Goal: Information Seeking & Learning: Learn about a topic

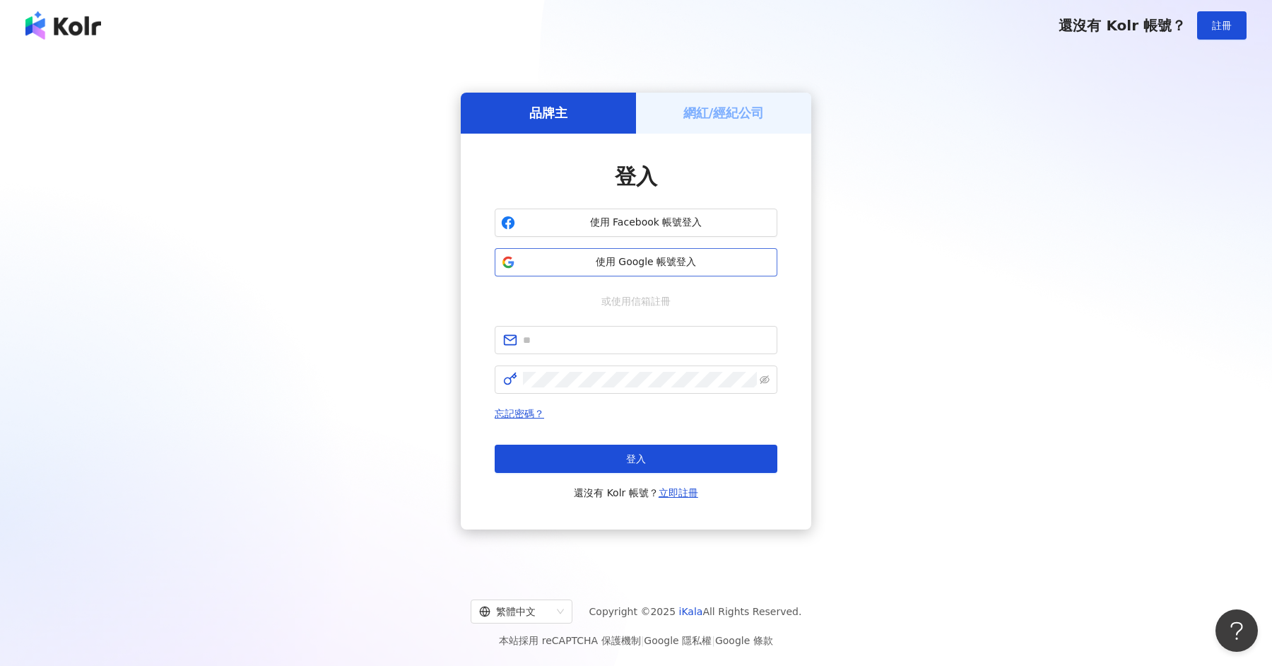
click at [580, 264] on span "使用 Google 帳號登入" at bounding box center [646, 262] width 250 height 14
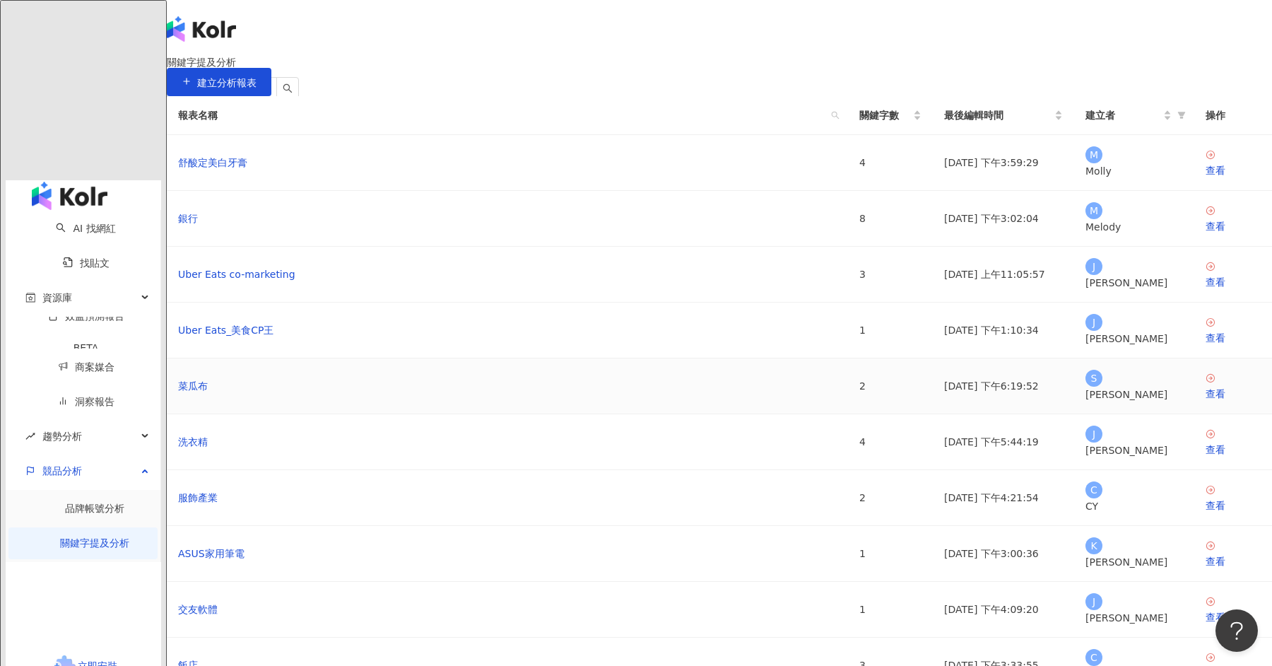
click at [640, 414] on td "菜瓜布" at bounding box center [507, 386] width 681 height 56
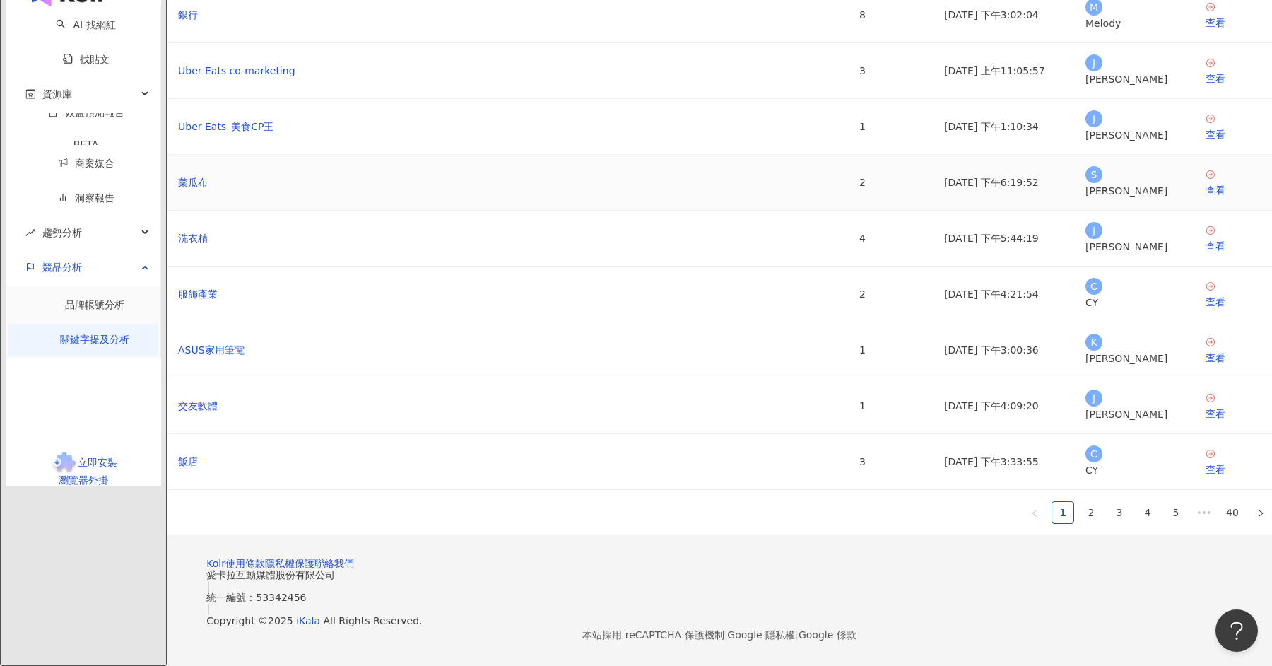
scroll to position [233, 0]
click at [1081, 502] on link "2" at bounding box center [1091, 512] width 21 height 21
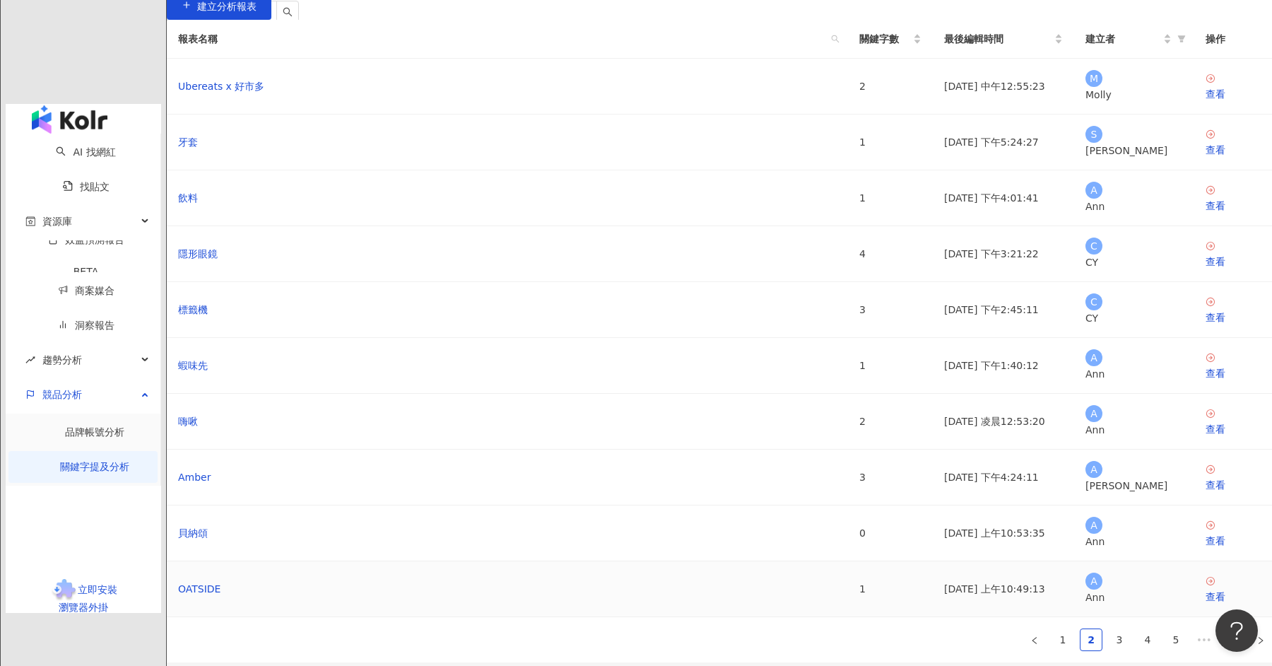
scroll to position [76, 0]
click at [1206, 483] on div "查看" at bounding box center [1233, 486] width 55 height 16
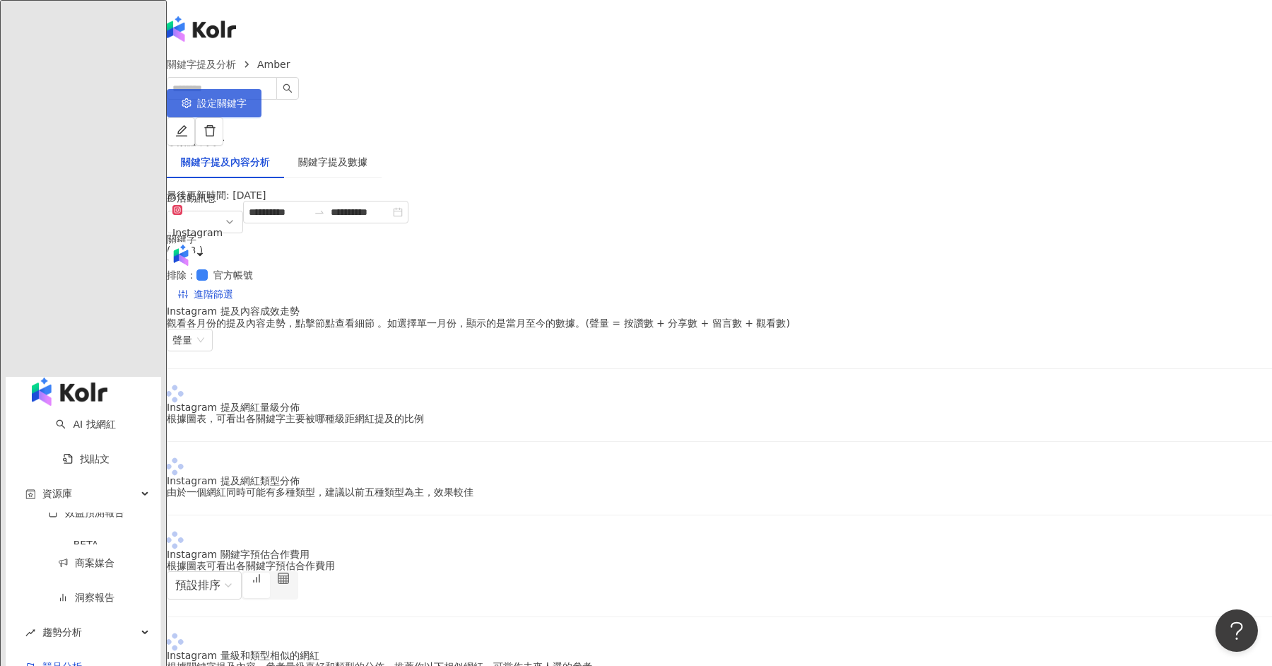
click at [247, 98] on span "設定關鍵字" at bounding box center [221, 103] width 49 height 11
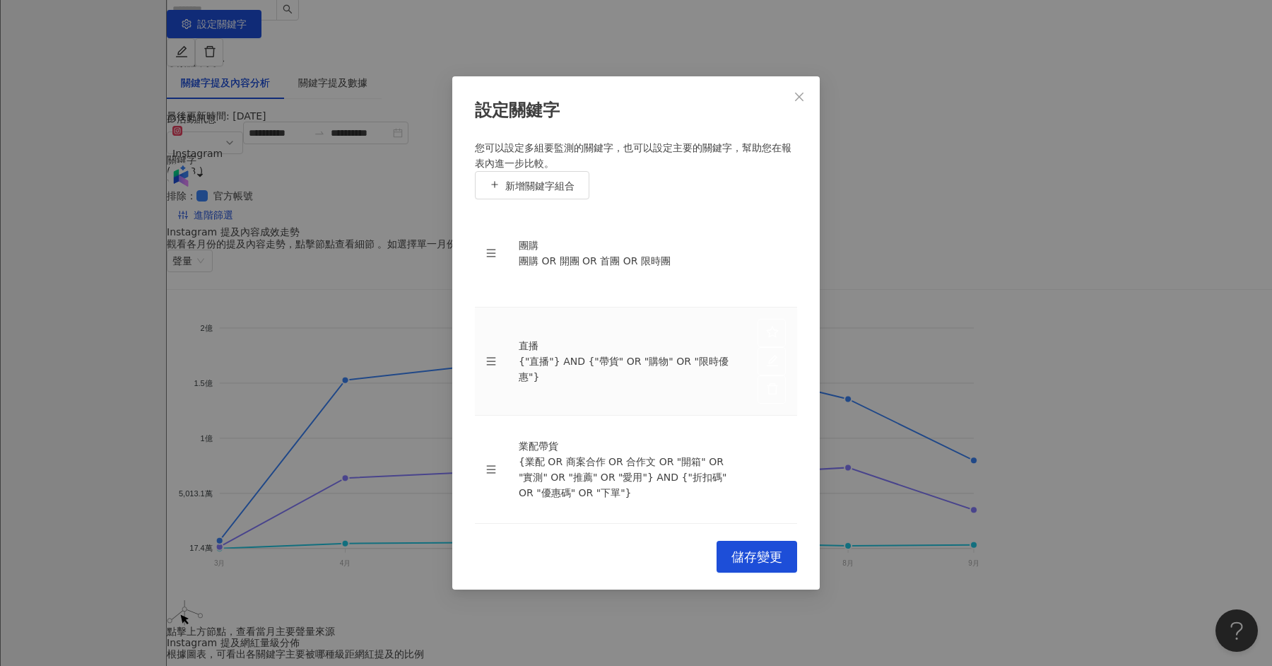
scroll to position [80, 0]
click at [799, 103] on icon "close" at bounding box center [799, 96] width 11 height 11
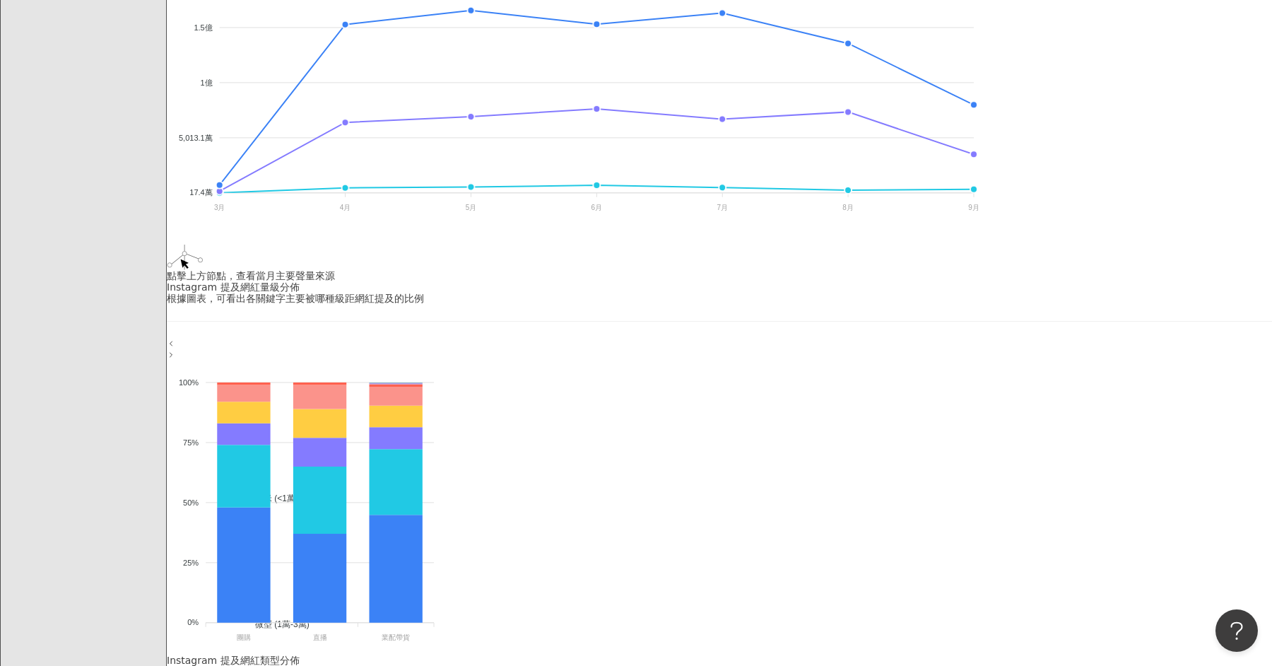
scroll to position [0, 0]
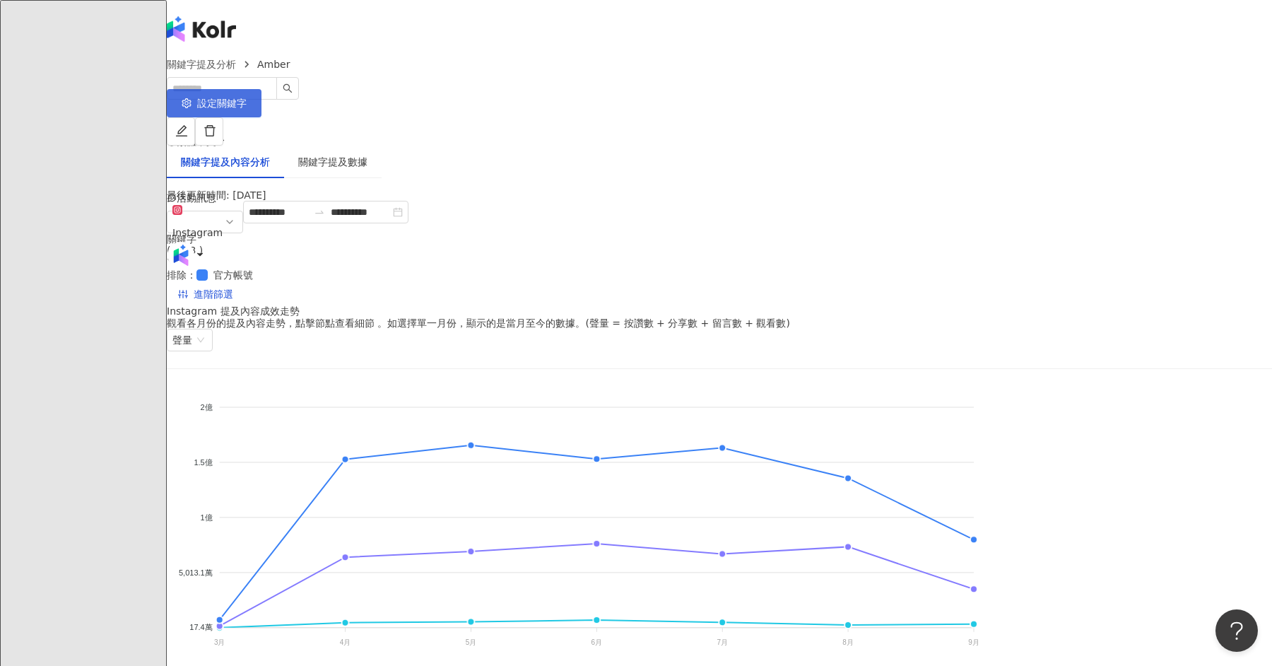
click at [247, 108] on span "設定關鍵字" at bounding box center [221, 103] width 49 height 11
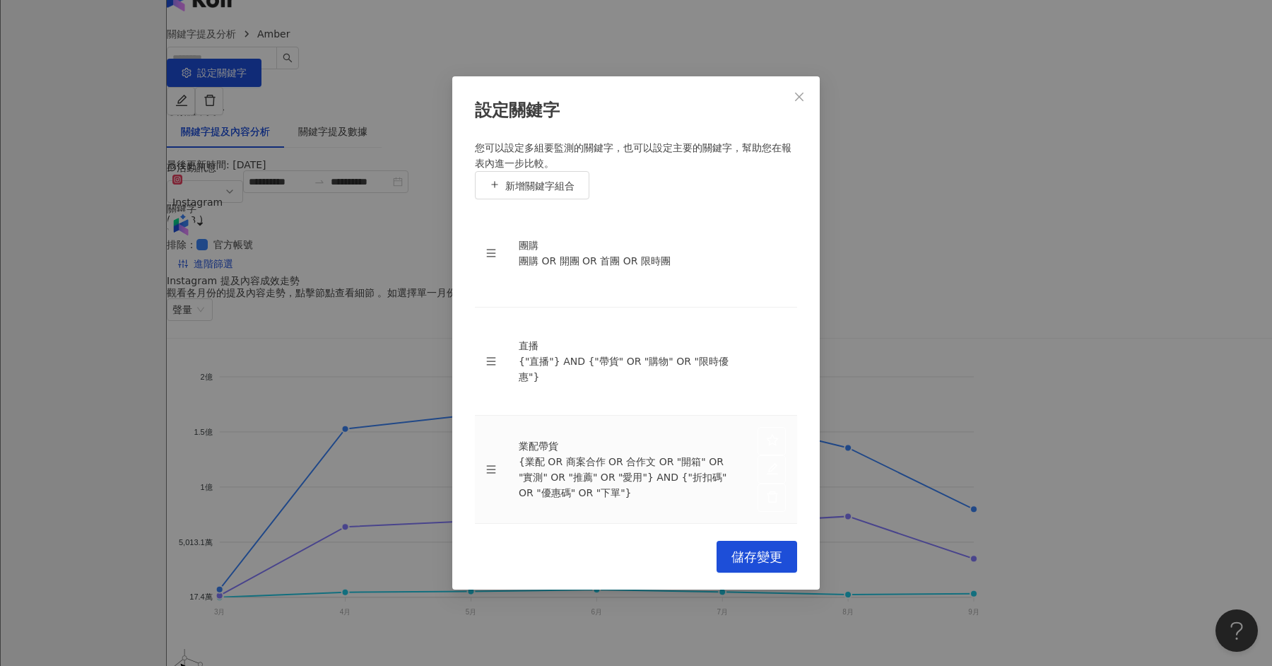
scroll to position [46, 0]
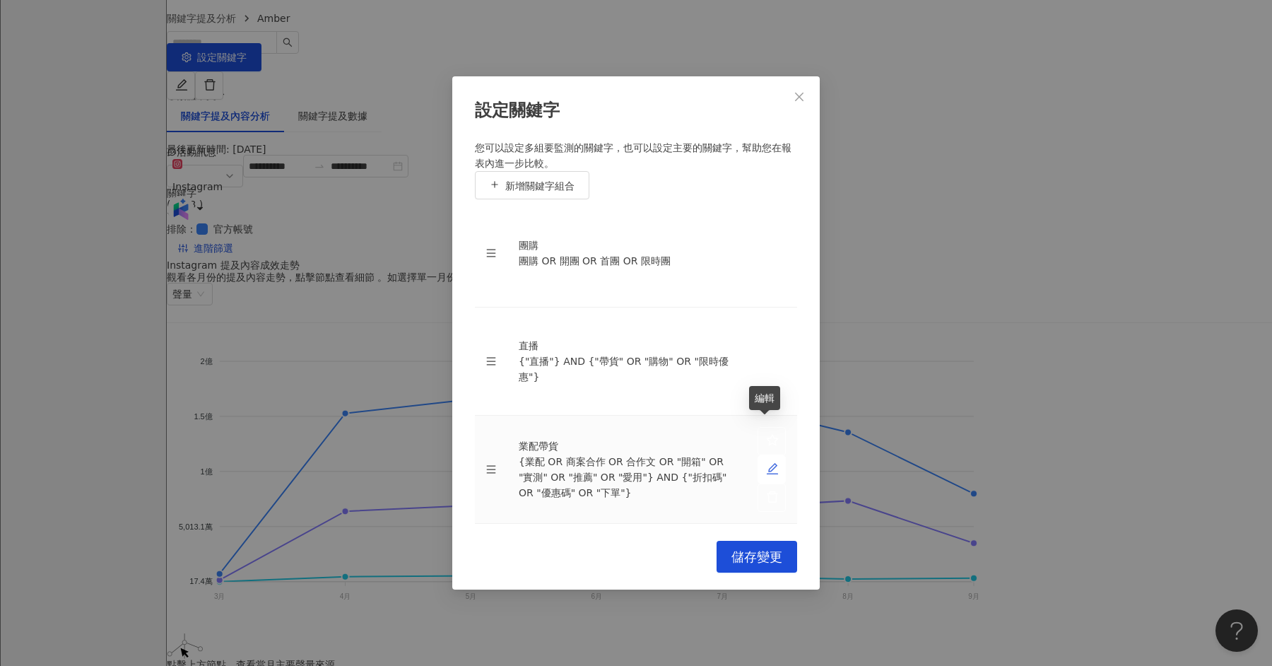
click at [766, 462] on icon "edit" at bounding box center [772, 468] width 13 height 13
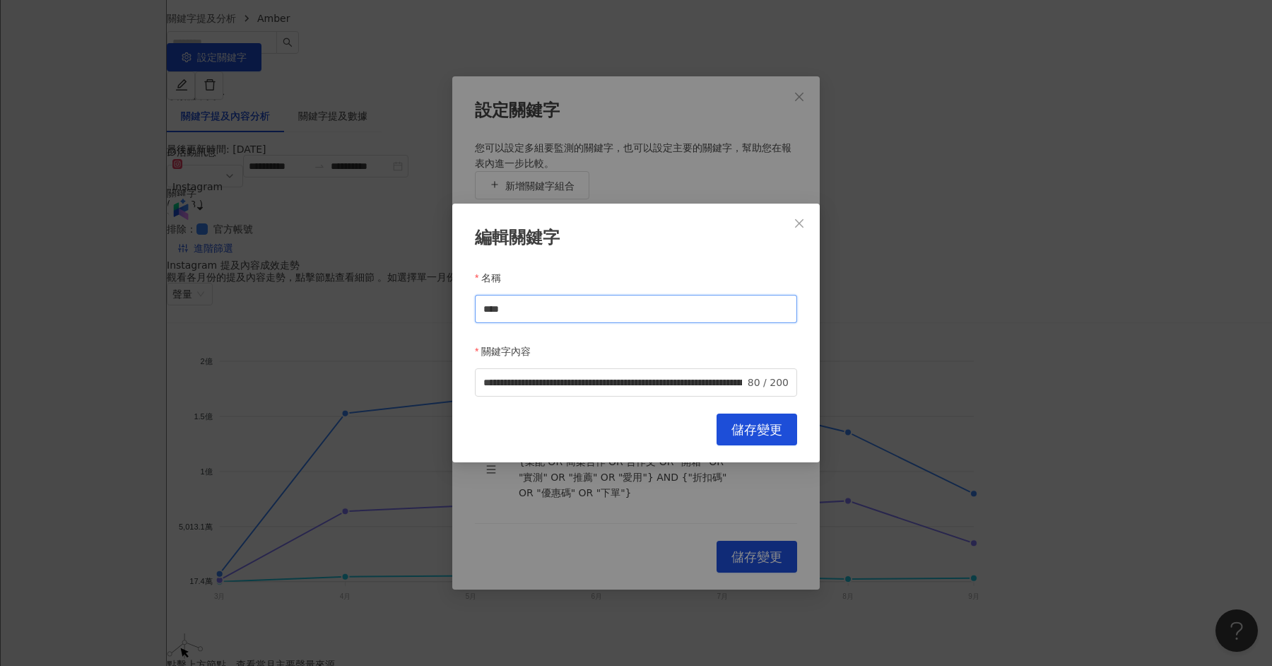
click at [572, 307] on input "****" at bounding box center [636, 309] width 322 height 28
type input "****"
click at [773, 423] on span "儲存變更" at bounding box center [757, 430] width 51 height 16
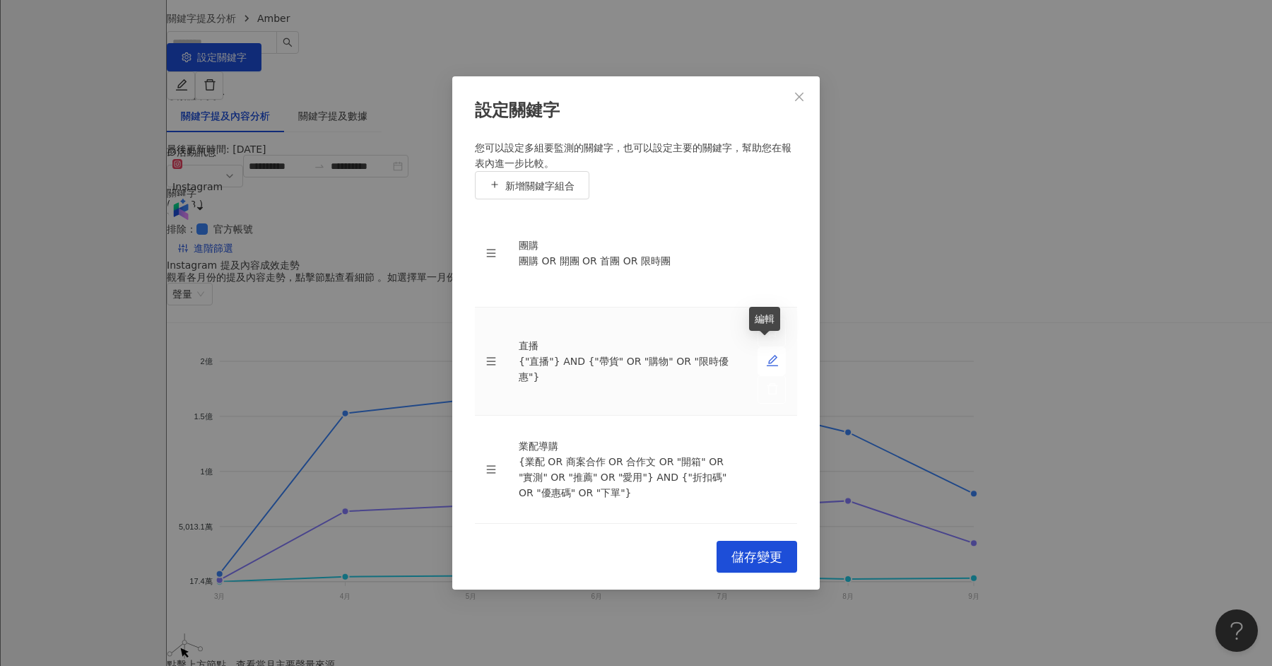
click at [770, 354] on icon "edit" at bounding box center [772, 360] width 13 height 13
type input "**"
type input "**********"
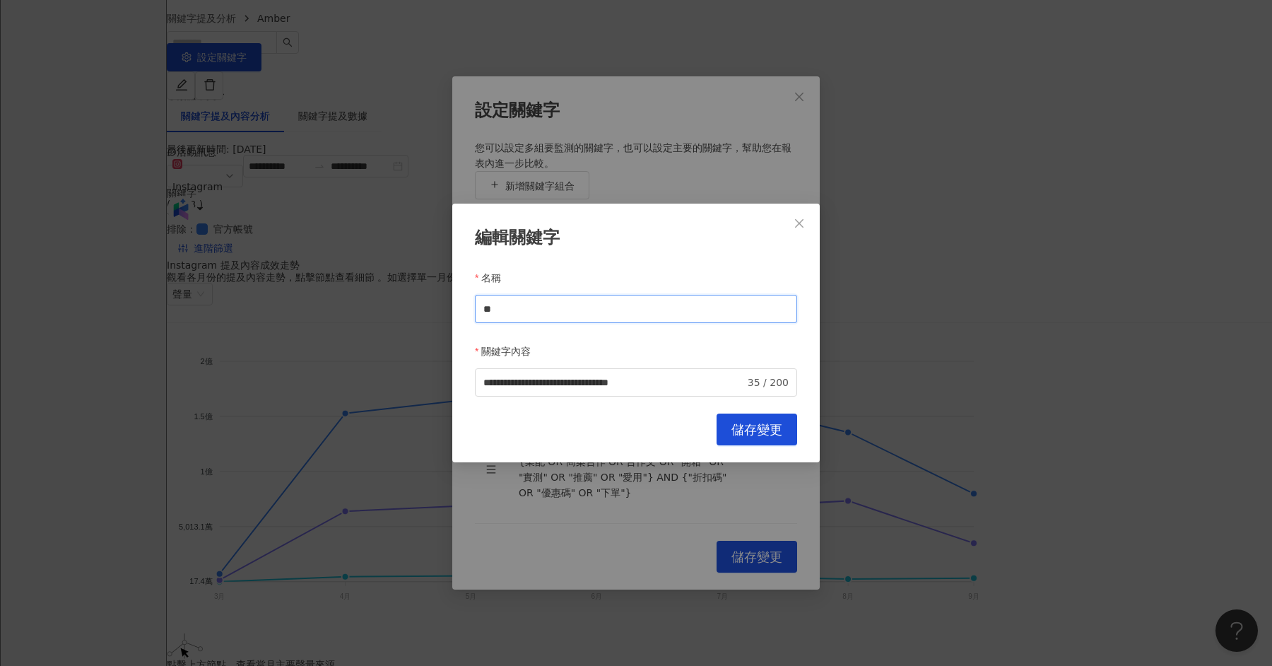
click at [609, 315] on input "**" at bounding box center [636, 309] width 322 height 28
type input "****"
click at [741, 422] on span "儲存變更" at bounding box center [757, 430] width 51 height 16
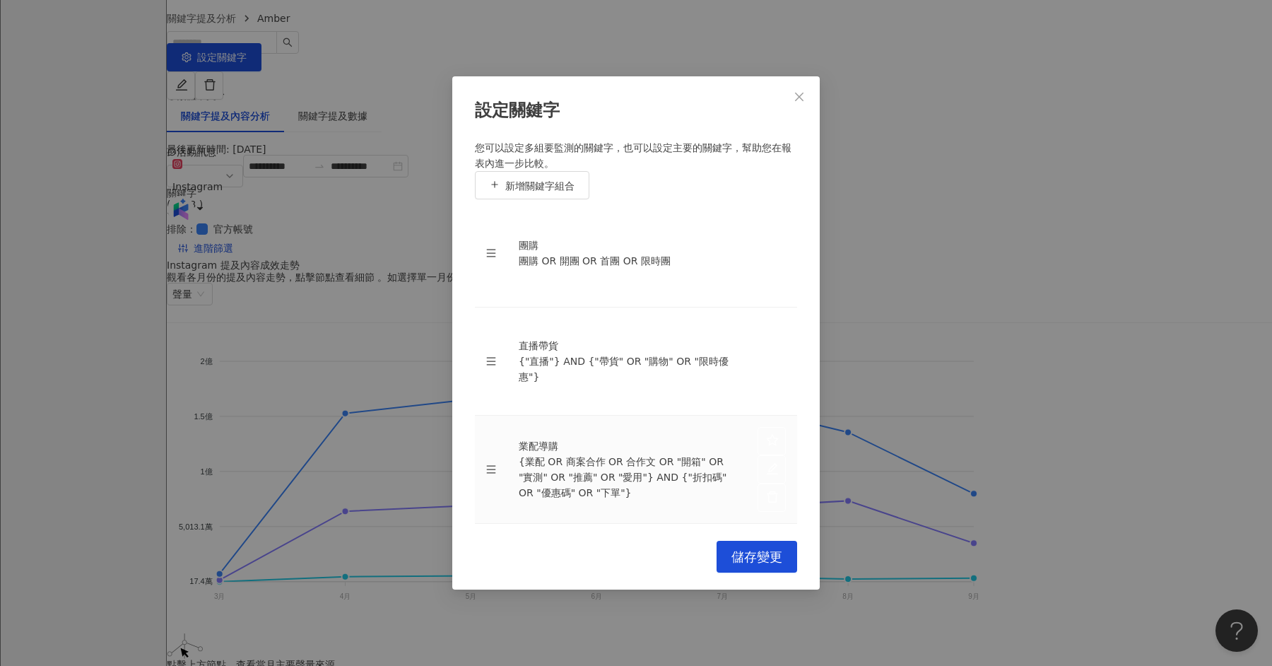
scroll to position [28, 0]
click at [740, 549] on span "儲存變更" at bounding box center [757, 557] width 51 height 16
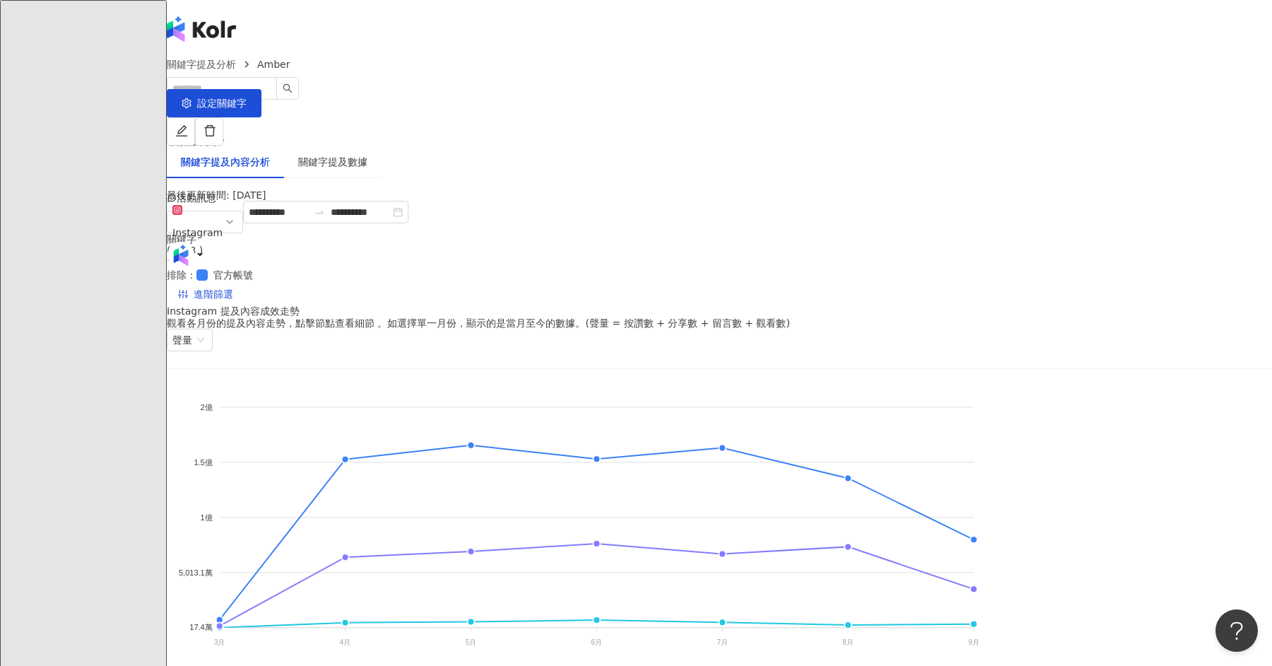
scroll to position [89, 0]
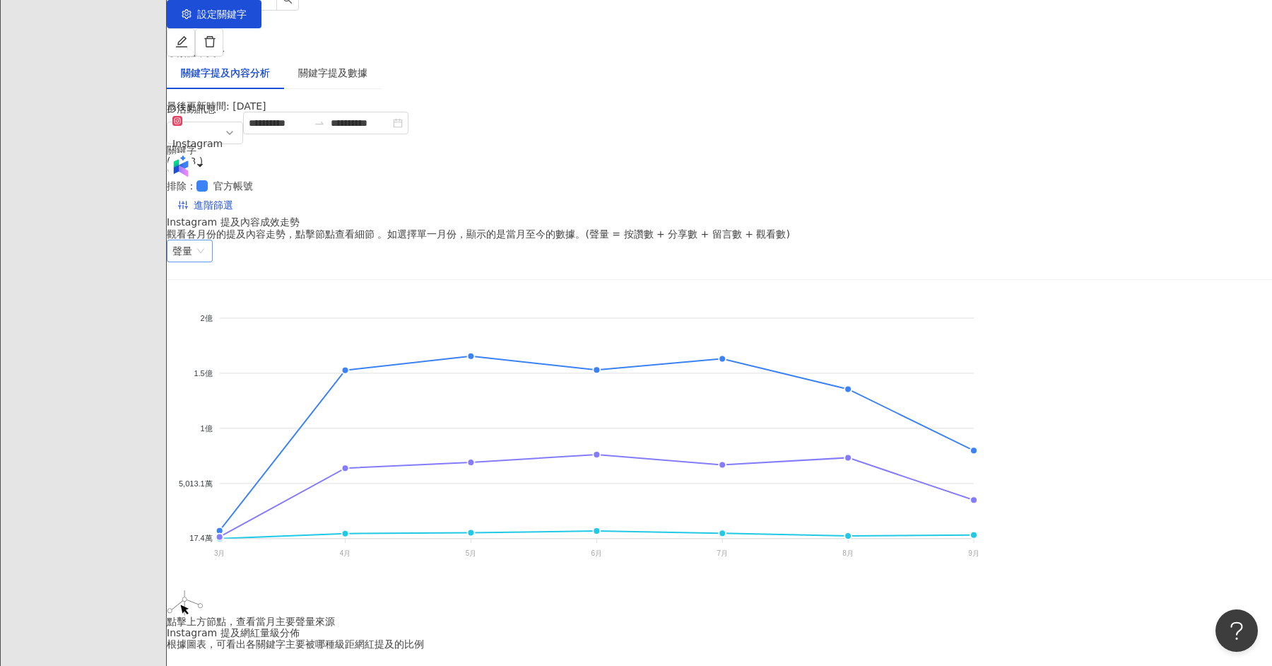
click at [207, 240] on span "聲量" at bounding box center [189, 250] width 35 height 21
click at [1055, 366] on div "留言數" at bounding box center [1080, 370] width 89 height 16
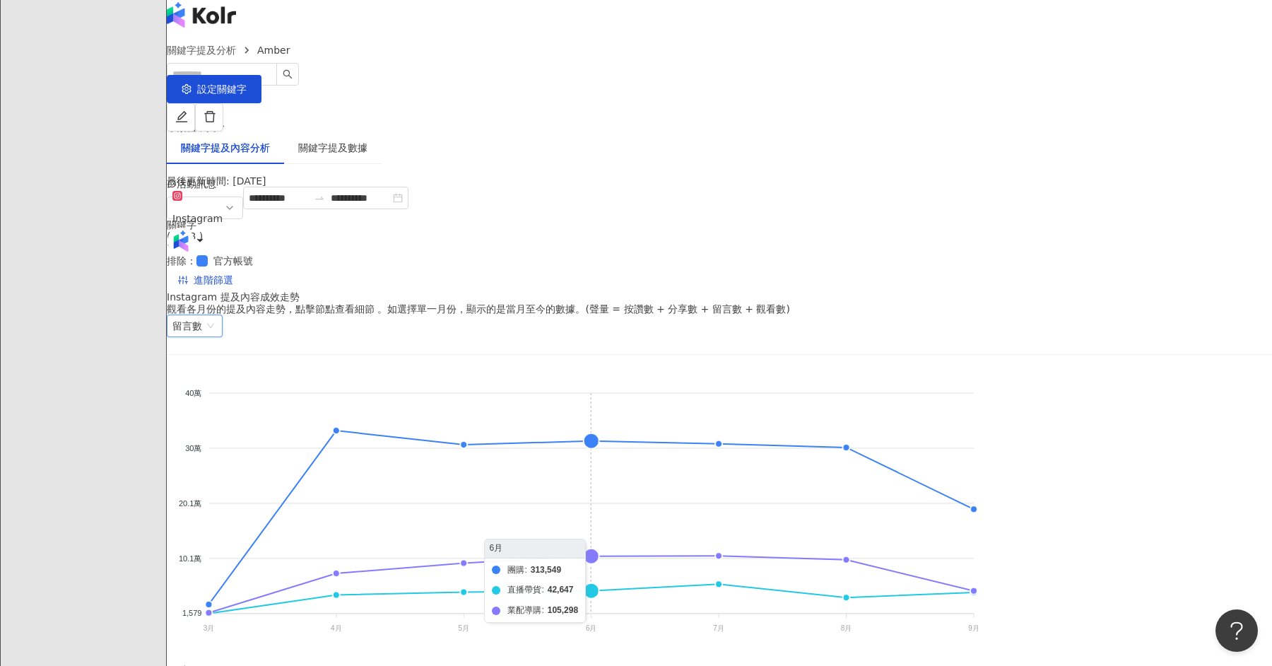
scroll to position [13, 0]
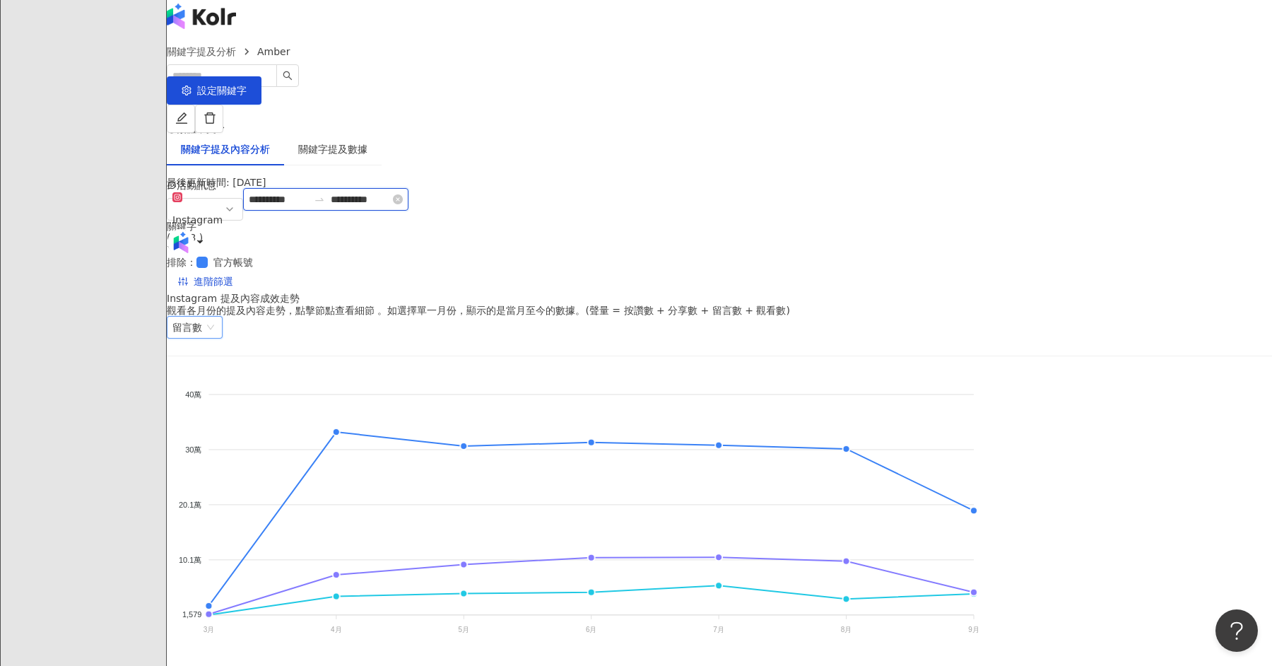
click at [308, 207] on input "**********" at bounding box center [278, 200] width 59 height 16
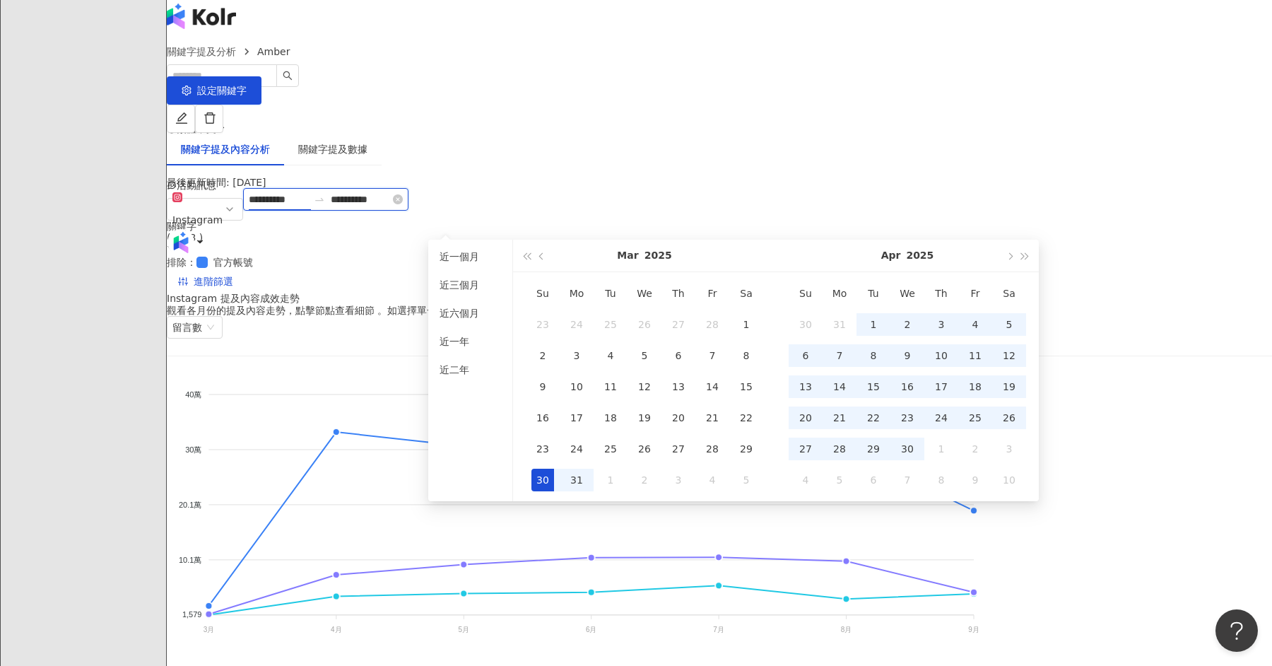
click at [308, 207] on input "**********" at bounding box center [278, 200] width 59 height 16
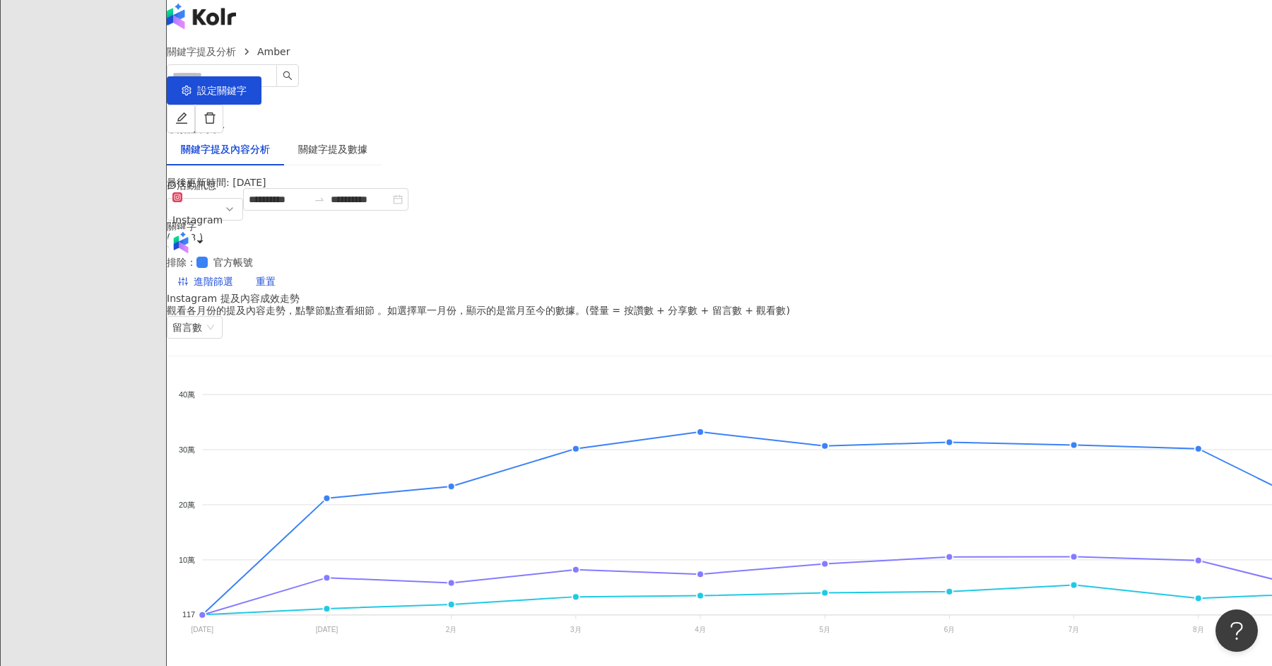
scroll to position [19, 0]
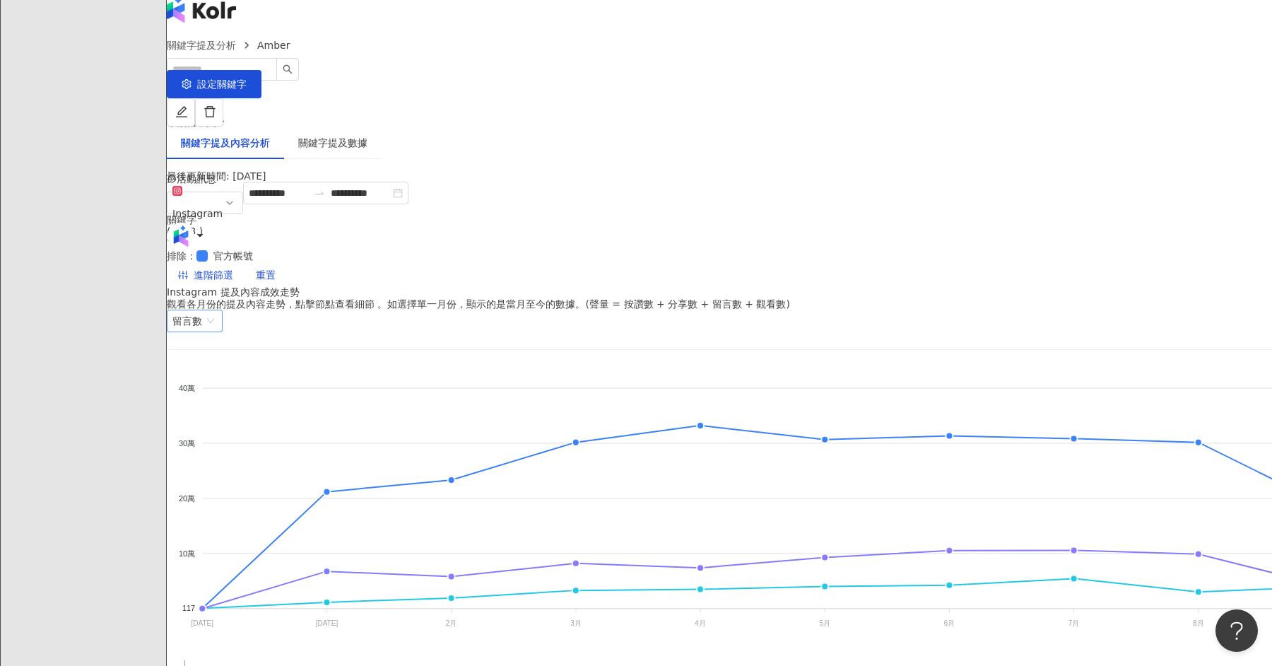
click at [217, 310] on span "留言數" at bounding box center [194, 320] width 45 height 21
click at [1058, 316] on div "聲量" at bounding box center [1080, 320] width 89 height 16
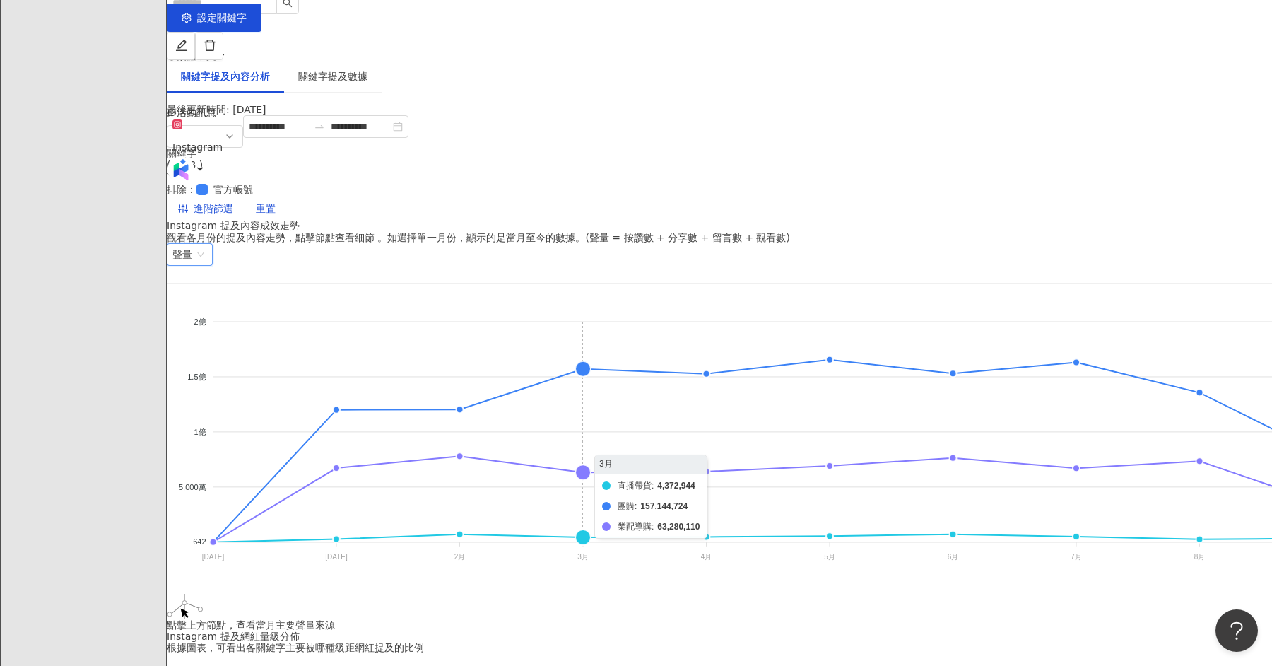
scroll to position [87, 0]
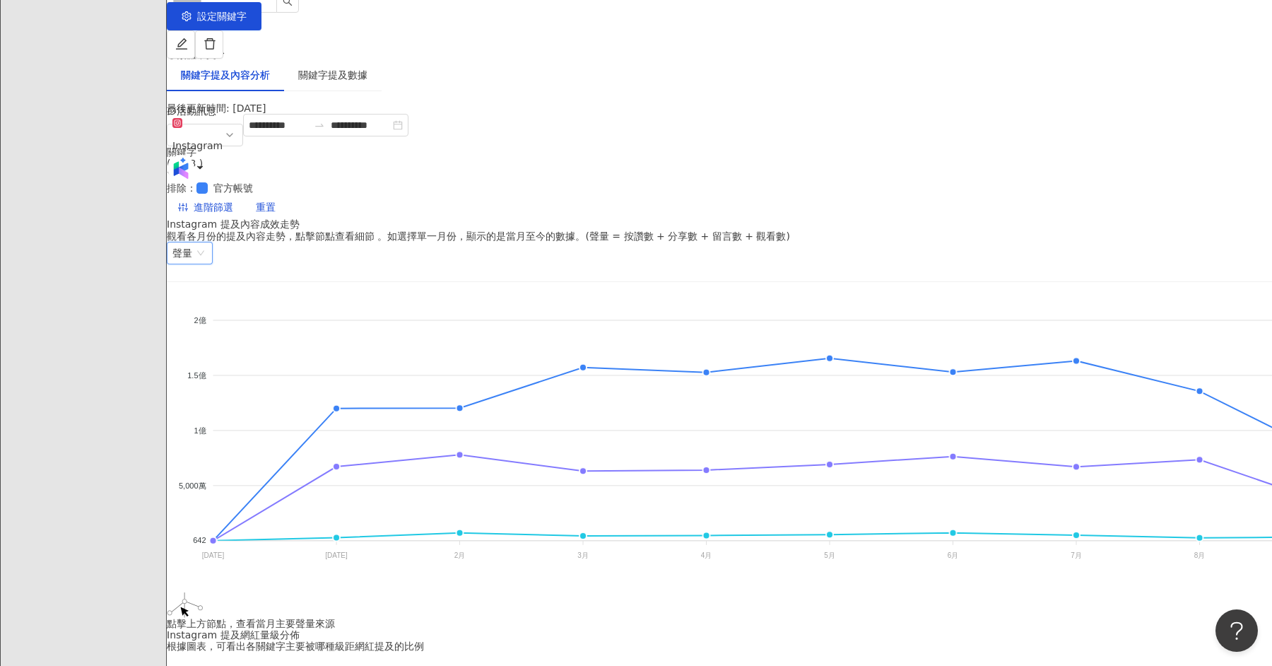
click at [207, 242] on span "聲量" at bounding box center [189, 252] width 35 height 21
click at [1059, 365] on div "留言數" at bounding box center [1080, 372] width 89 height 16
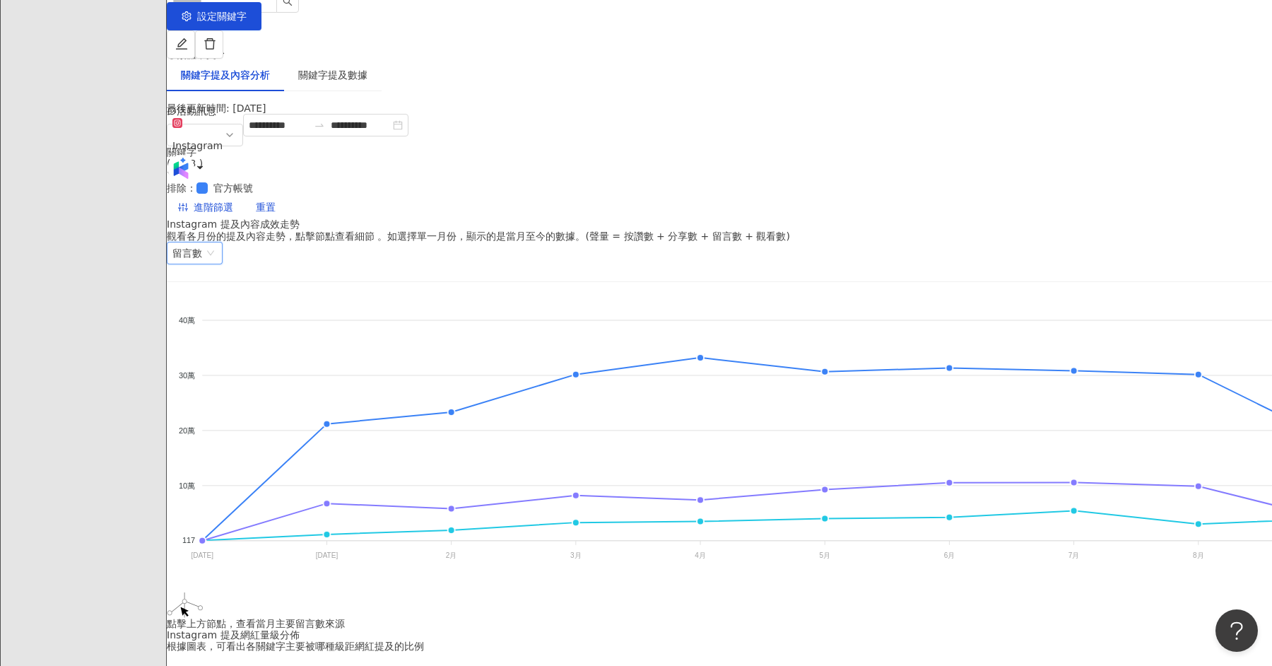
click at [217, 242] on span "留言數" at bounding box center [194, 252] width 45 height 21
click at [1067, 253] on div "聲量" at bounding box center [1080, 252] width 89 height 16
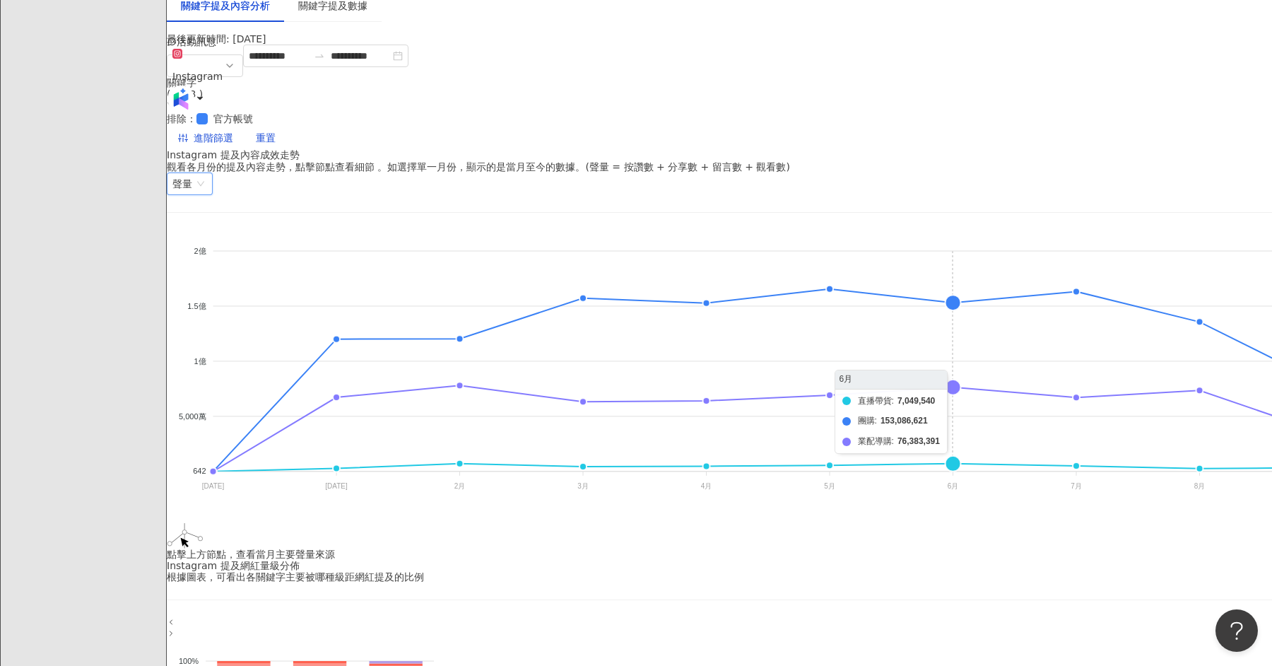
scroll to position [158, 0]
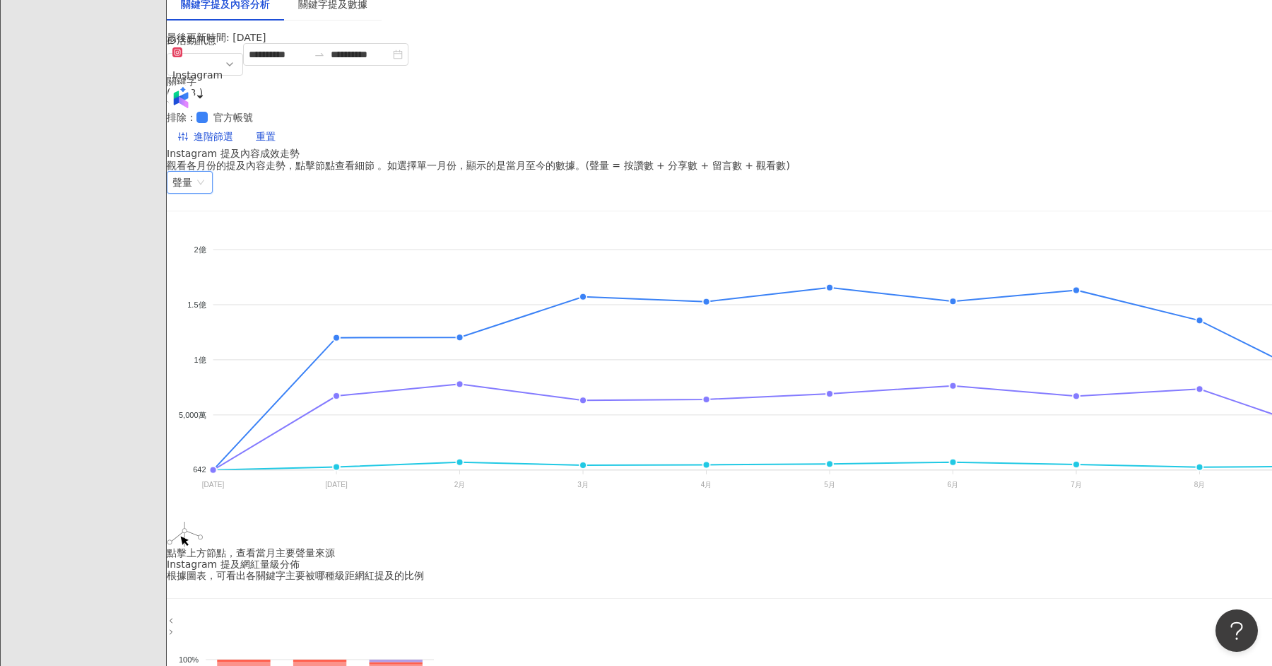
click at [207, 172] on span "聲量" at bounding box center [189, 182] width 35 height 21
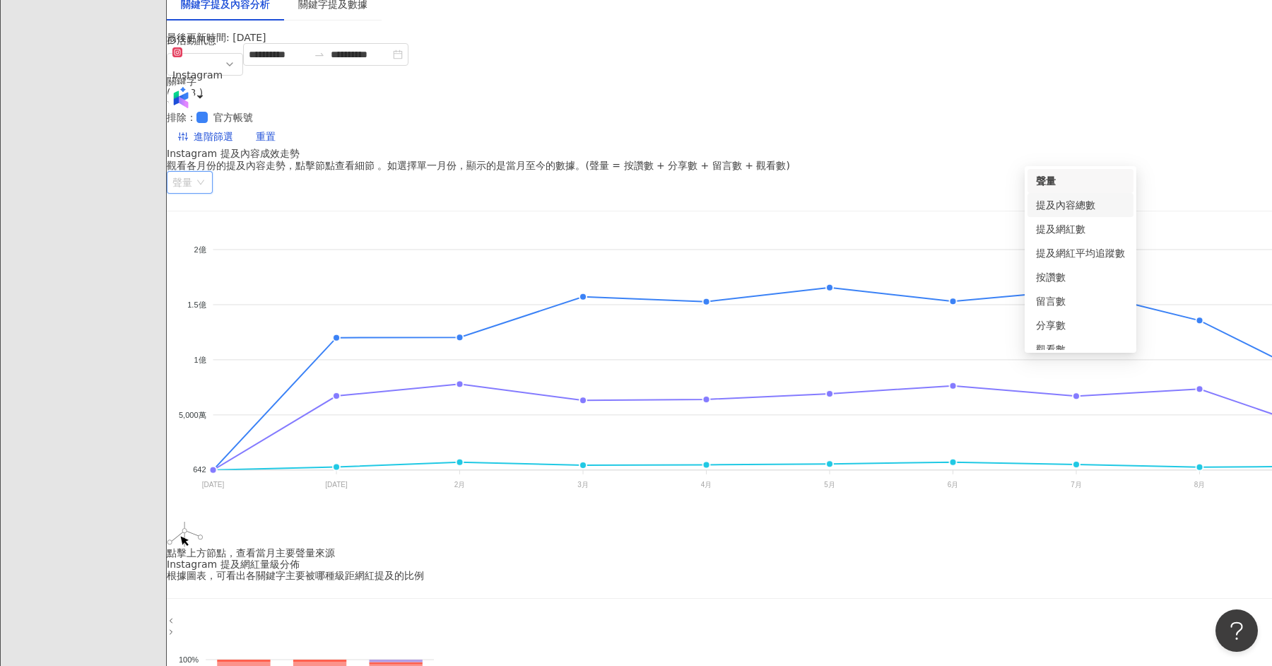
click at [1073, 204] on div "提及內容總數" at bounding box center [1080, 205] width 89 height 16
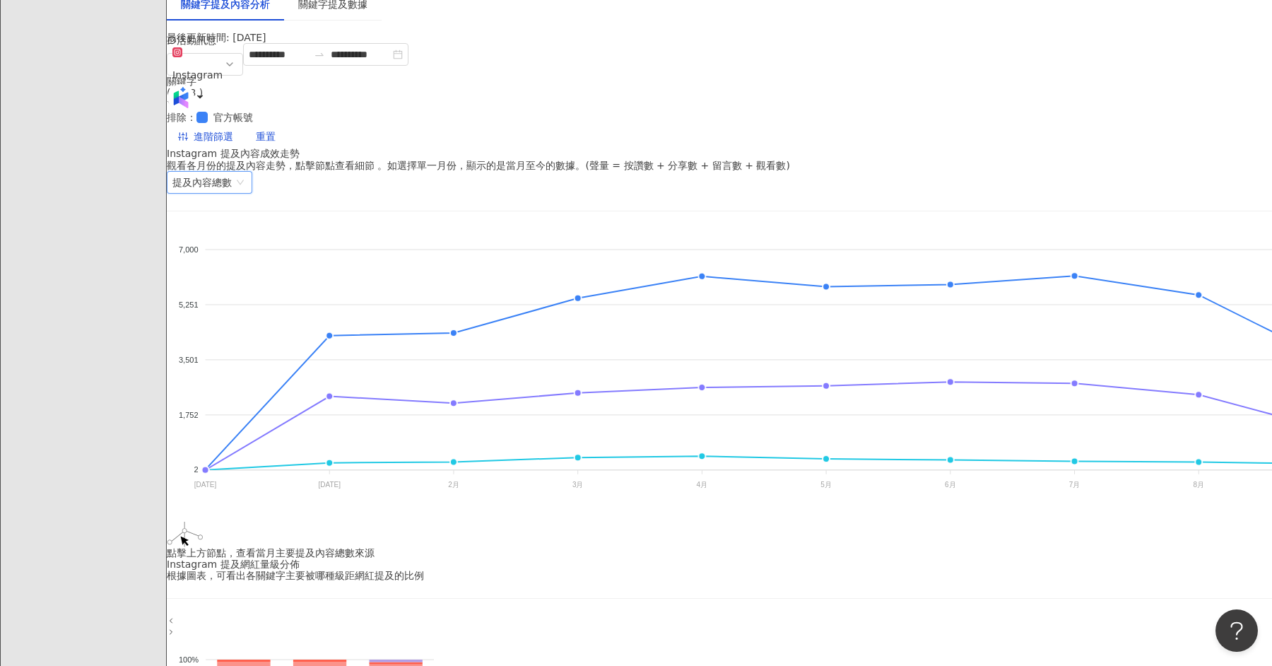
click at [247, 172] on span "提及內容總數" at bounding box center [209, 182] width 74 height 21
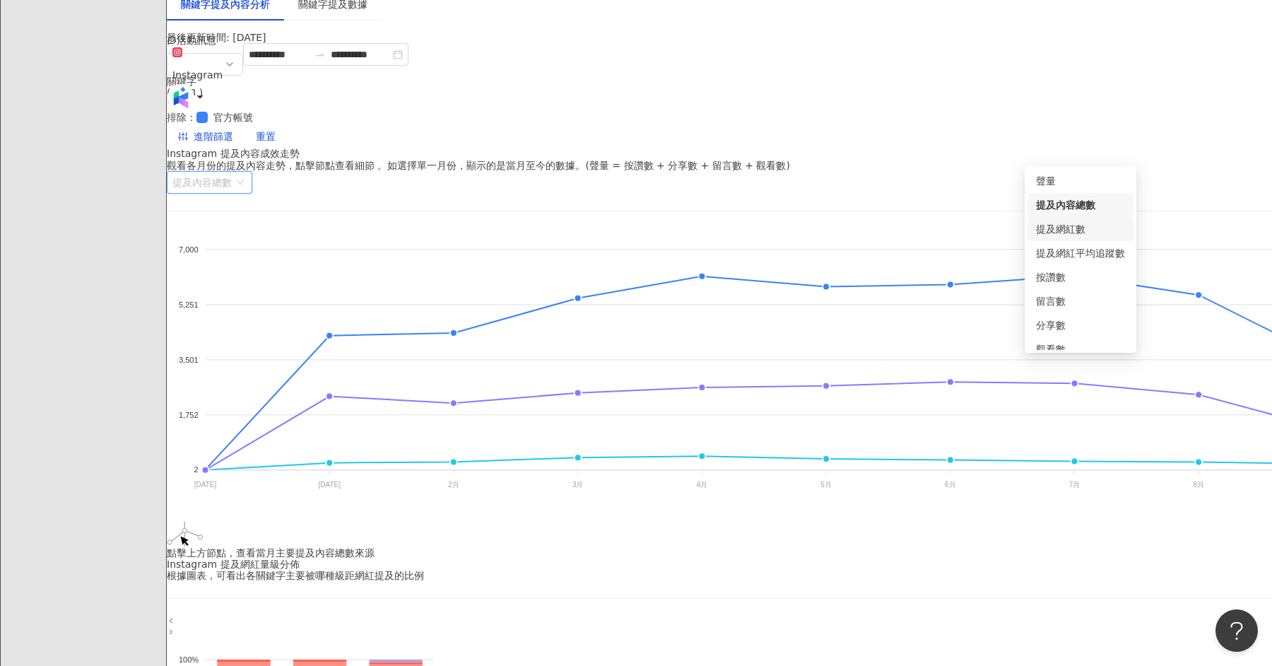
click at [1077, 227] on div "提及網紅數" at bounding box center [1080, 229] width 89 height 16
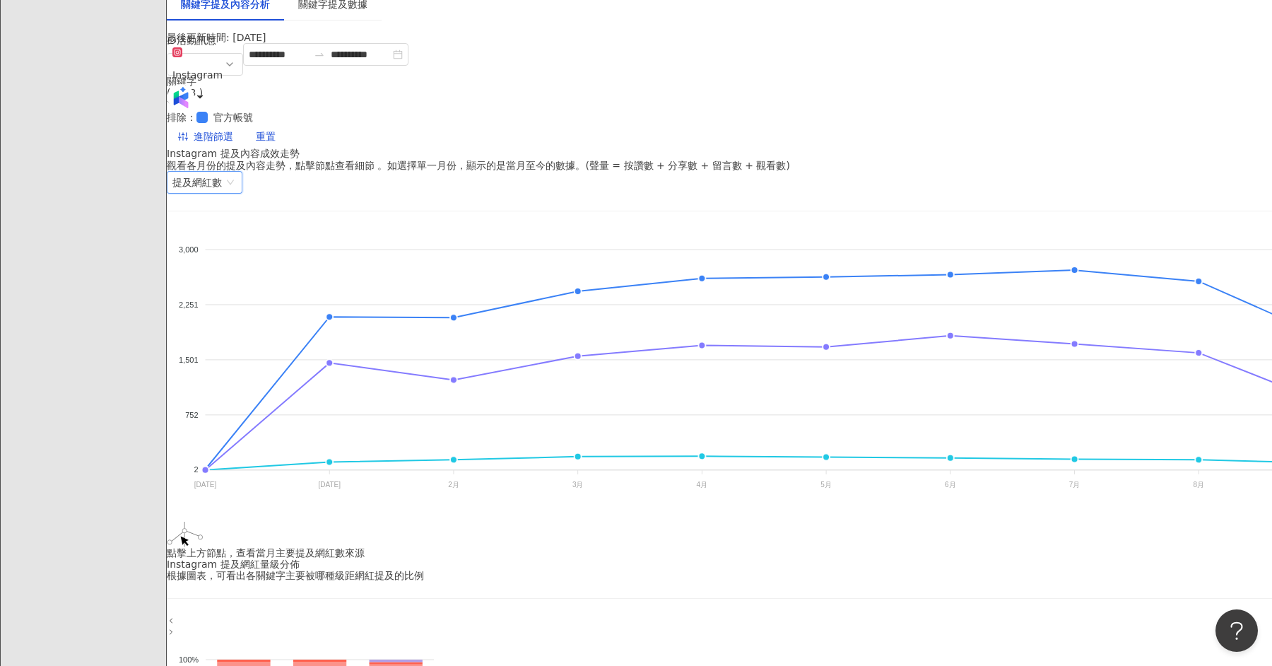
click at [237, 172] on span "提及網紅數" at bounding box center [204, 182] width 64 height 21
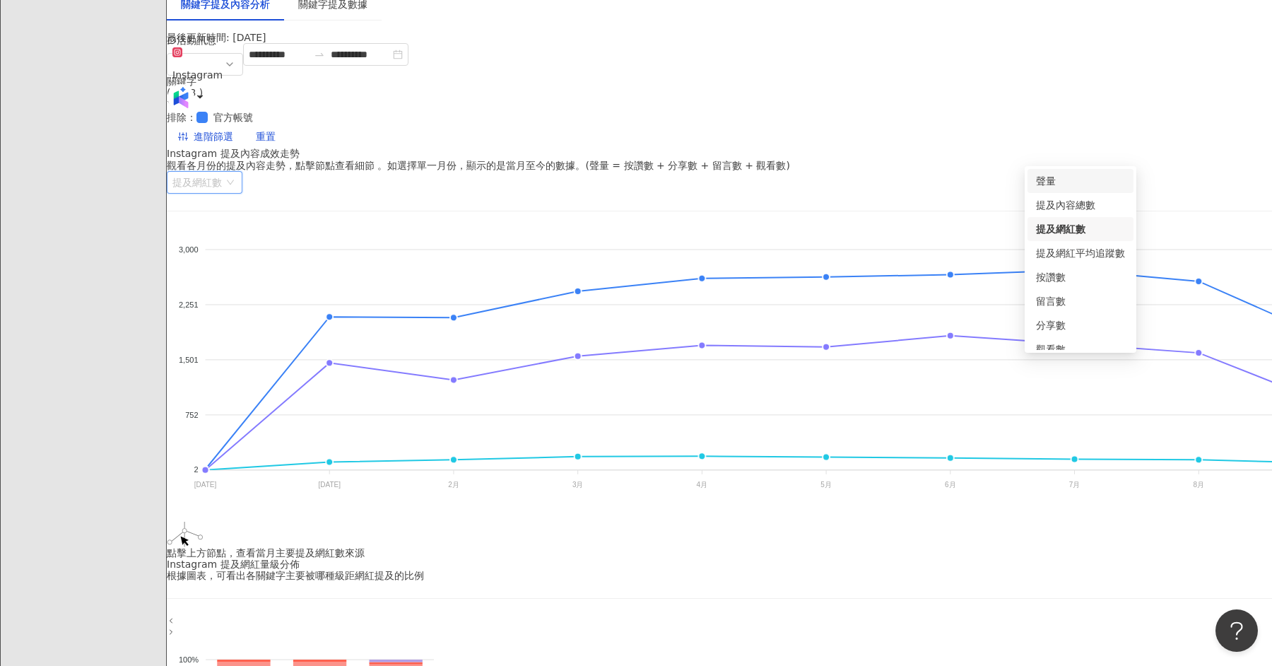
click at [1058, 189] on div "聲量" at bounding box center [1081, 181] width 106 height 24
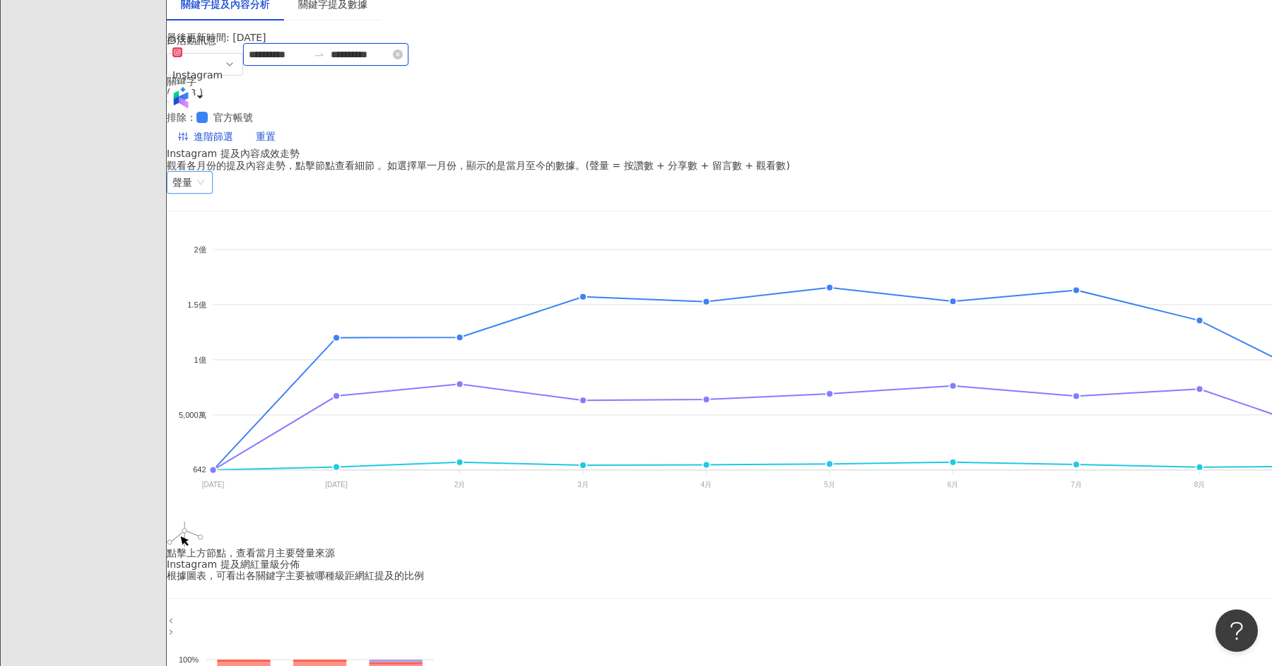
click at [308, 62] on input "**********" at bounding box center [278, 55] width 59 height 16
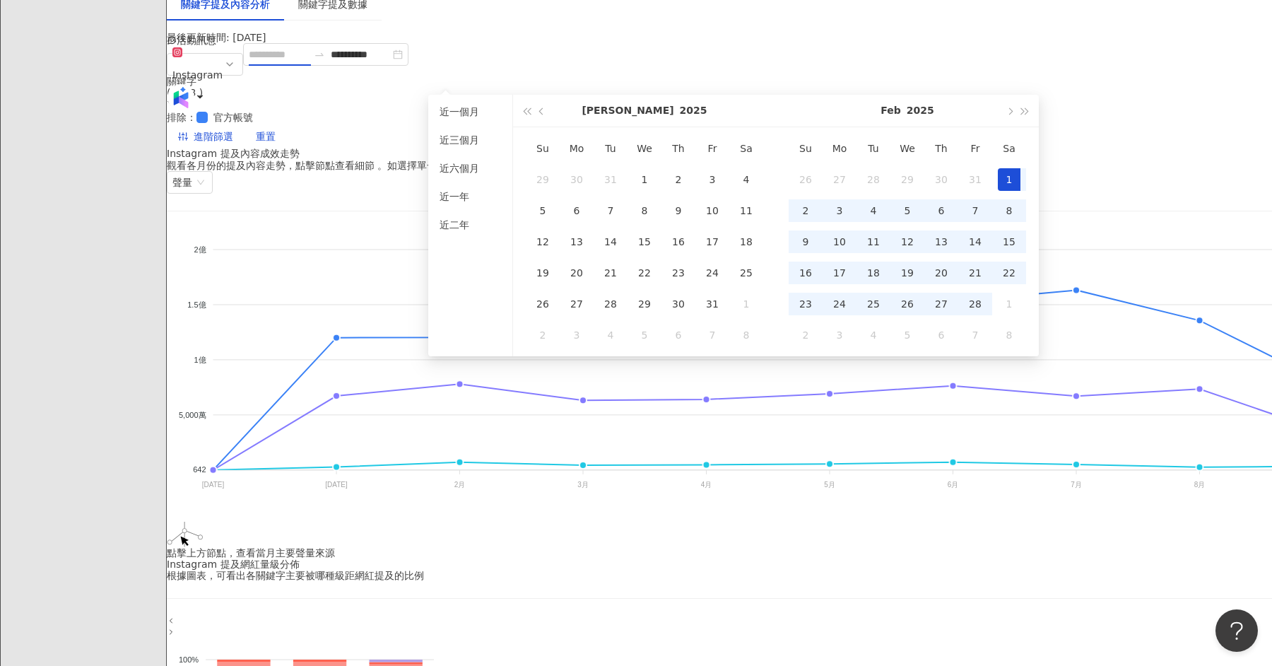
click at [1007, 170] on div "1" at bounding box center [1009, 179] width 23 height 23
click at [896, 54] on div "**********" at bounding box center [720, 95] width 1106 height 105
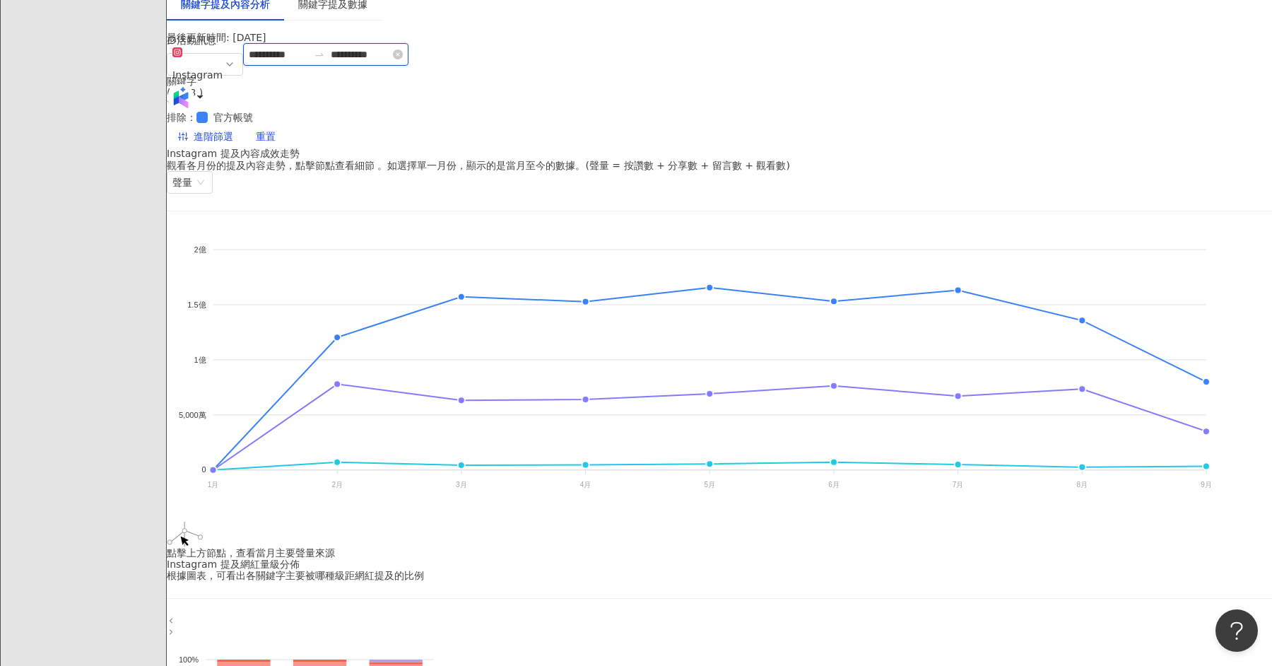
click at [308, 62] on input "**********" at bounding box center [278, 55] width 59 height 16
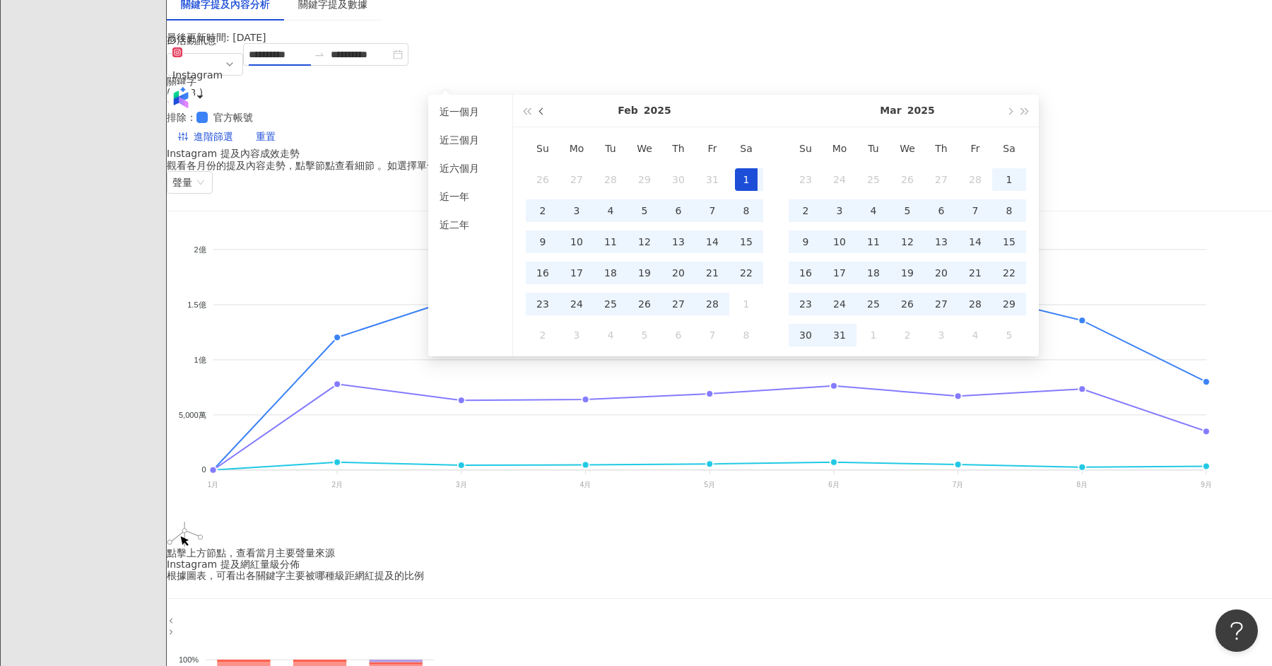
click at [544, 112] on span "button" at bounding box center [542, 110] width 7 height 7
type input "**********"
click at [645, 182] on div "1" at bounding box center [644, 179] width 23 height 23
type input "**********"
click at [319, 228] on div "直播帶貨 團購 業配導購 2億 2億 1.5億 1.5億 1億 1億 5,000萬 5,000萬 0 0 1月 1月 2月 2月 3月 3月 4月 4月 5月…" at bounding box center [720, 393] width 1106 height 330
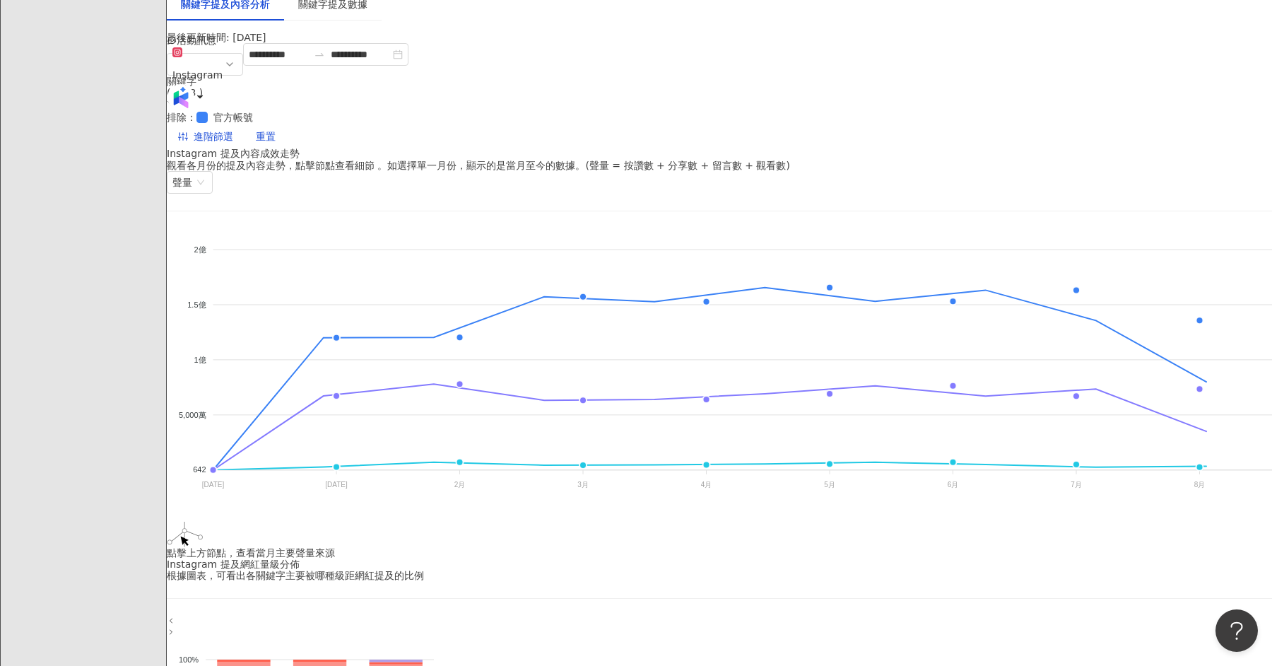
type input "**********"
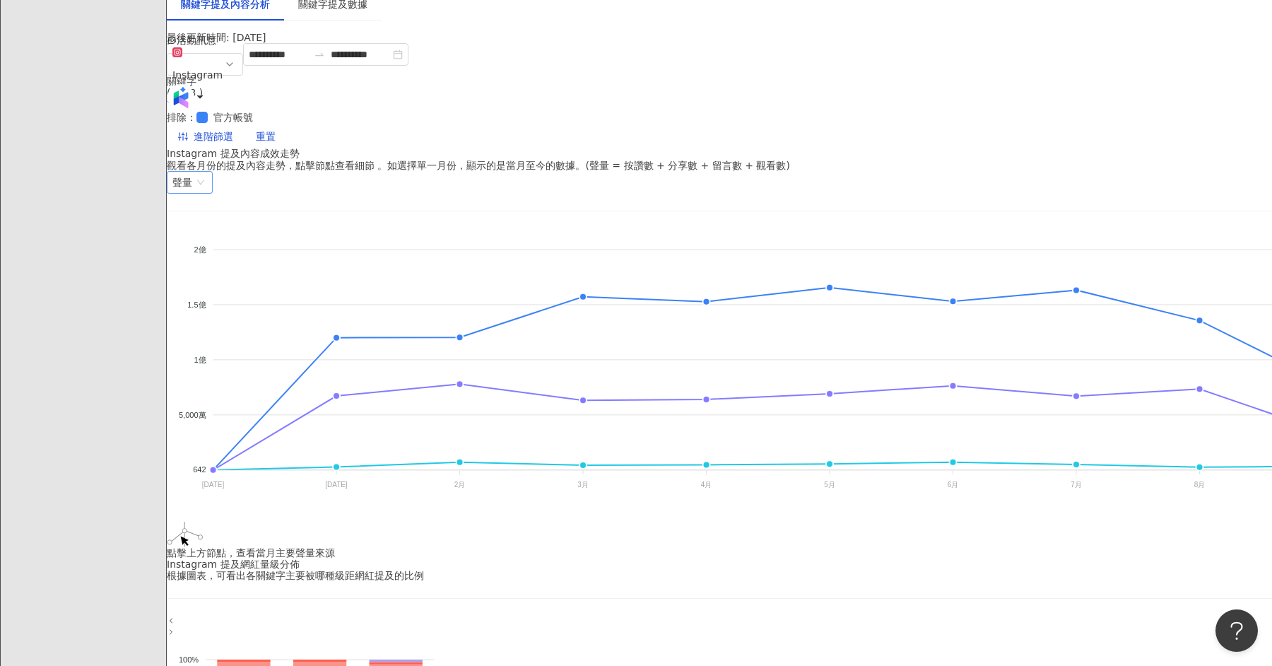
click at [207, 172] on span "聲量" at bounding box center [189, 182] width 35 height 21
click at [1051, 299] on div "留言數" at bounding box center [1080, 301] width 89 height 16
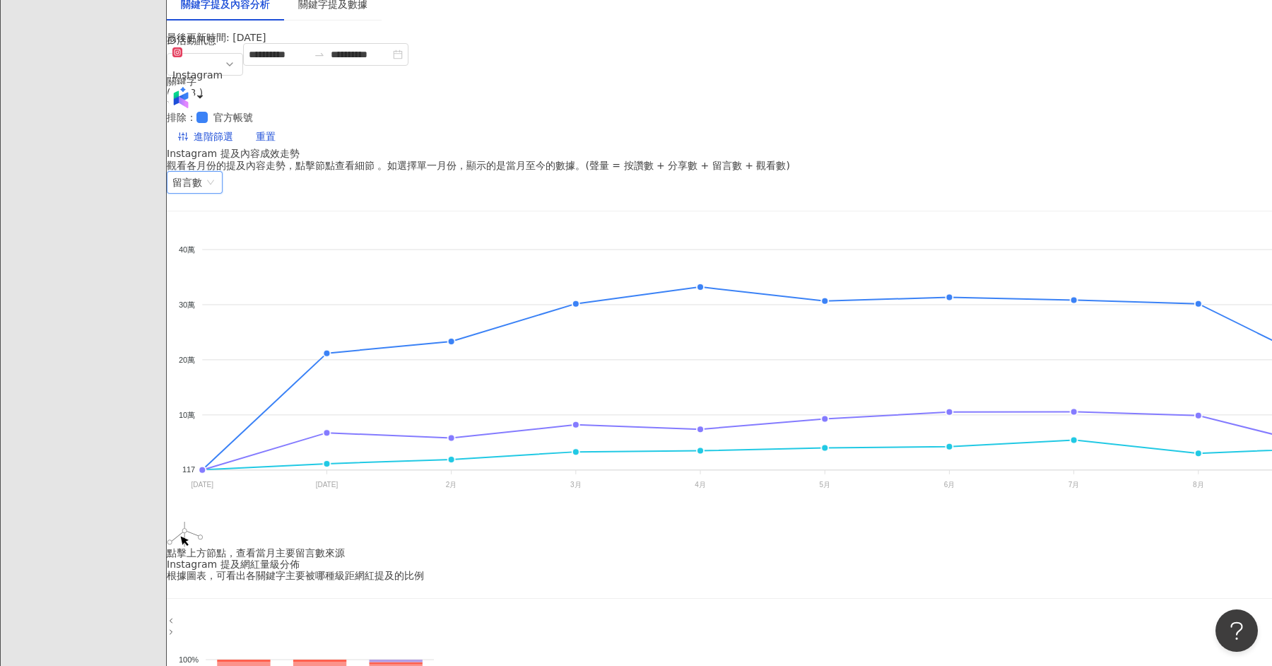
click at [217, 172] on span "留言數" at bounding box center [194, 182] width 45 height 21
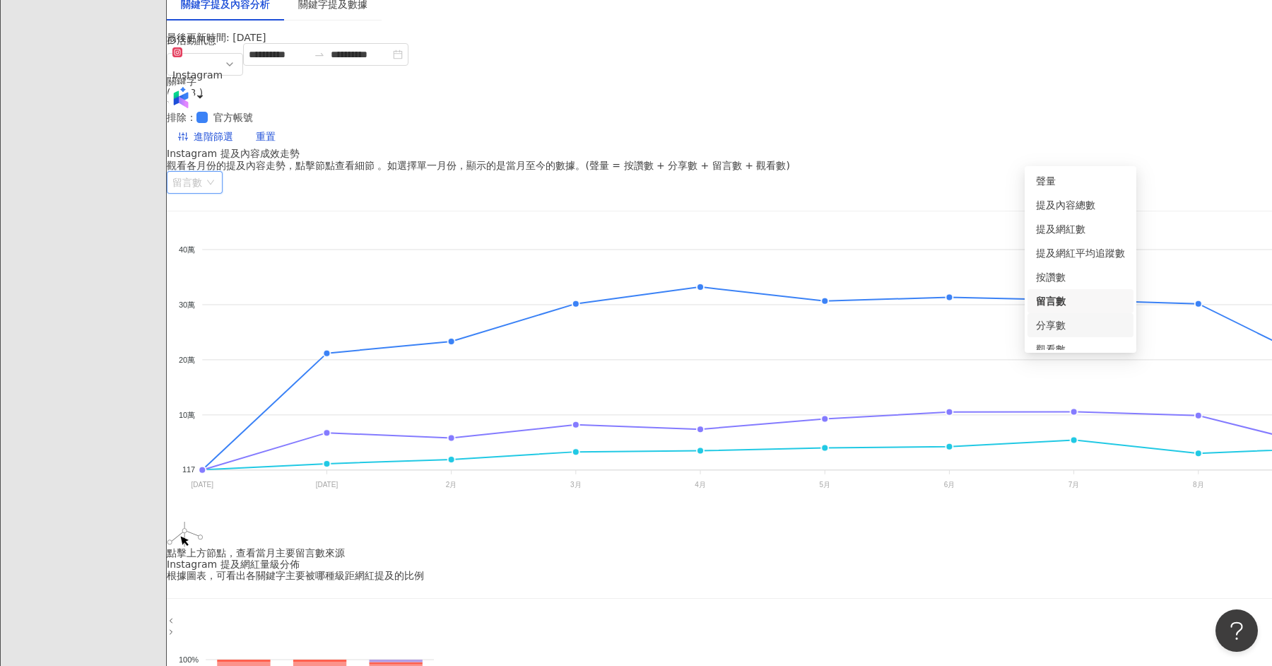
click at [1056, 329] on div "分享數" at bounding box center [1080, 325] width 89 height 16
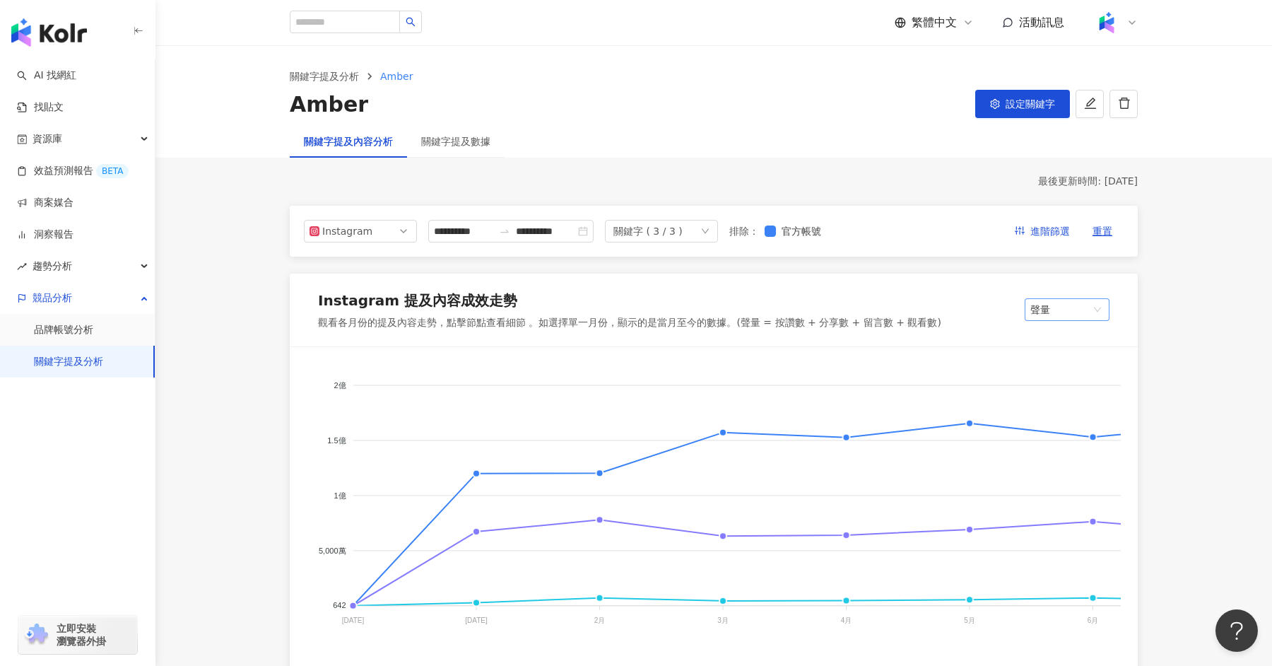
click at [1056, 308] on span "聲量" at bounding box center [1068, 309] width 74 height 21
click at [1057, 485] on div "分享數" at bounding box center [1080, 483] width 89 height 16
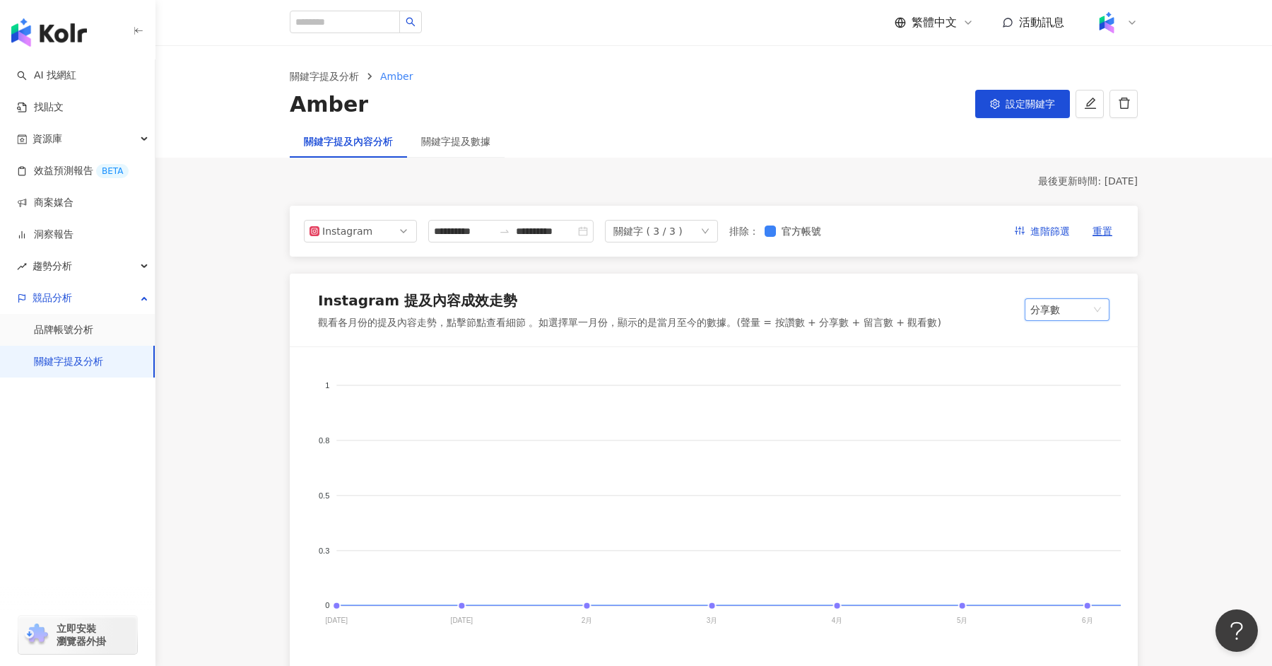
click at [1073, 306] on span "分享數" at bounding box center [1068, 309] width 74 height 21
click at [1058, 430] on div "按讚數" at bounding box center [1080, 435] width 89 height 16
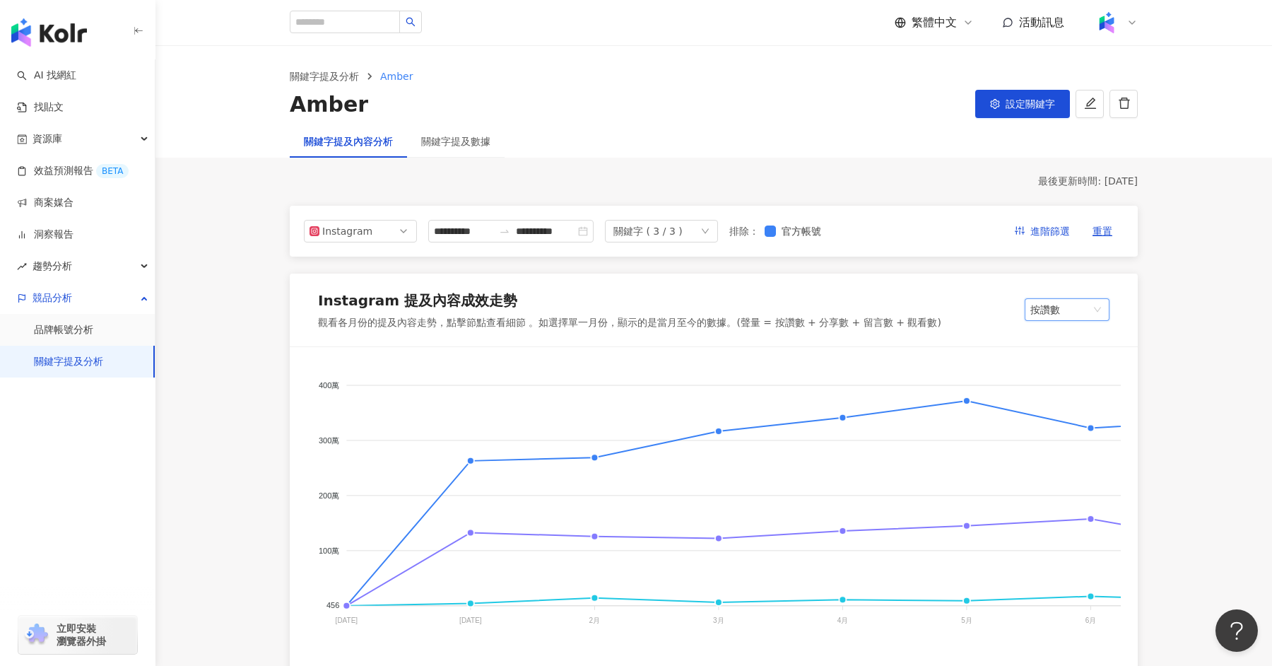
click at [1069, 312] on span "按讚數" at bounding box center [1068, 309] width 74 height 21
click at [1060, 376] on div "提及網紅數" at bounding box center [1081, 387] width 106 height 24
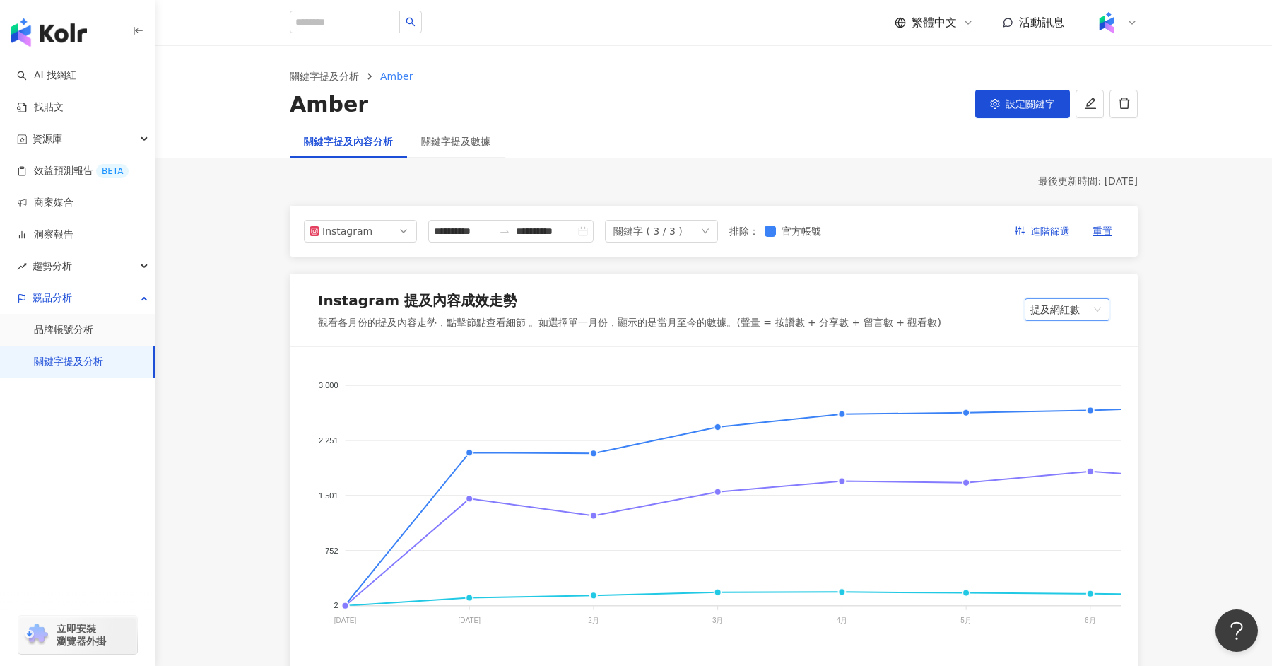
click at [1070, 315] on span "提及網紅數" at bounding box center [1068, 309] width 74 height 21
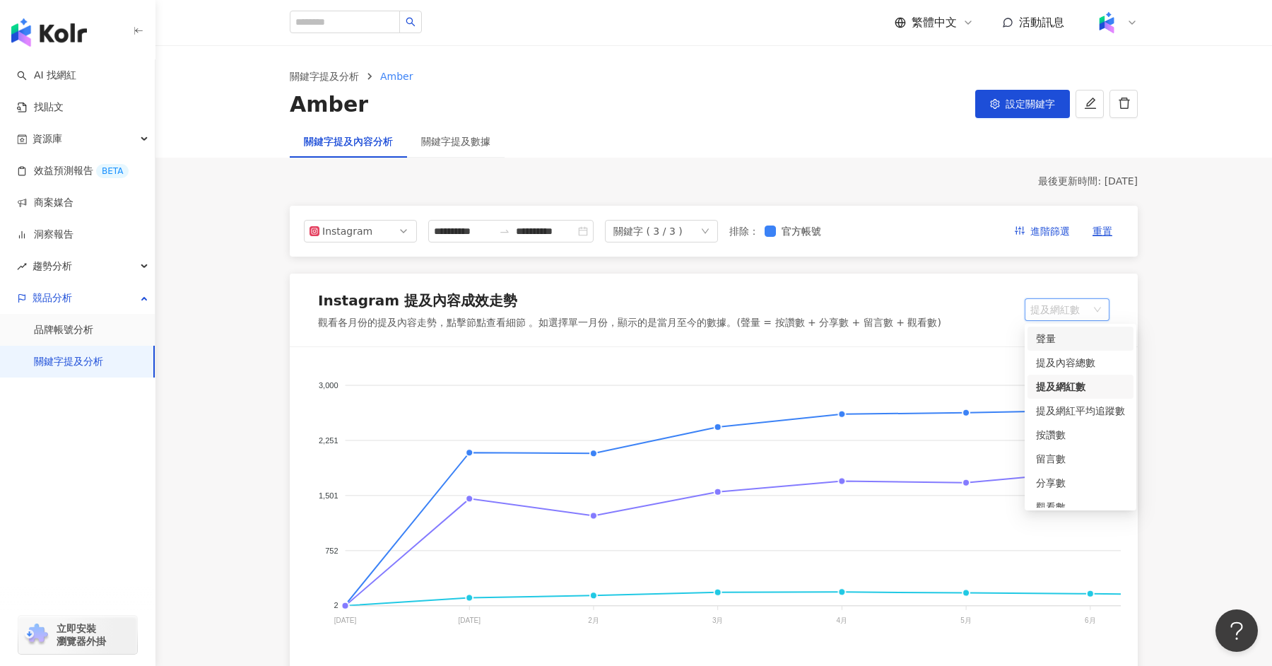
click at [780, 362] on div "團購 直播帶貨 業配導購 3,000 3,000 2,251 2,251 1,501 1,501 752 752 2 2 2024年12月 2024年12月 …" at bounding box center [714, 561] width 848 height 429
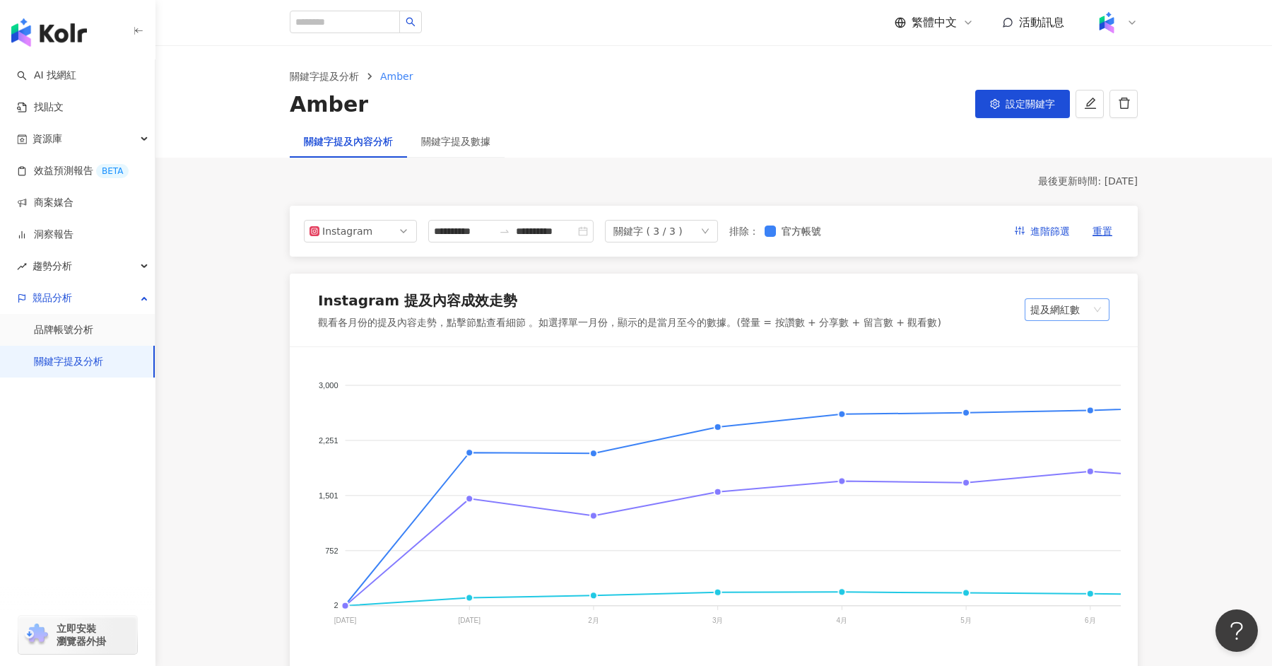
click at [1075, 306] on span "提及網紅數" at bounding box center [1068, 309] width 74 height 21
click at [1078, 363] on div "提及內容總數" at bounding box center [1080, 363] width 89 height 16
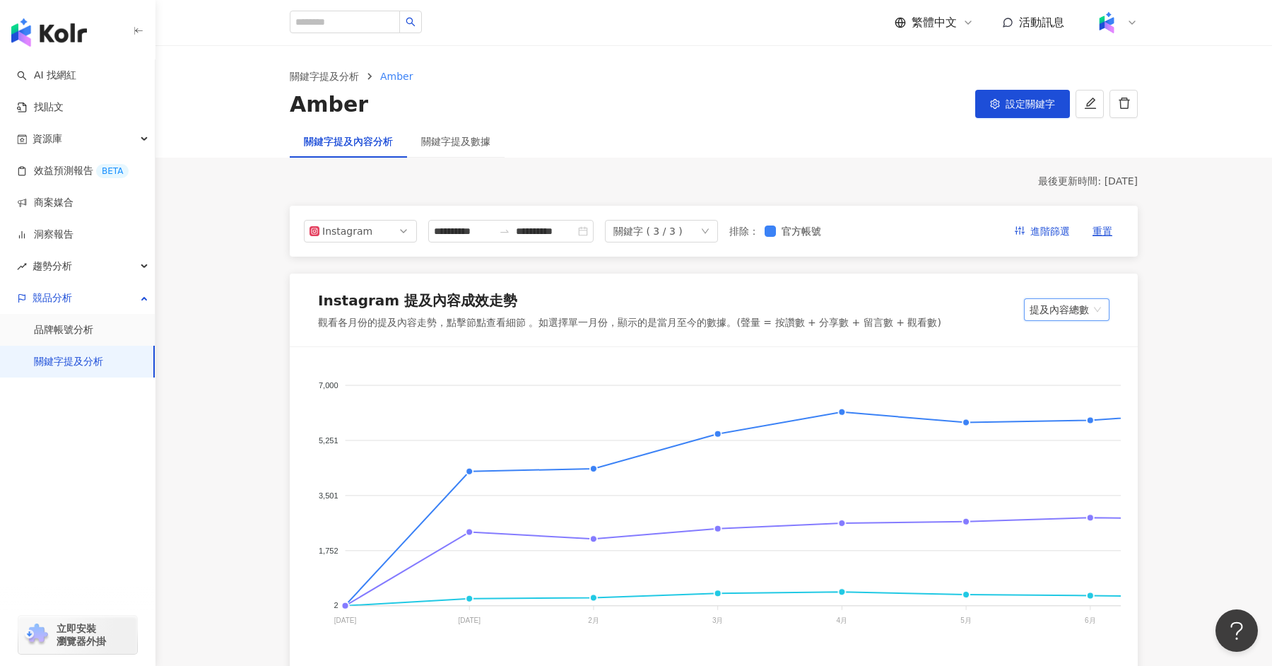
click at [1082, 315] on span "提及內容總數" at bounding box center [1067, 309] width 74 height 21
click at [1073, 386] on div "提及網紅數" at bounding box center [1080, 387] width 89 height 16
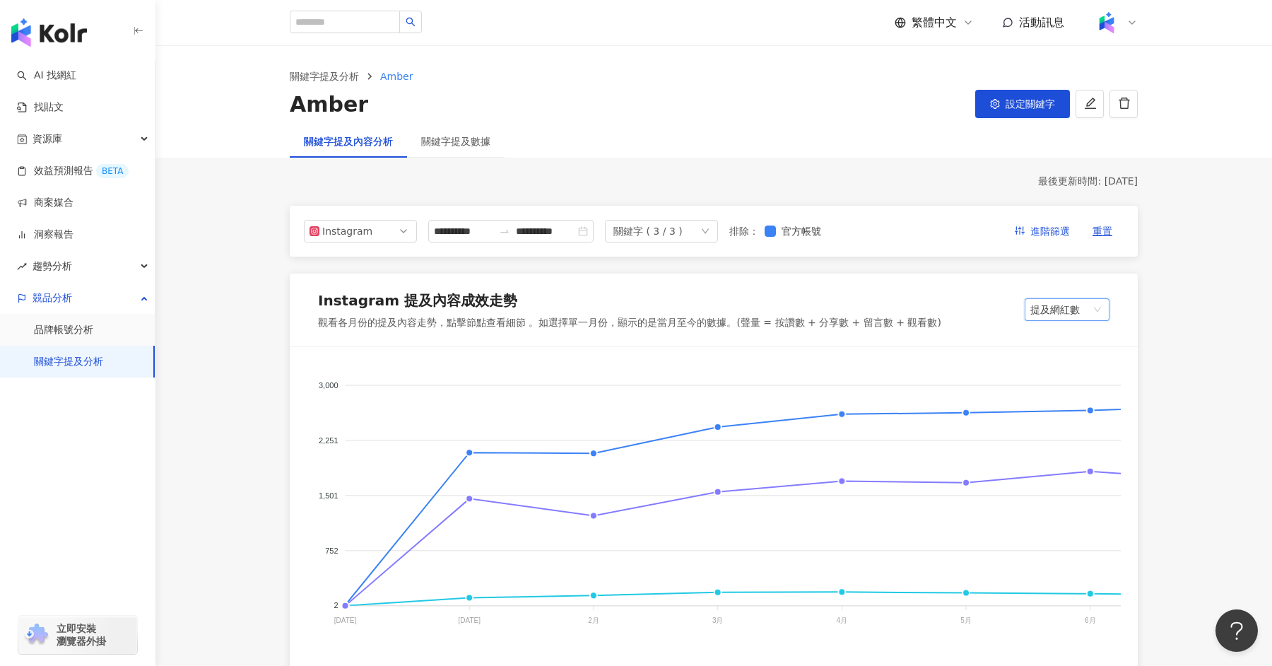
click at [1075, 315] on span "提及網紅數" at bounding box center [1068, 309] width 74 height 21
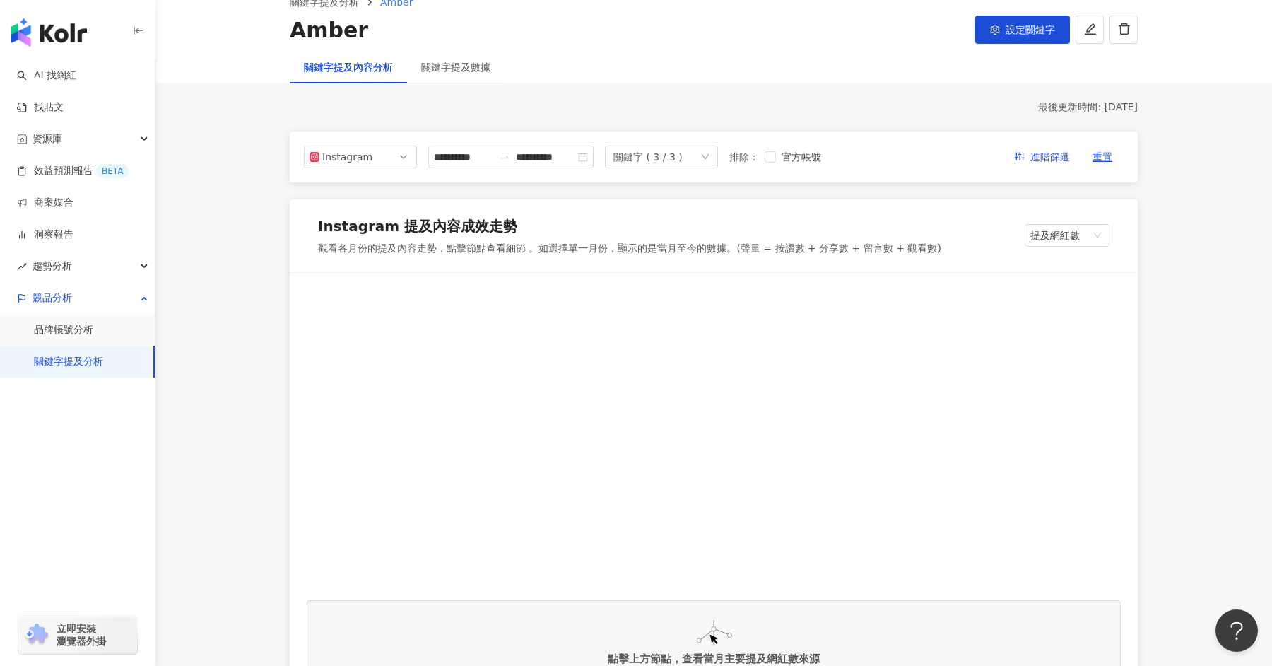
scroll to position [103, 0]
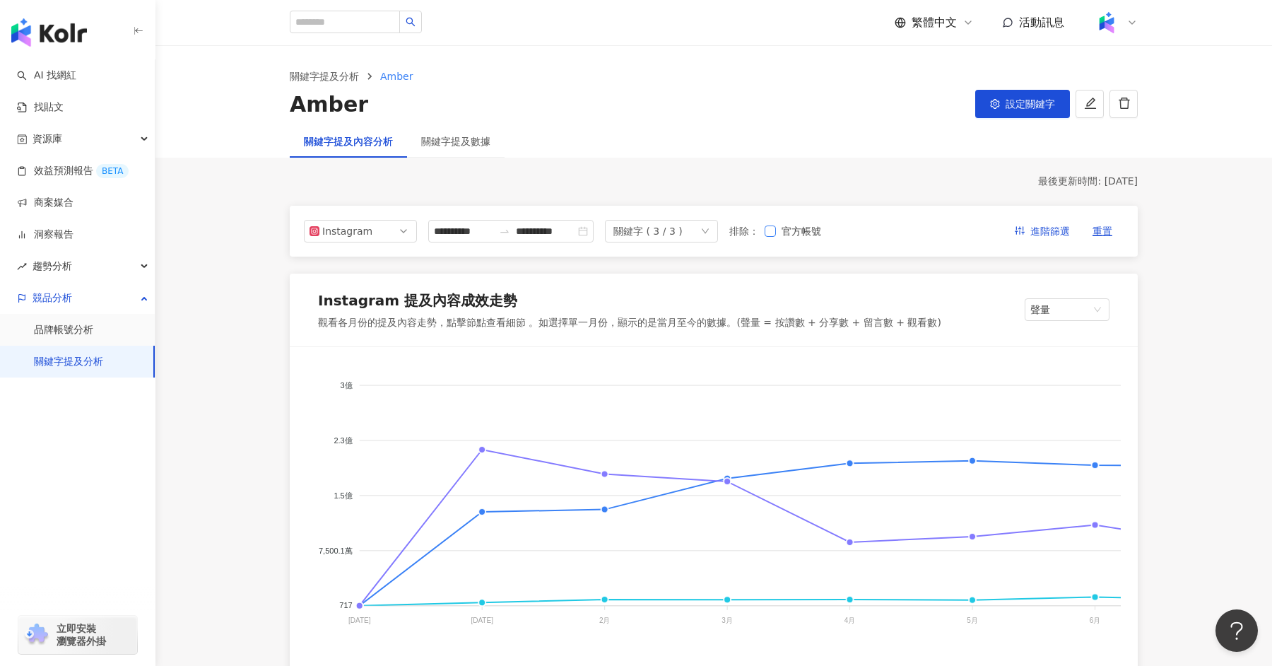
click at [783, 229] on span "官方帳號" at bounding box center [801, 231] width 51 height 16
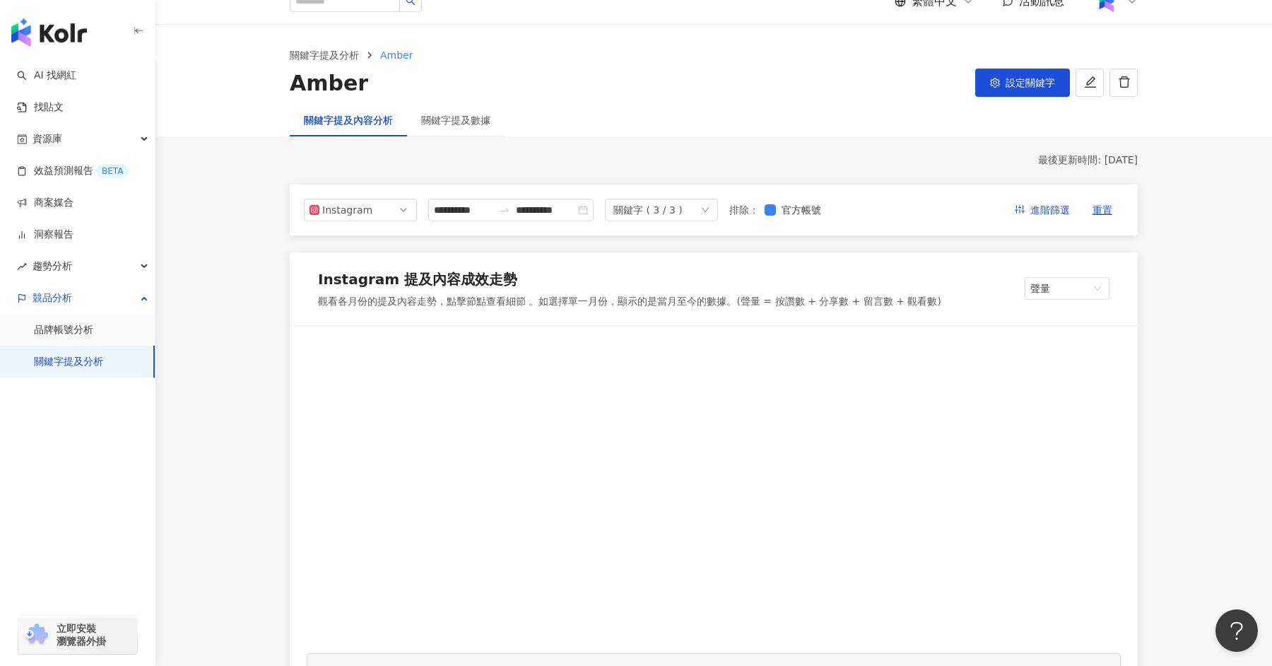
scroll to position [25, 0]
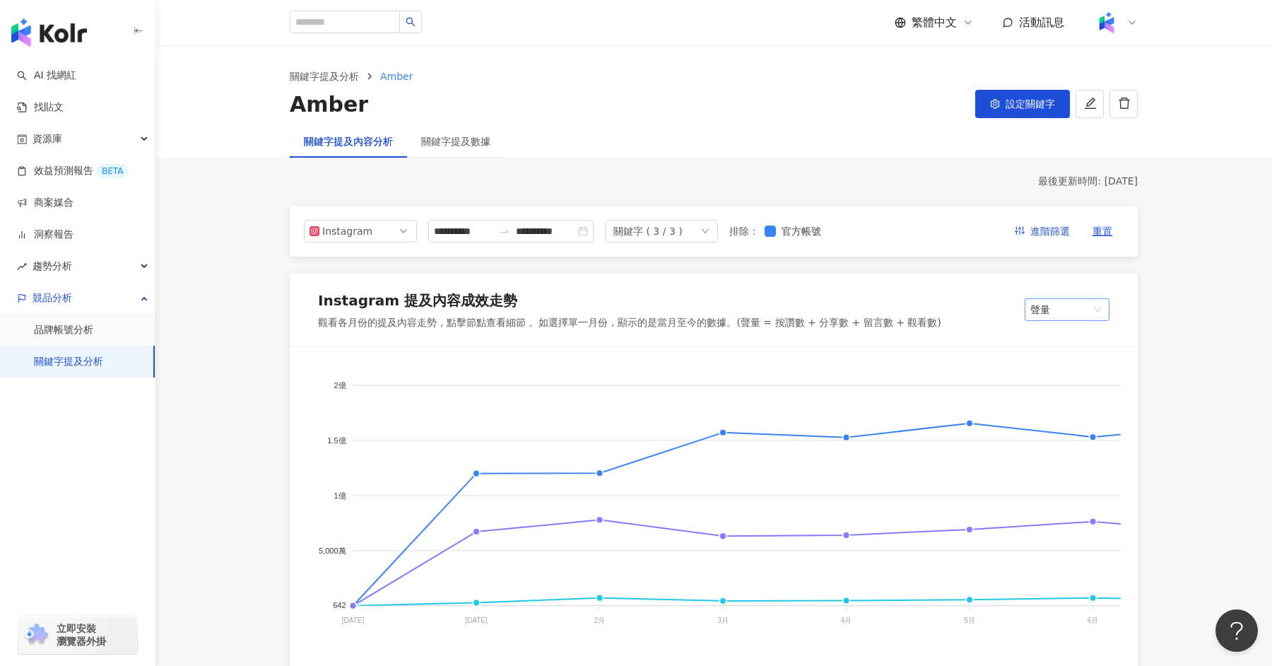
click at [1060, 314] on span "聲量" at bounding box center [1068, 309] width 74 height 21
click at [1065, 462] on div "留言數" at bounding box center [1080, 459] width 89 height 16
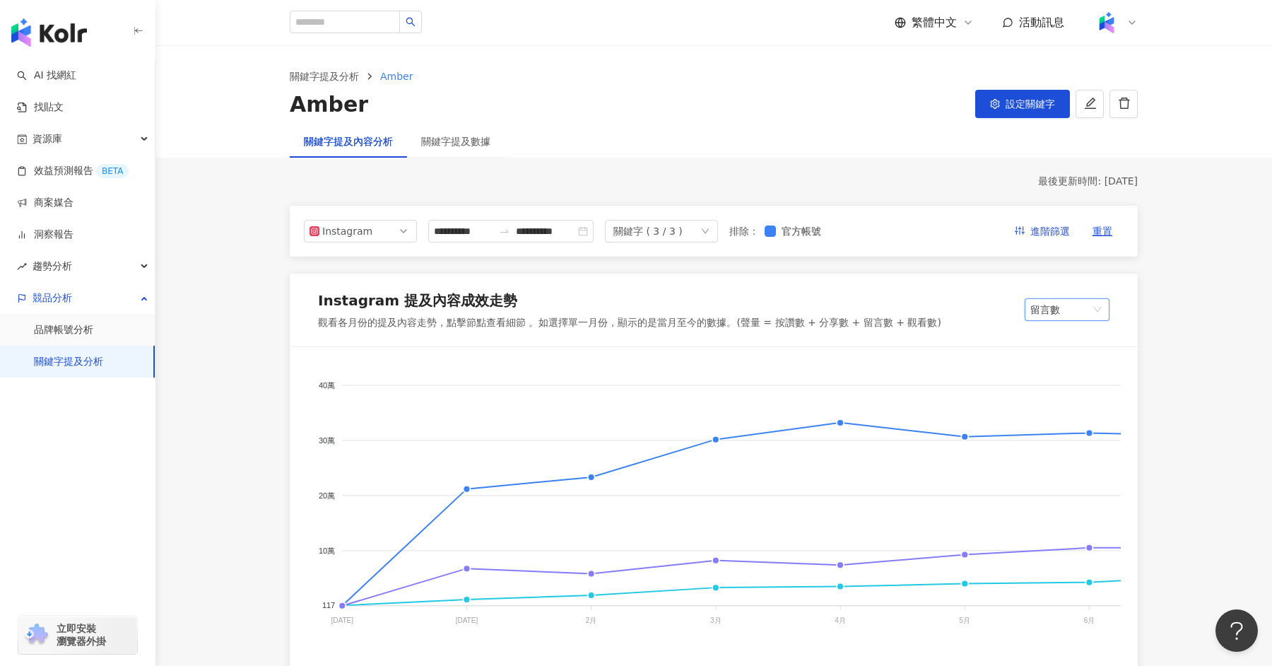
click at [1055, 308] on span "留言數" at bounding box center [1068, 309] width 74 height 21
click at [1068, 387] on div "提及網紅數" at bounding box center [1080, 387] width 89 height 16
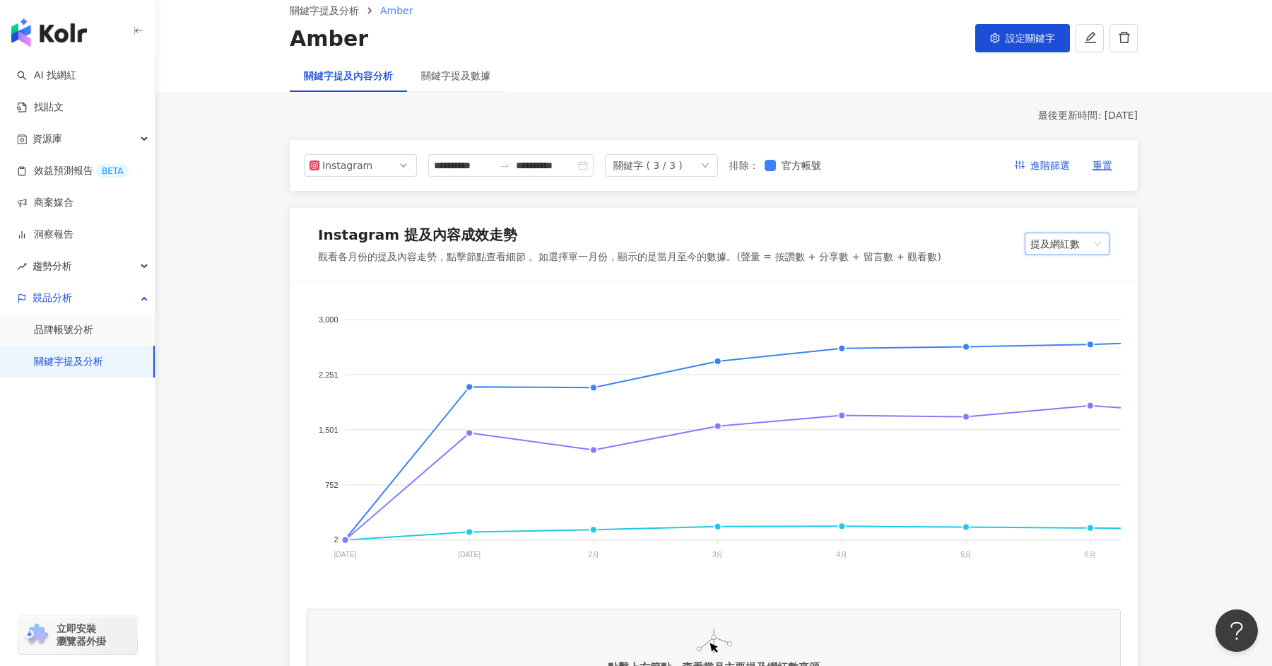
scroll to position [67, 0]
click at [683, 164] on div "關鍵字 ( 3 / 3 )" at bounding box center [648, 163] width 69 height 21
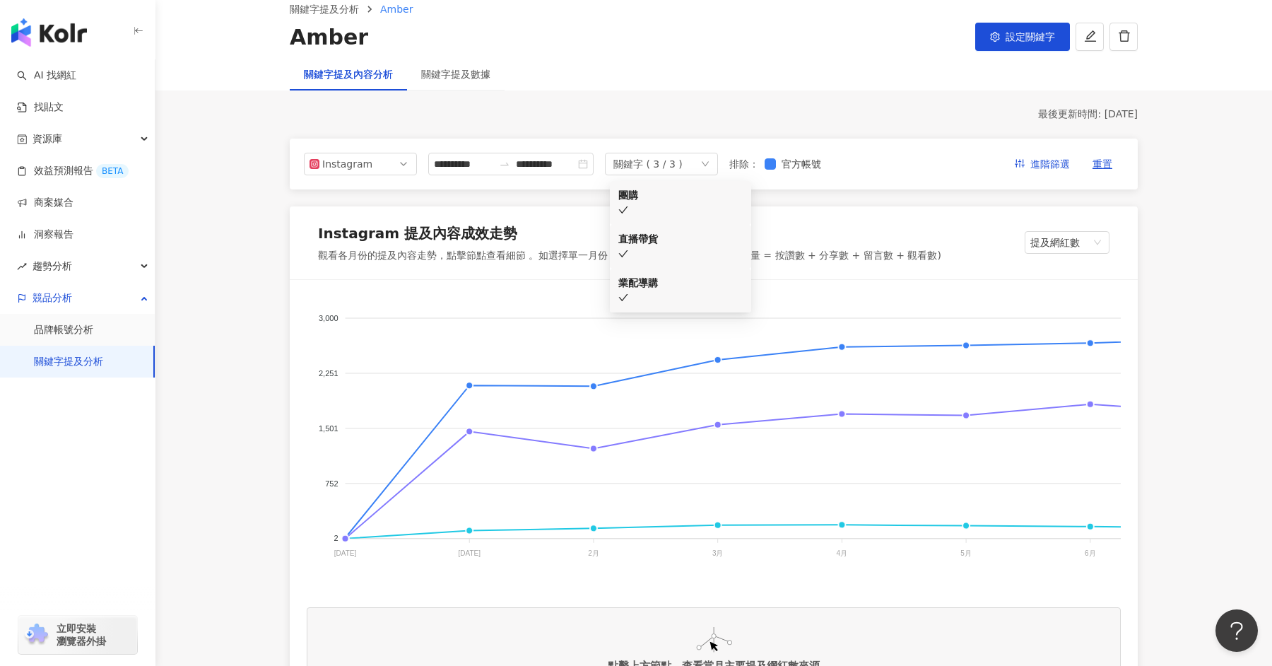
click at [693, 194] on div "團購" at bounding box center [681, 195] width 124 height 16
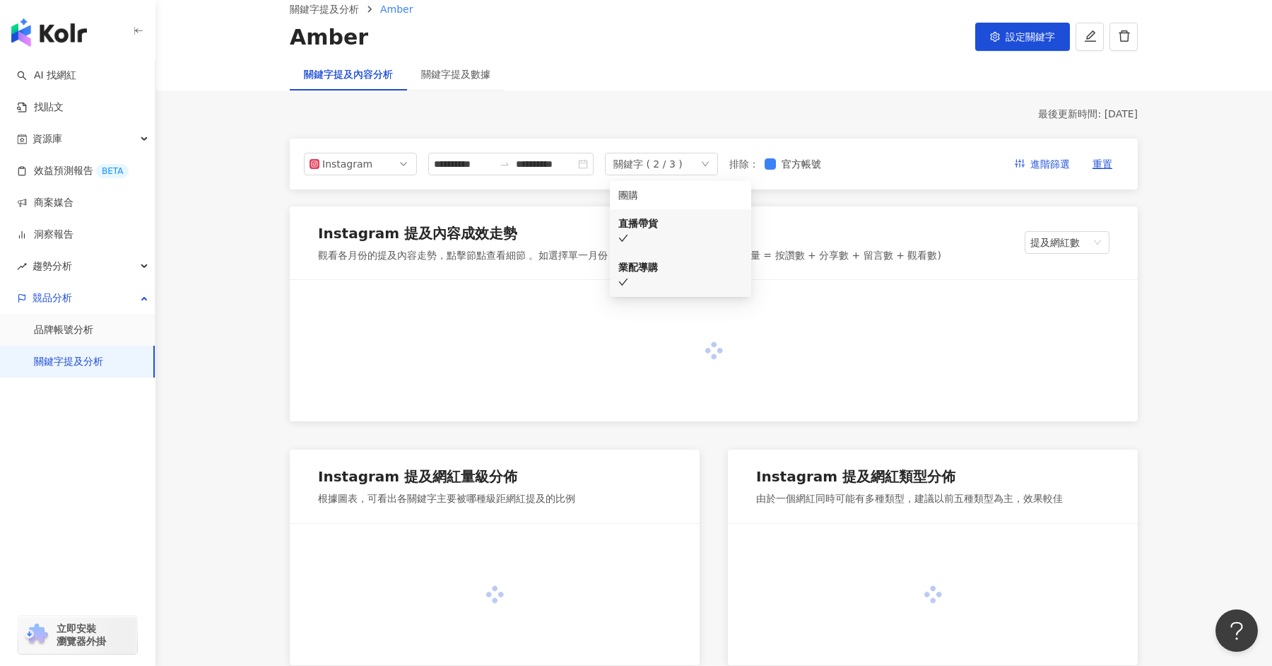
click at [665, 259] on div "業配導購" at bounding box center [681, 267] width 124 height 16
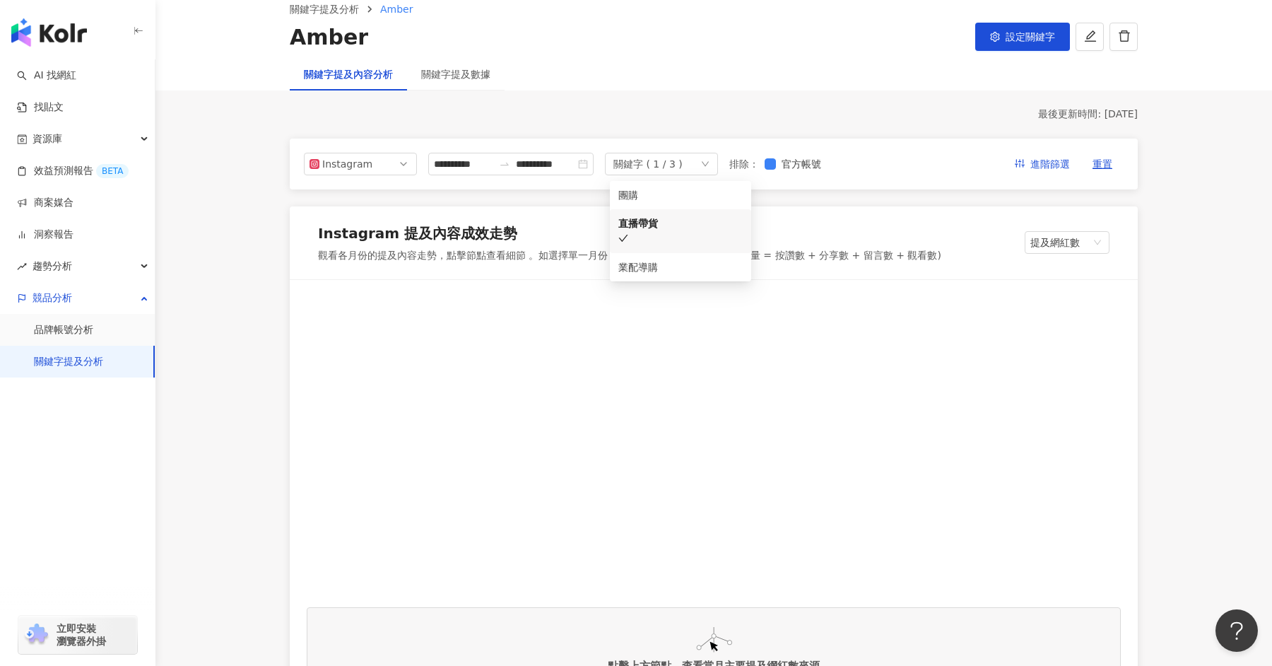
click at [1067, 241] on span "提及網紅數" at bounding box center [1068, 242] width 74 height 21
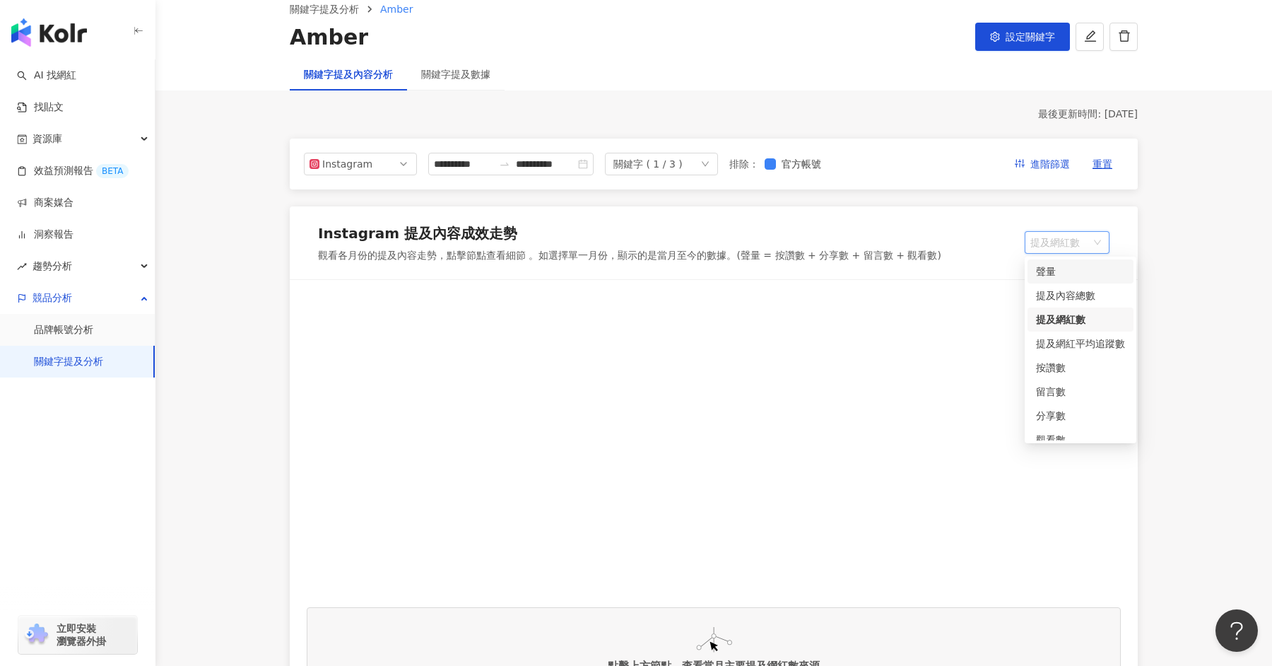
click at [1065, 273] on div "聲量" at bounding box center [1080, 272] width 89 height 16
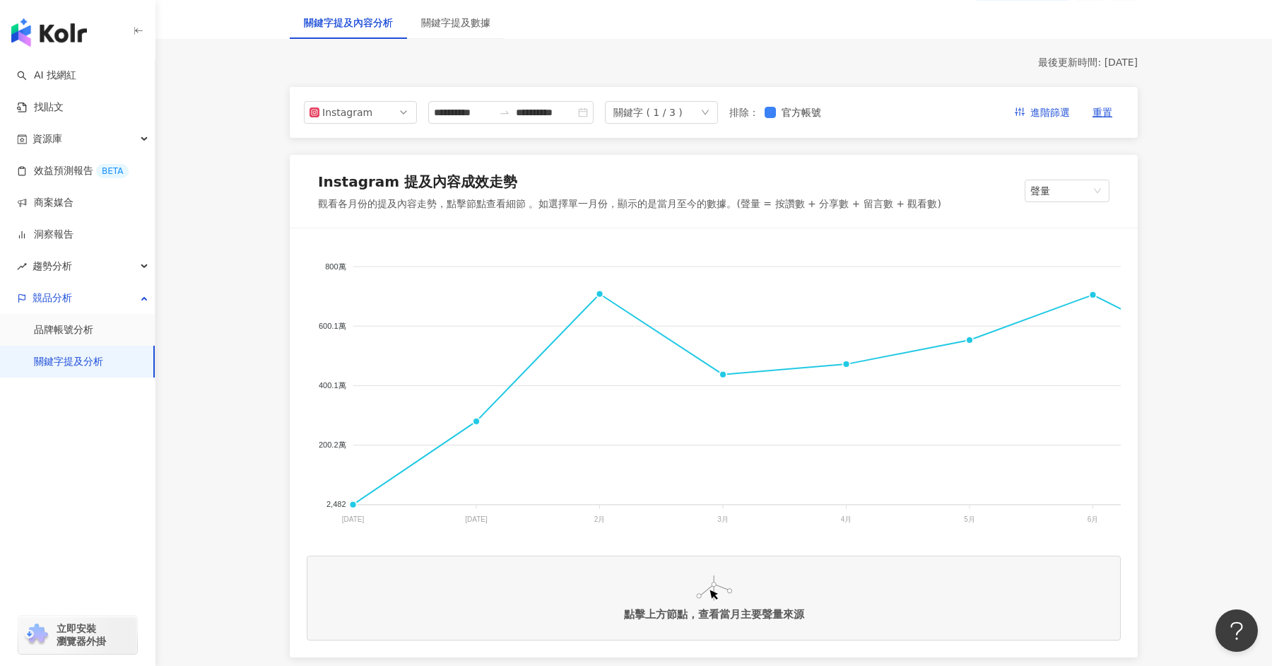
scroll to position [96, 0]
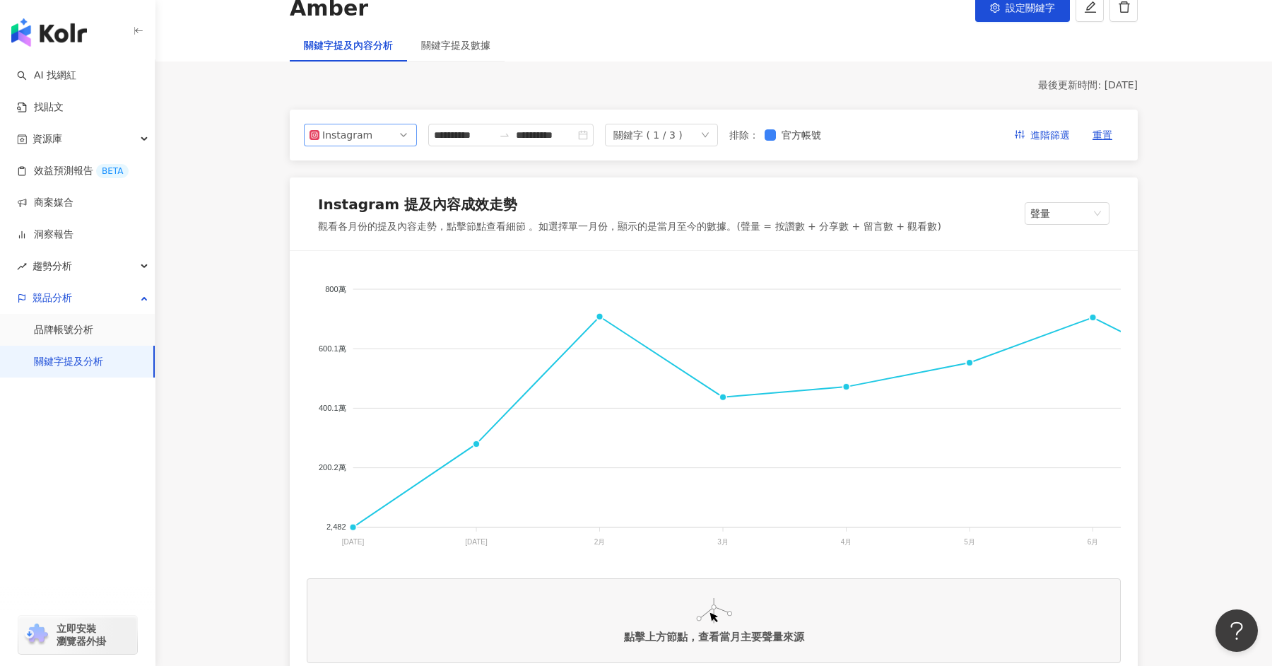
click at [399, 133] on span "Instagram" at bounding box center [361, 134] width 102 height 21
click at [361, 190] on div "Facebook" at bounding box center [351, 192] width 46 height 16
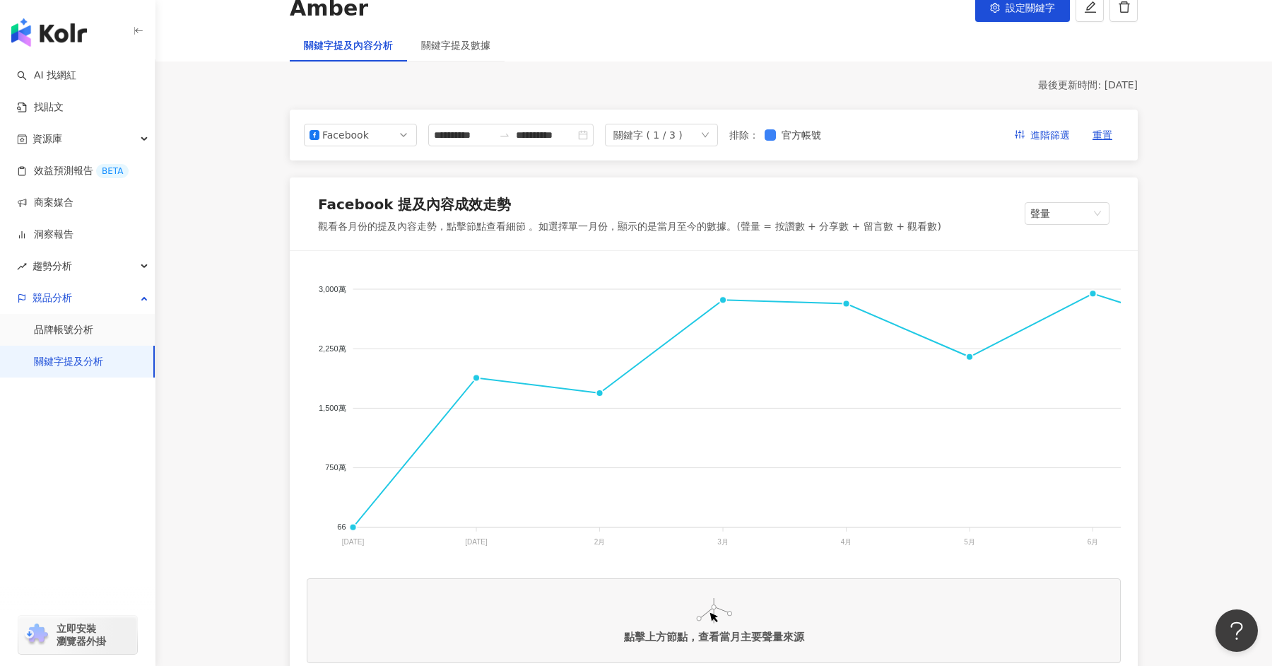
scroll to position [98, 0]
click at [710, 129] on icon "down" at bounding box center [705, 133] width 8 height 8
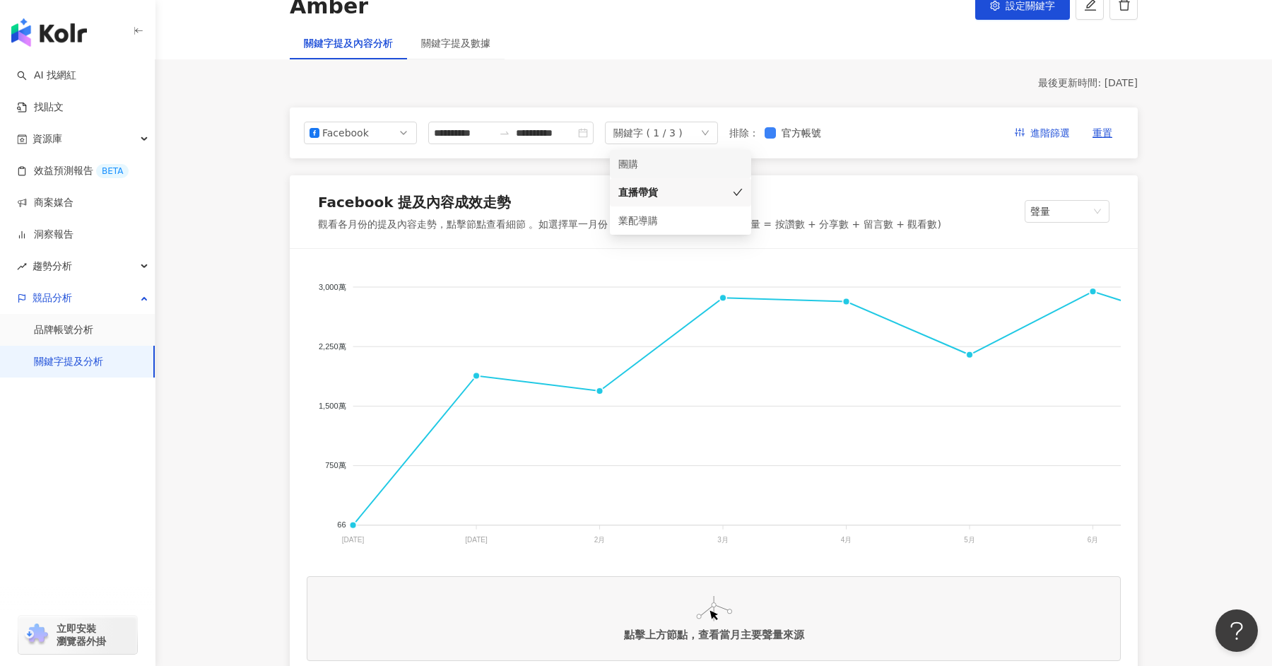
click at [698, 158] on div "團購" at bounding box center [661, 164] width 85 height 16
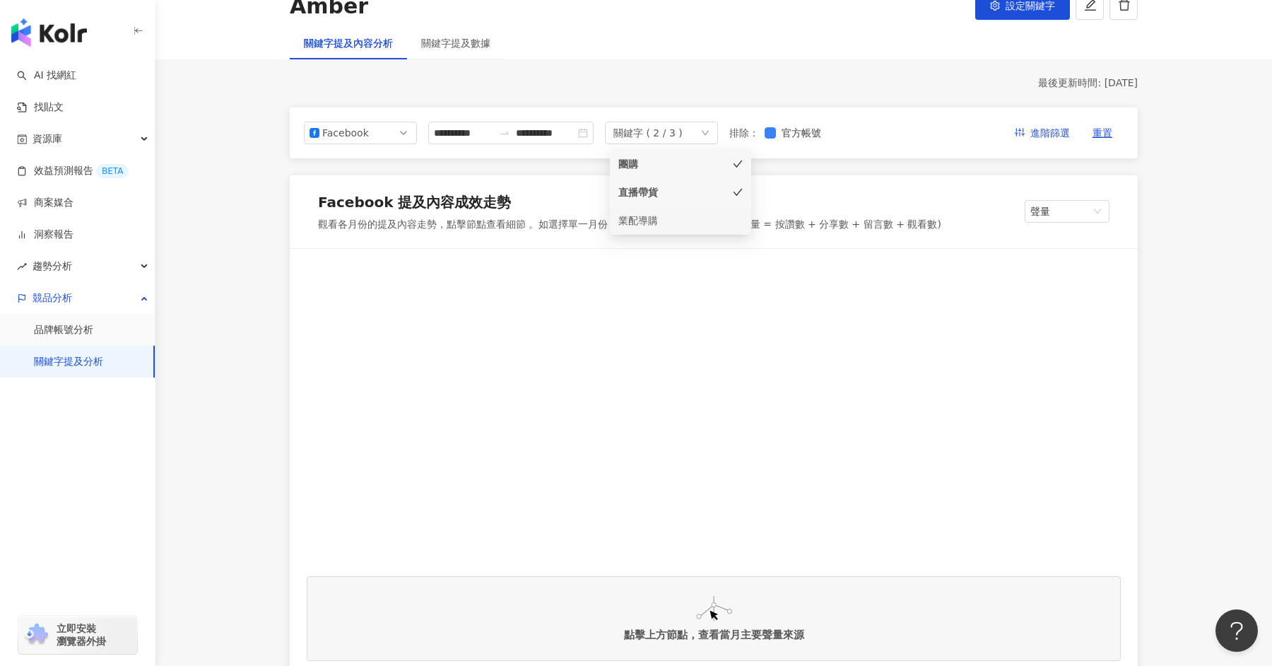
click at [693, 216] on div "業配導購" at bounding box center [661, 221] width 85 height 16
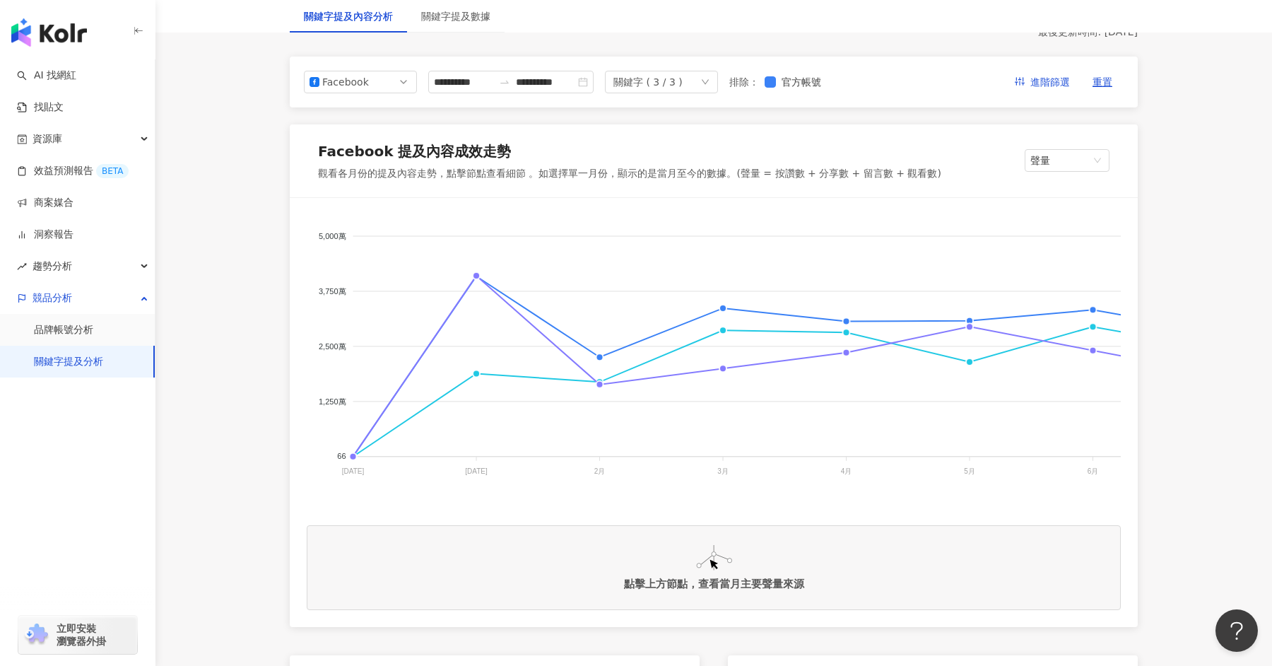
scroll to position [154, 0]
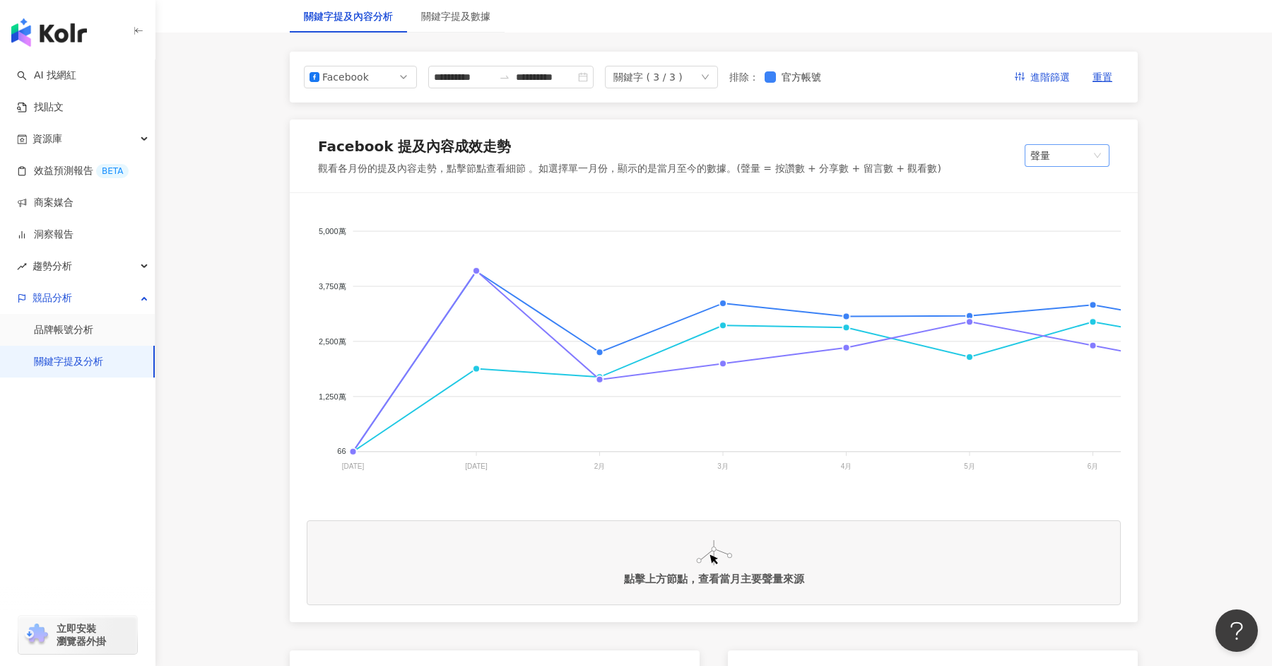
click at [1092, 150] on span "聲量" at bounding box center [1068, 155] width 74 height 21
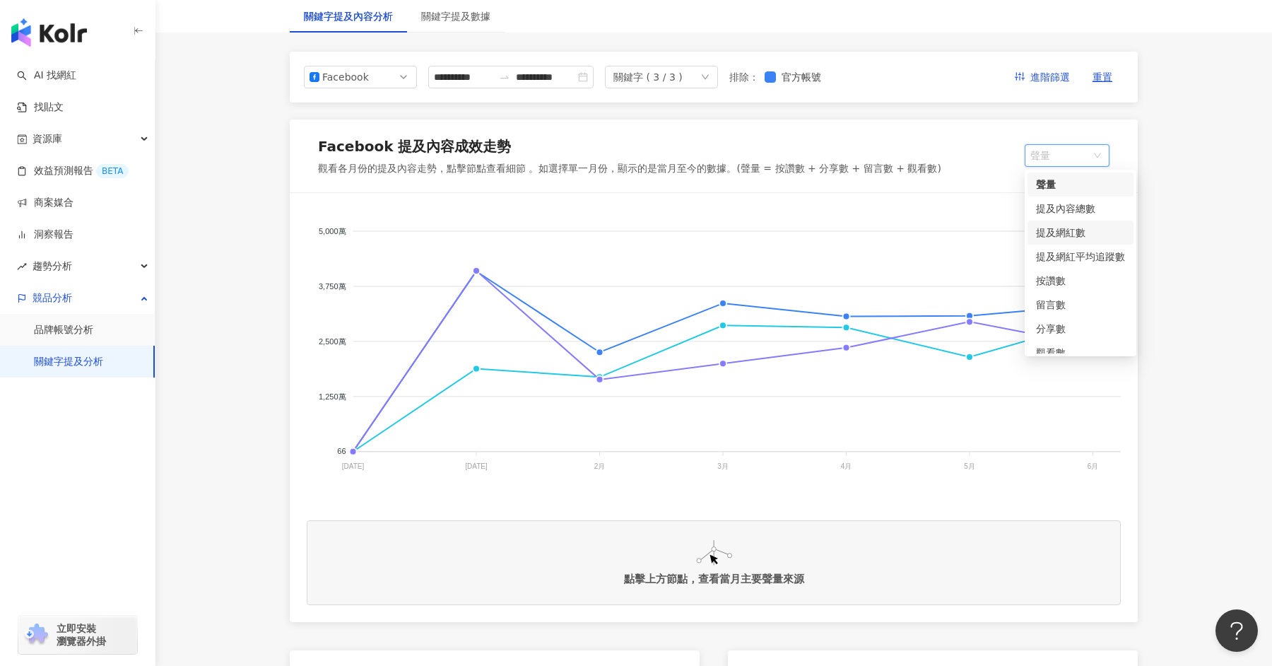
click at [1071, 235] on div "提及網紅數" at bounding box center [1080, 233] width 89 height 16
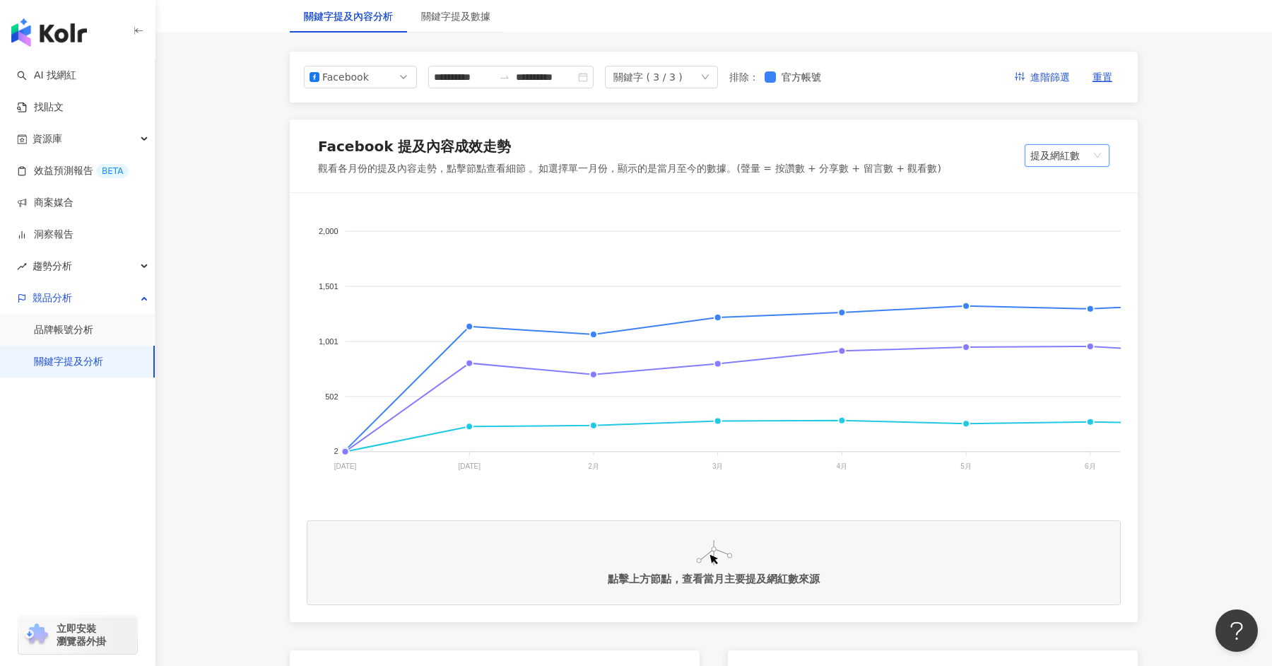
click at [1087, 150] on span "提及網紅數" at bounding box center [1068, 155] width 74 height 21
click at [1053, 300] on div "留言數" at bounding box center [1080, 305] width 89 height 16
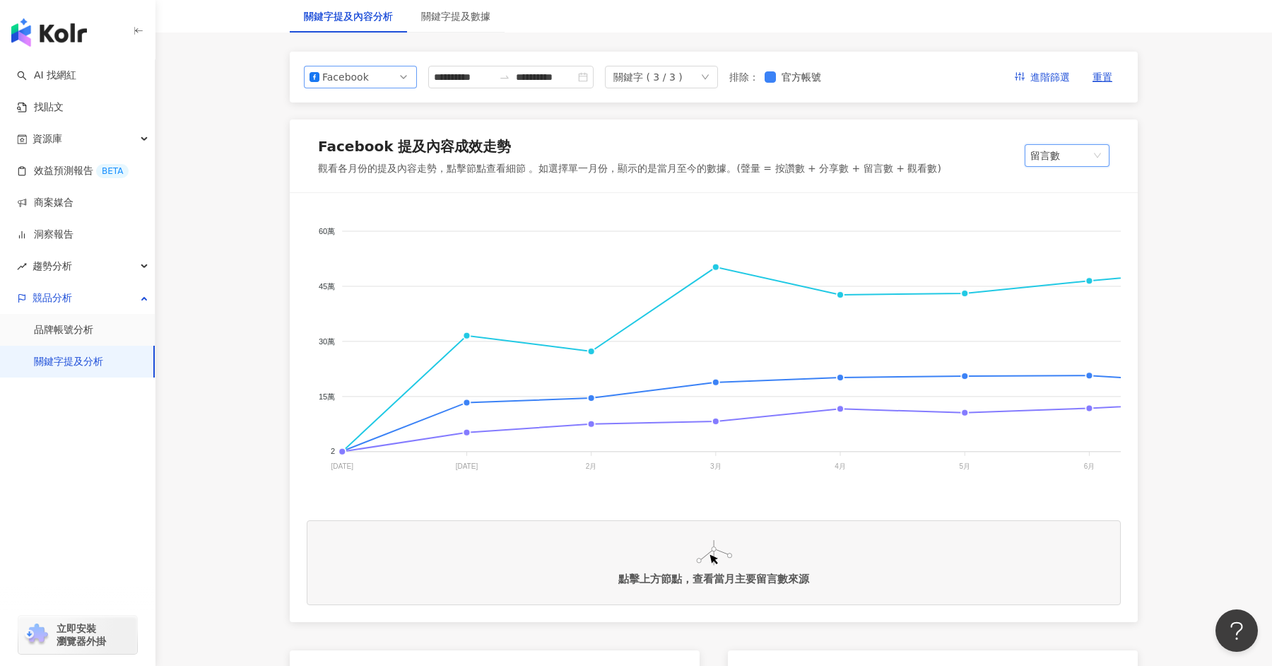
click at [404, 78] on span "Facebook" at bounding box center [361, 76] width 102 height 21
click at [365, 159] on div "YouTube" at bounding box center [351, 158] width 46 height 16
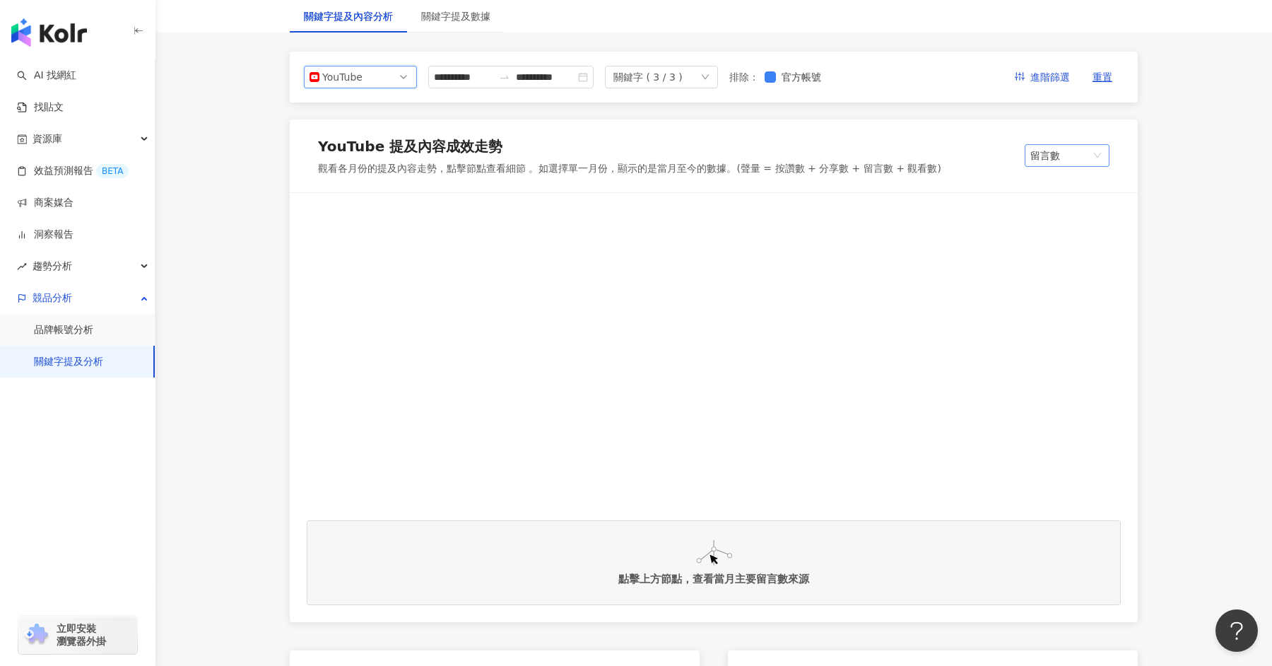
click at [1081, 153] on span "留言數" at bounding box center [1068, 155] width 74 height 21
click at [1065, 182] on div "聲量" at bounding box center [1080, 185] width 89 height 16
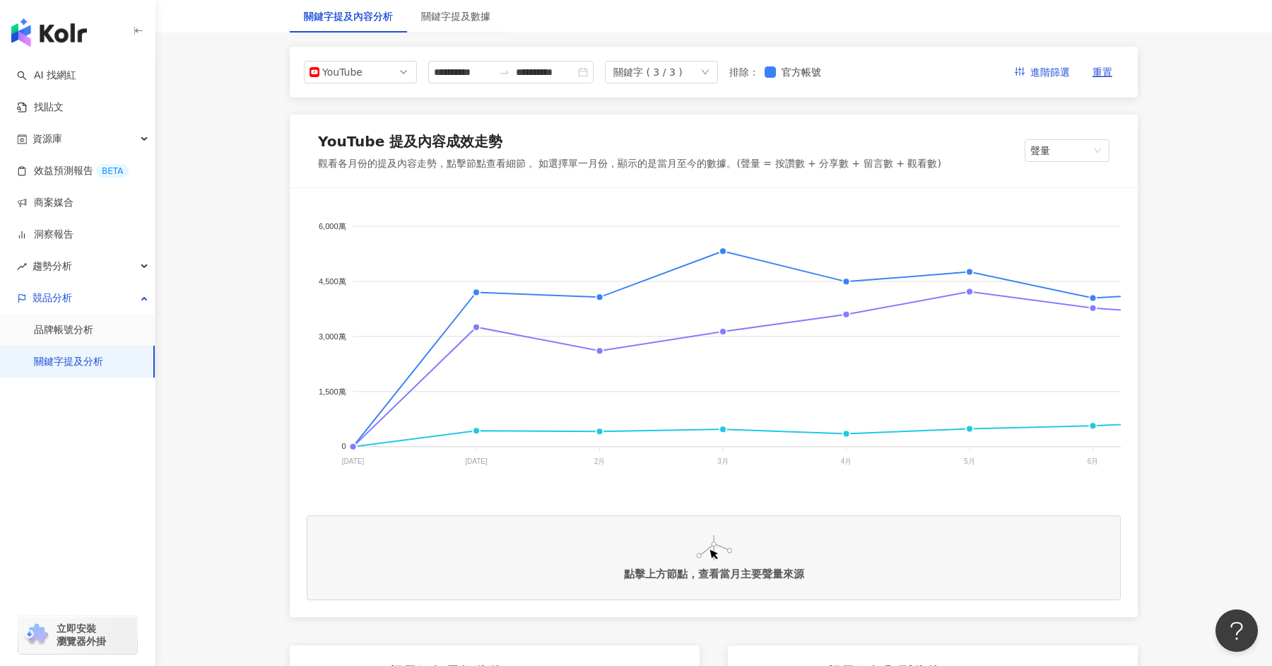
scroll to position [160, 0]
click at [1052, 155] on span "聲量" at bounding box center [1068, 149] width 74 height 21
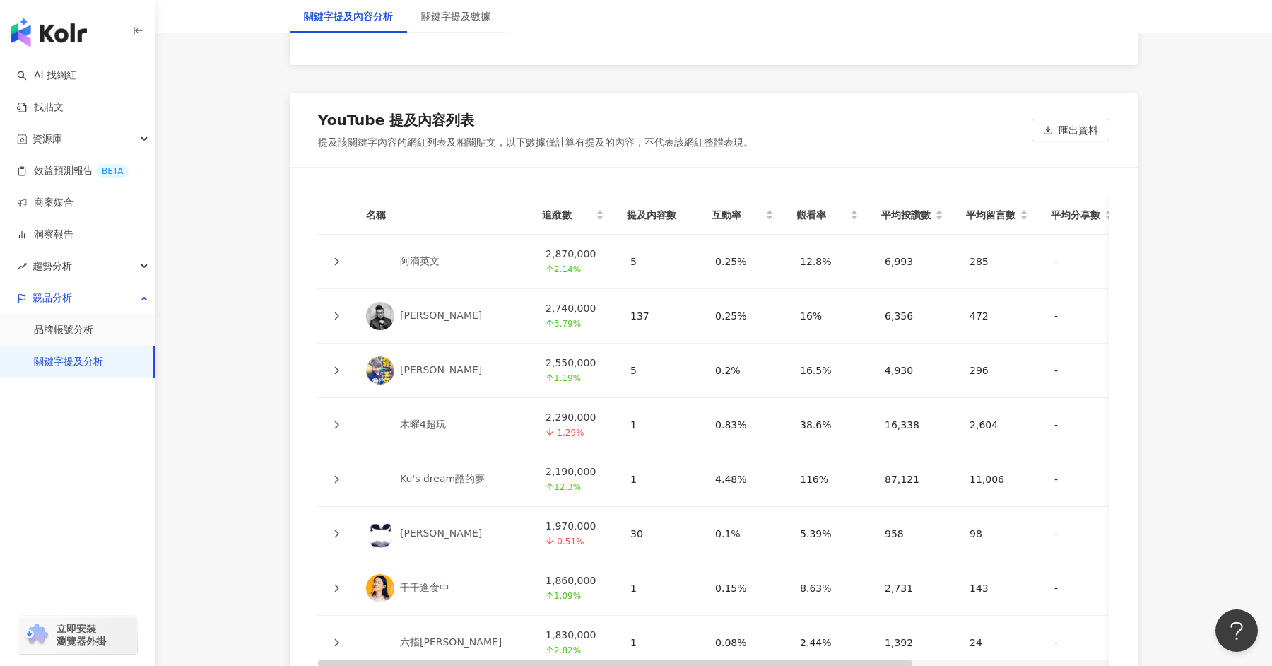
scroll to position [3098, 0]
click at [665, 205] on th "提及內容數" at bounding box center [658, 213] width 85 height 39
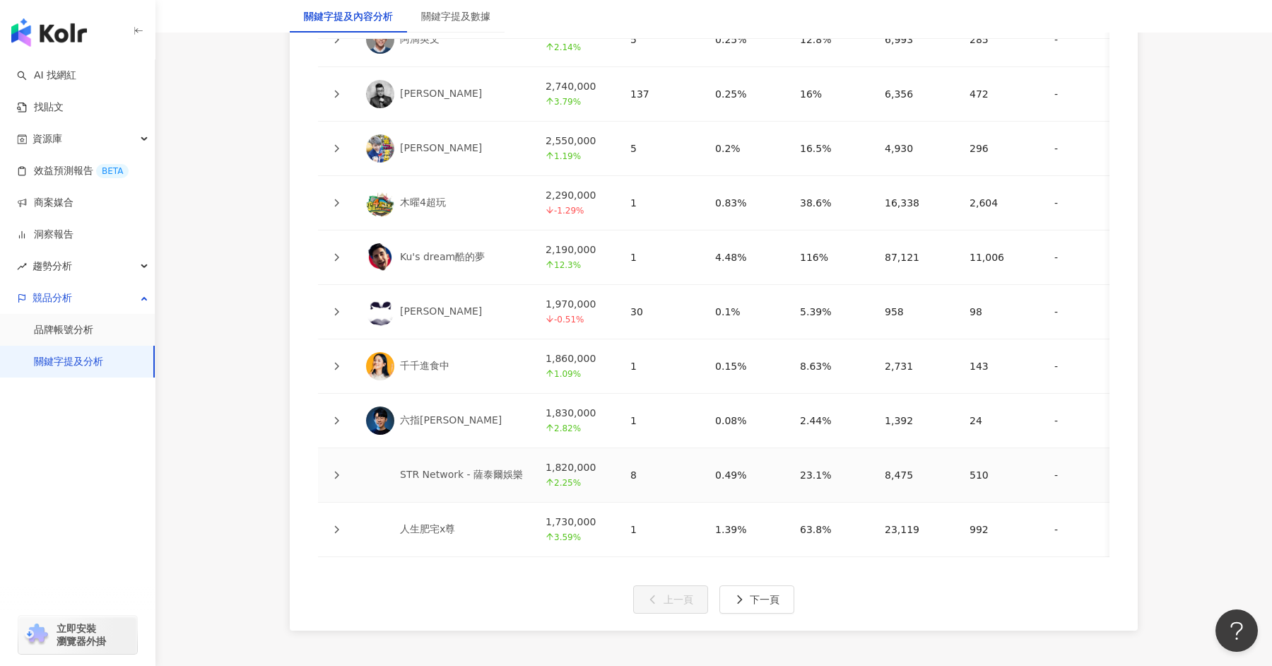
scroll to position [3340, 0]
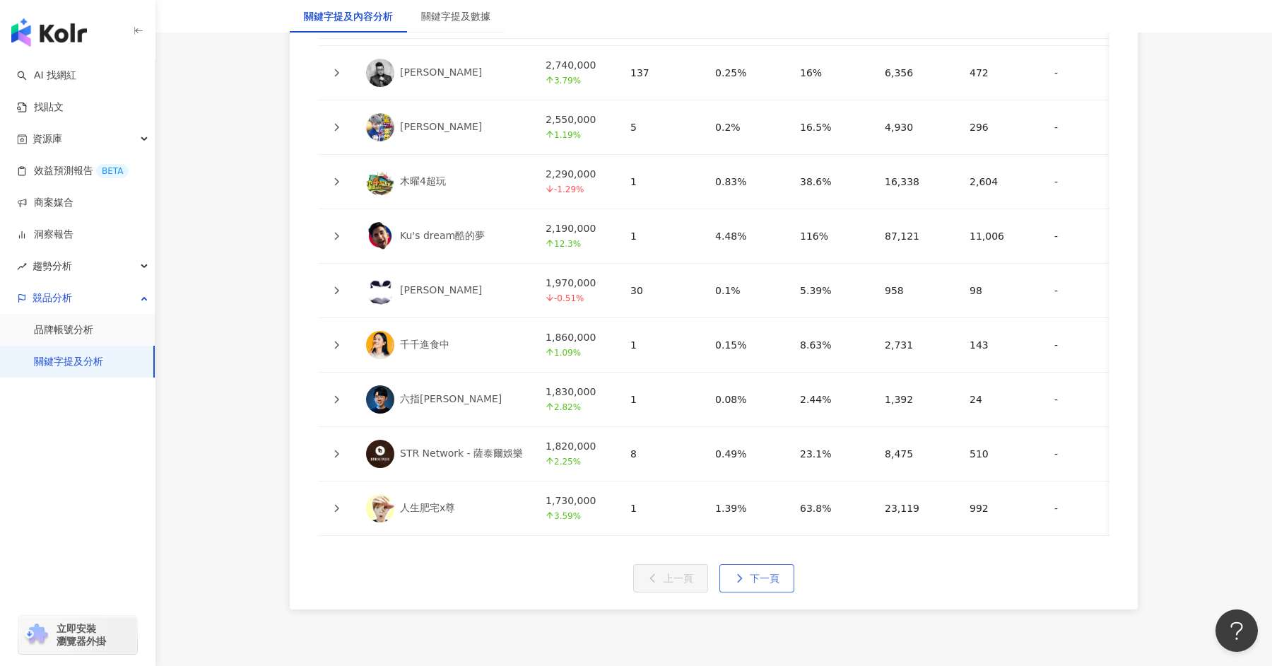
click at [772, 573] on span "下一頁" at bounding box center [765, 578] width 30 height 11
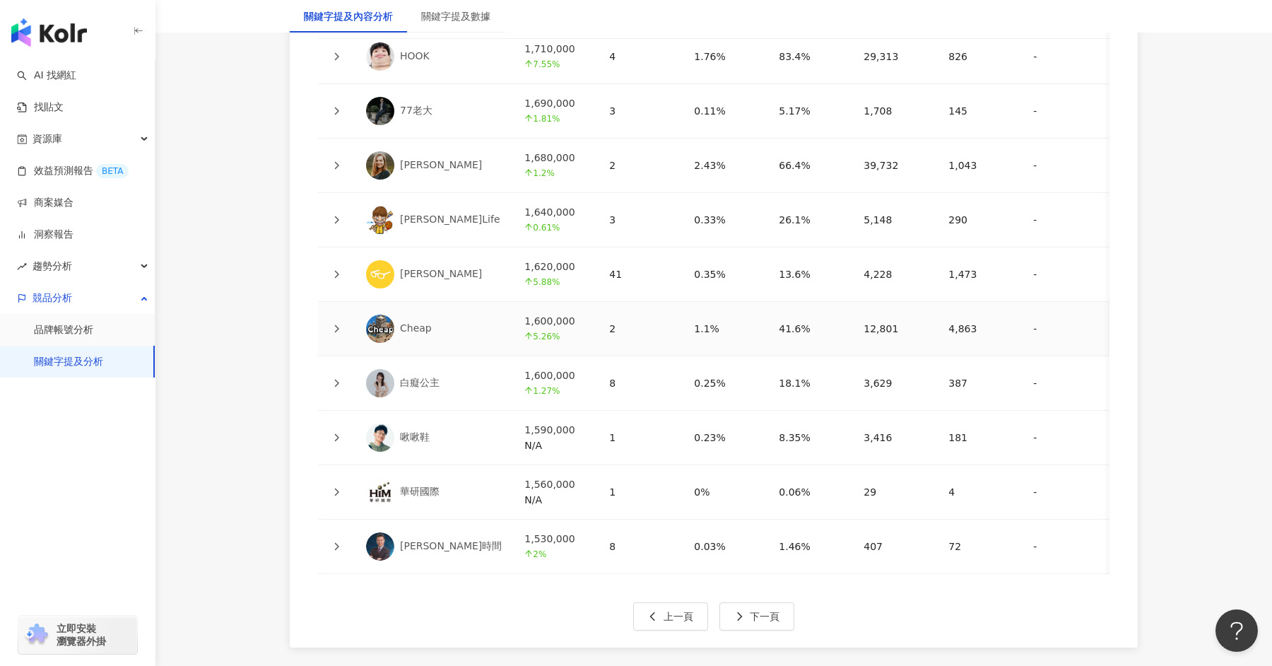
scroll to position [3301, 0]
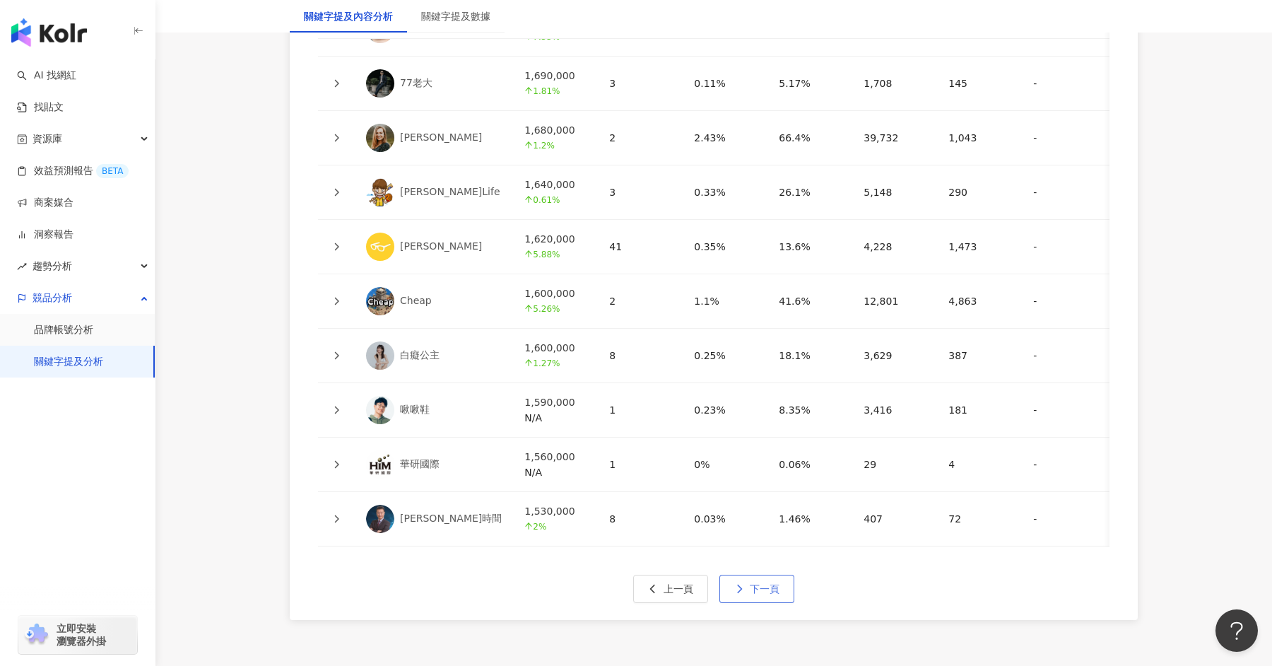
click at [752, 600] on button "下一頁" at bounding box center [757, 589] width 75 height 28
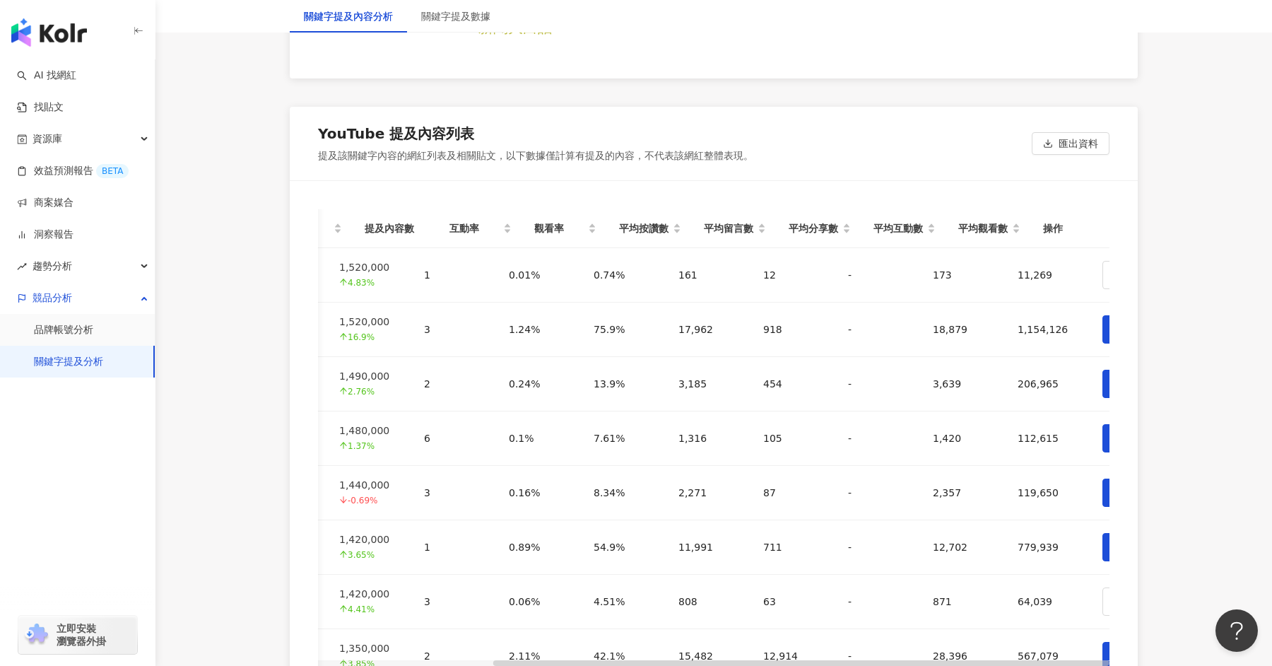
scroll to position [0, 0]
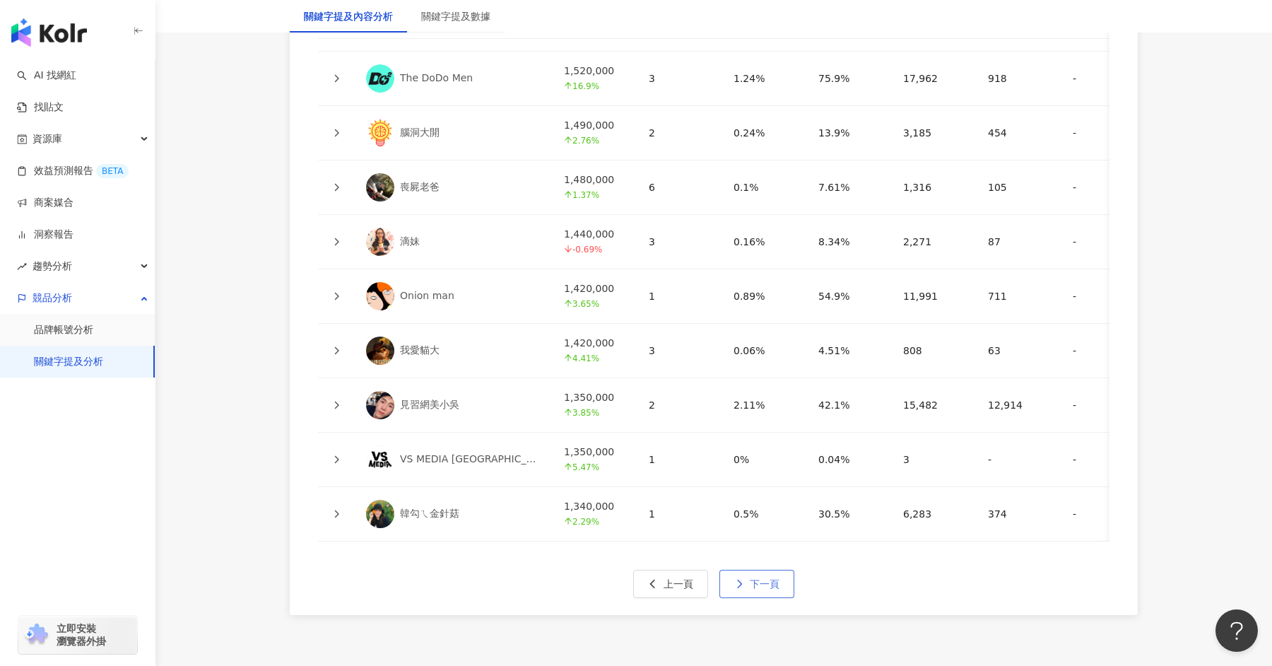
click at [754, 578] on span "下一頁" at bounding box center [765, 583] width 30 height 11
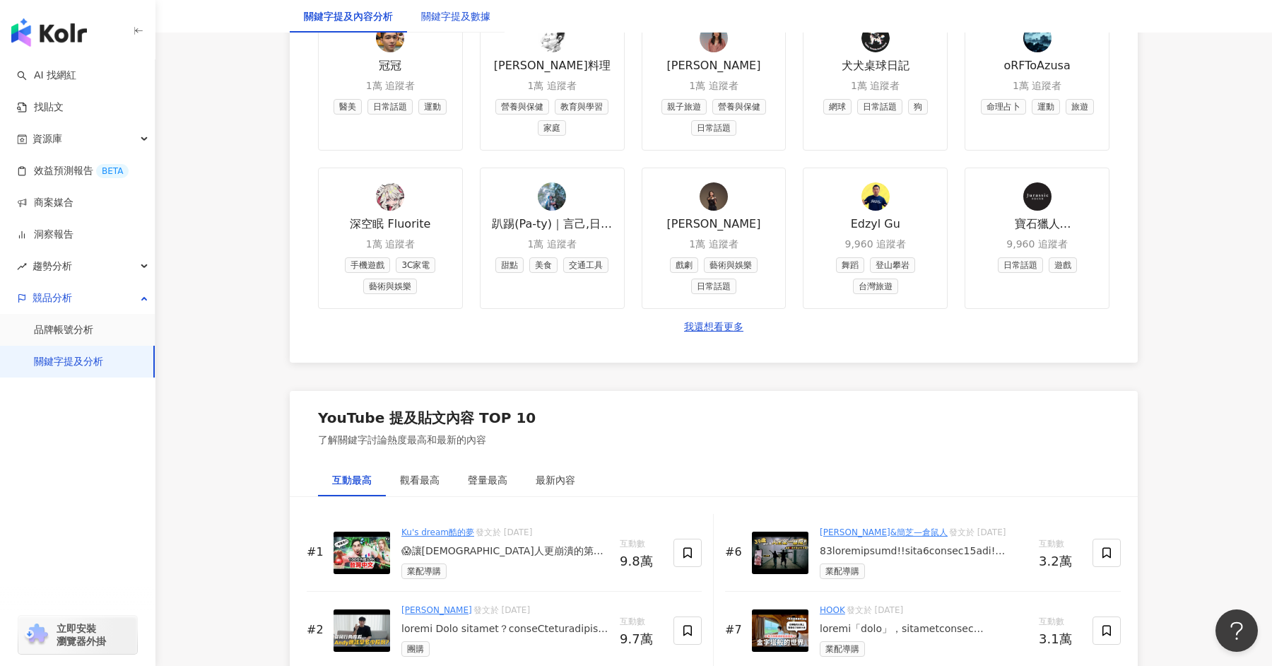
click at [450, 11] on div "關鍵字提及數據" at bounding box center [455, 16] width 69 height 16
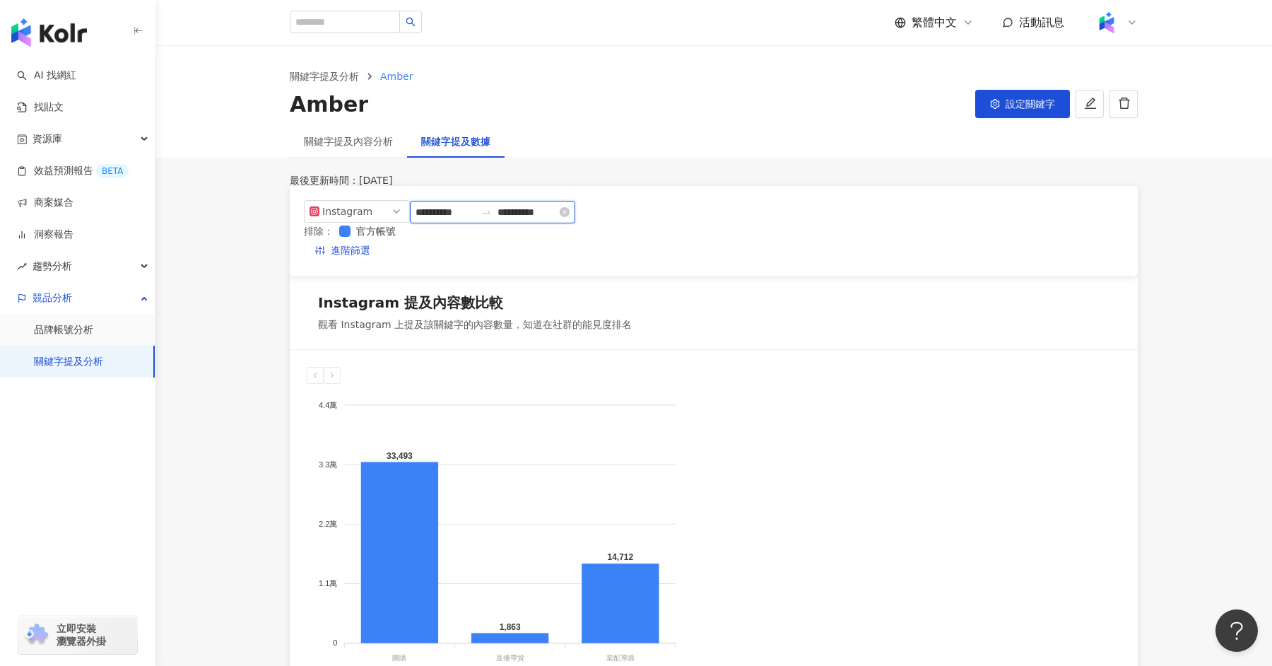
click at [469, 220] on input "**********" at bounding box center [445, 212] width 59 height 16
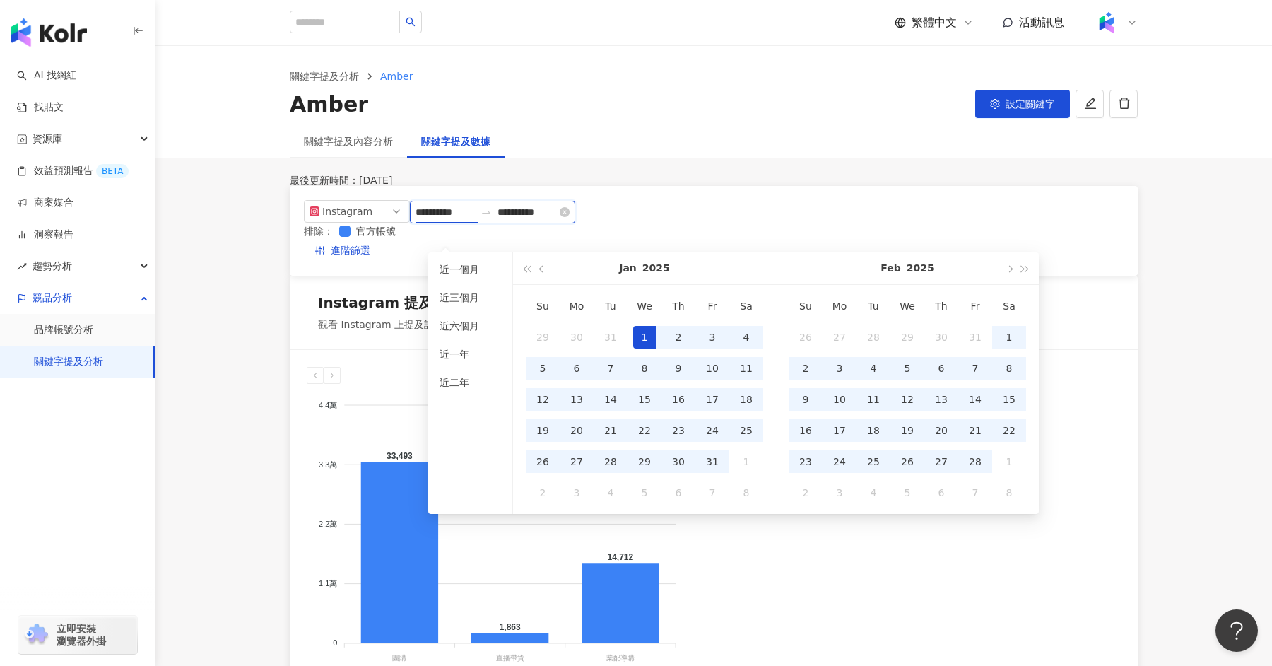
type input "**********"
click at [851, 218] on div "**********" at bounding box center [714, 231] width 848 height 90
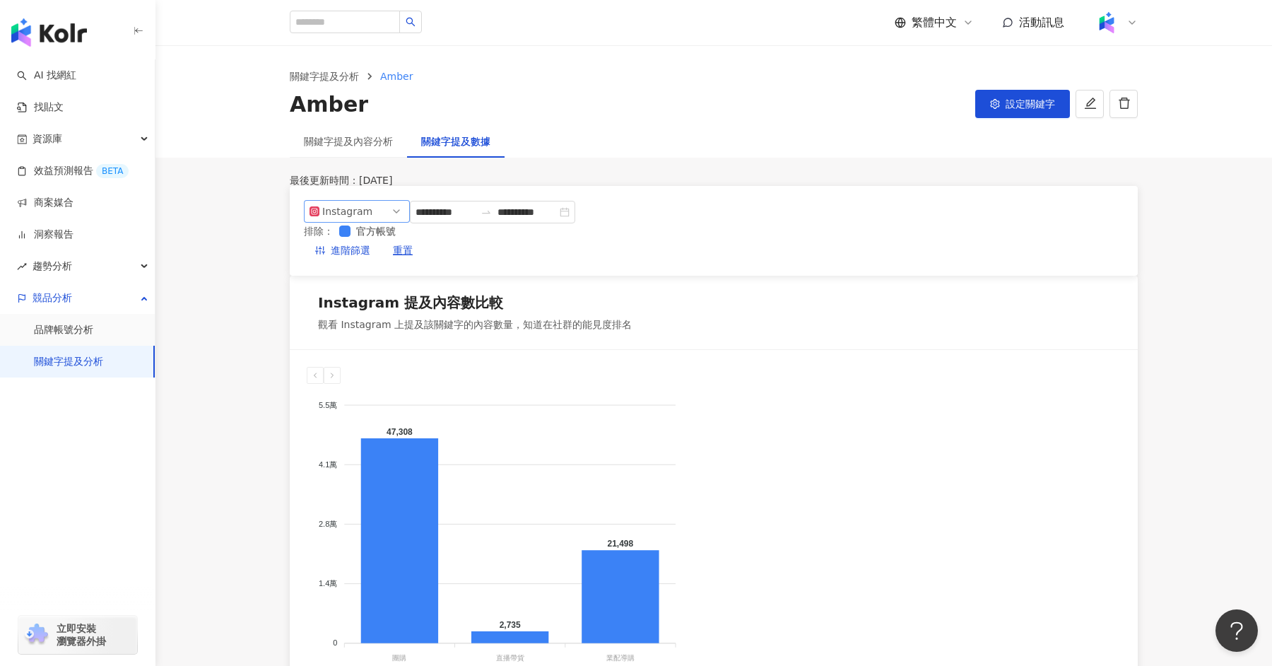
click at [404, 222] on span "Instagram" at bounding box center [357, 211] width 95 height 21
click at [374, 276] on div "Facebook" at bounding box center [360, 268] width 90 height 16
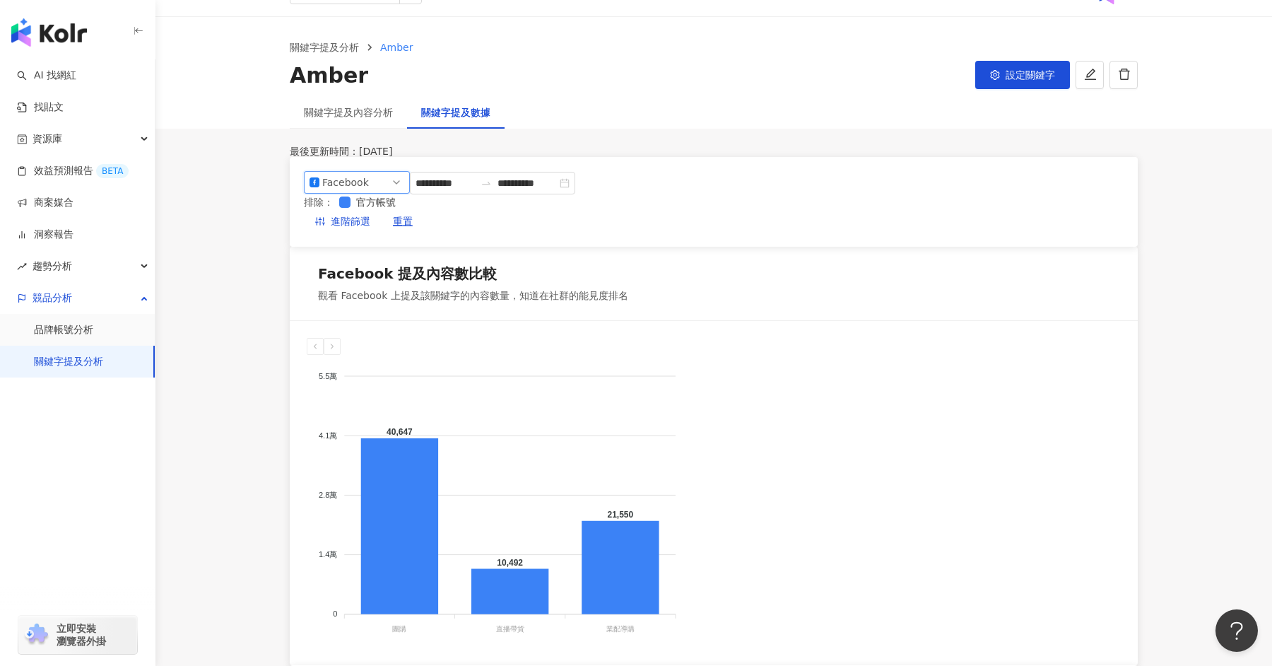
scroll to position [40, 0]
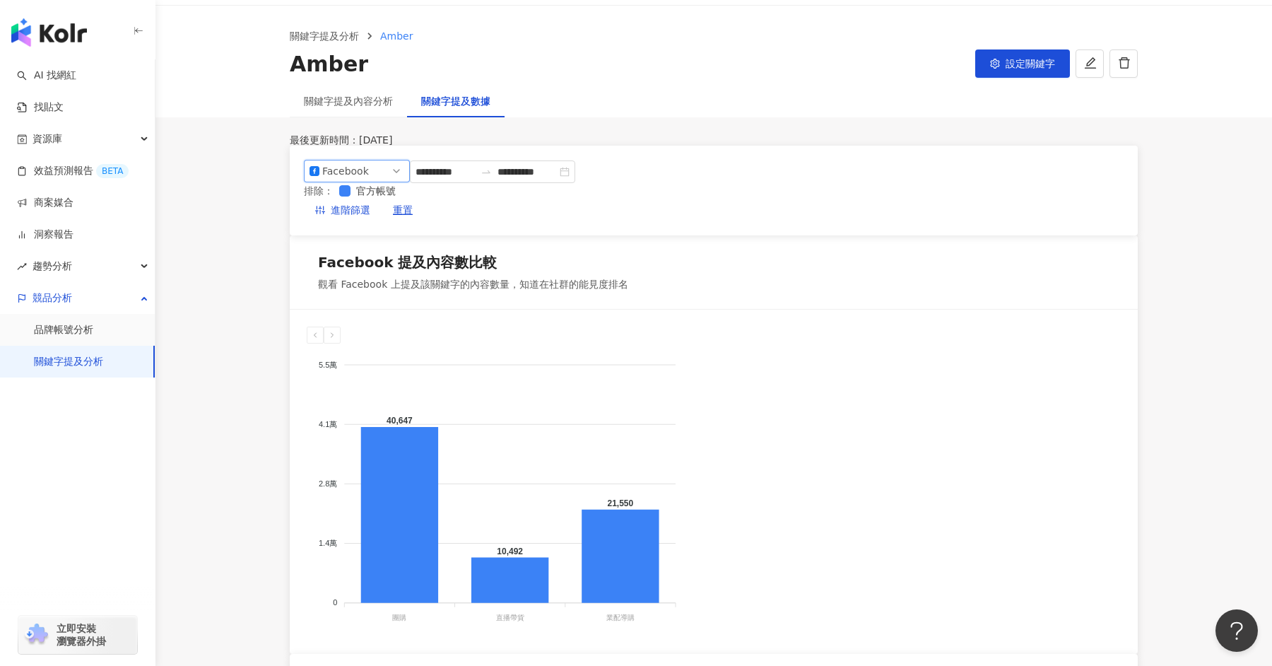
click at [402, 182] on span "Facebook" at bounding box center [357, 170] width 95 height 21
click at [378, 211] on div "Instagram" at bounding box center [360, 204] width 90 height 16
click at [388, 182] on span "Instagram" at bounding box center [357, 170] width 95 height 21
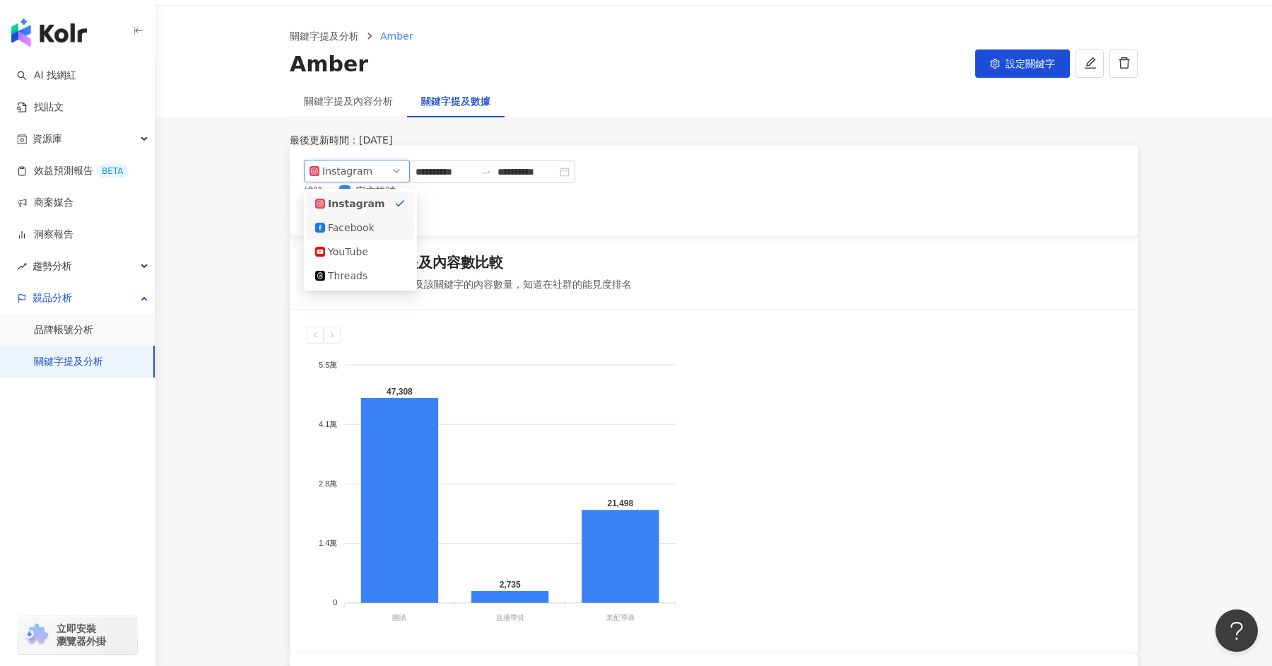
click at [362, 235] on div "Facebook" at bounding box center [351, 228] width 46 height 16
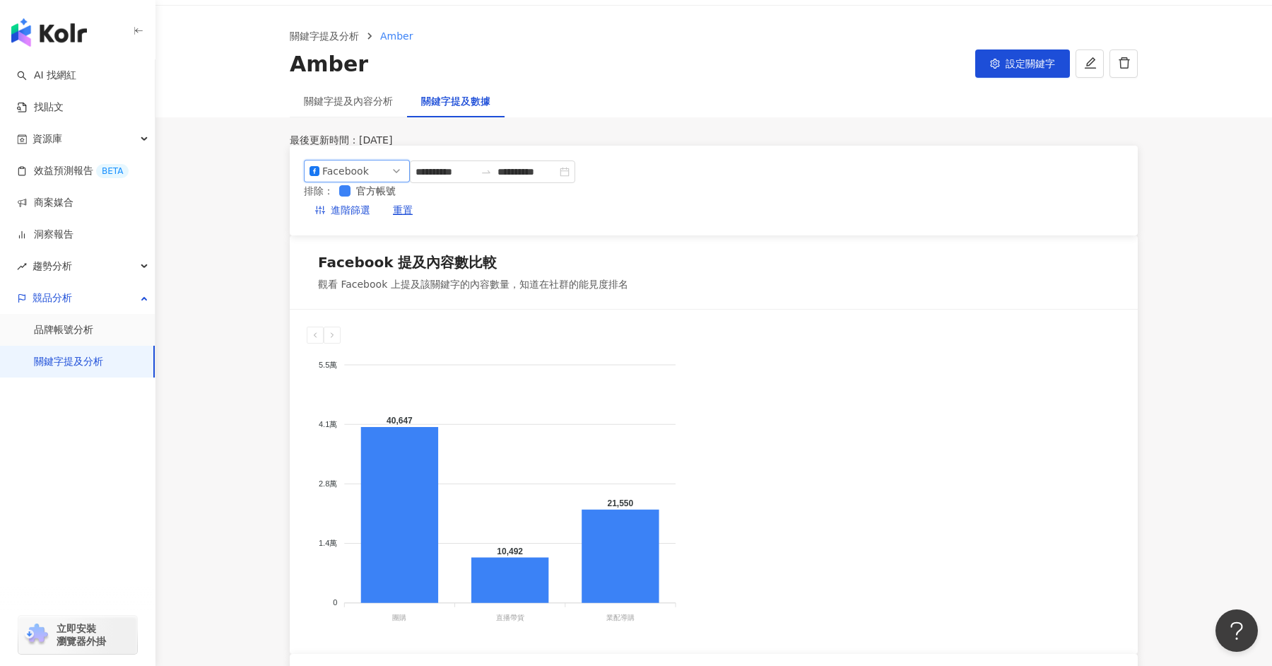
click at [404, 182] on span "Facebook" at bounding box center [357, 170] width 95 height 21
click at [383, 211] on div "Instagram" at bounding box center [360, 204] width 90 height 16
click at [404, 182] on span "Instagram" at bounding box center [357, 170] width 95 height 21
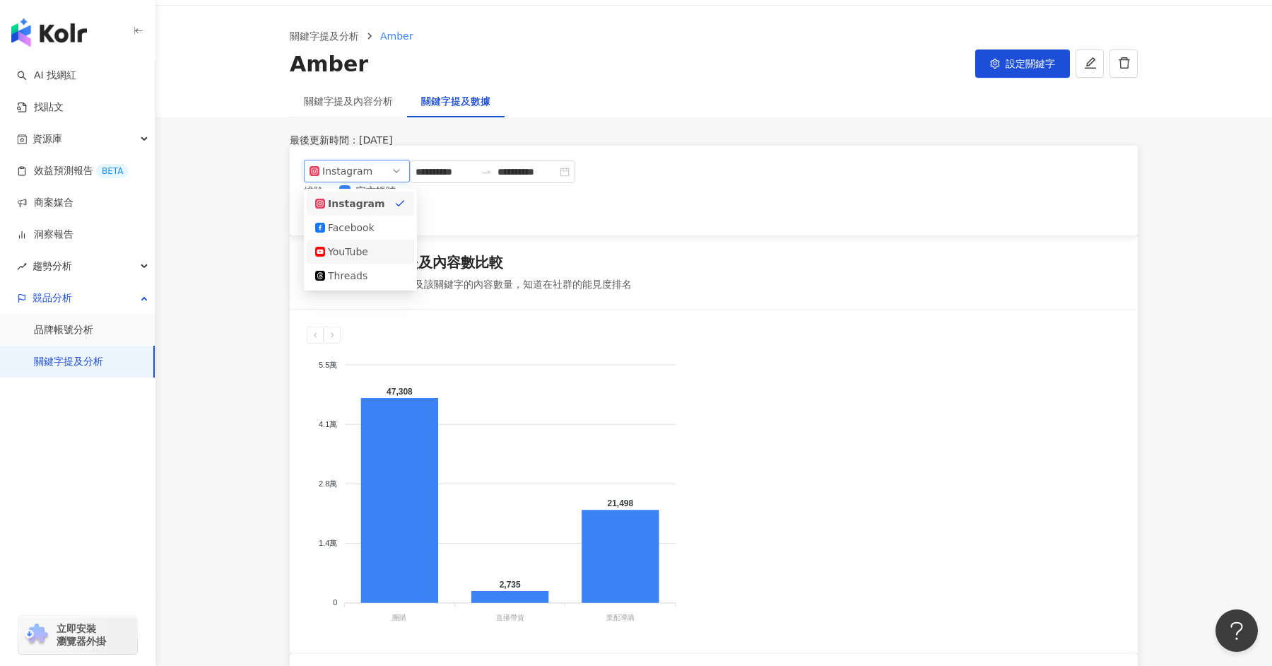
click at [365, 259] on div "YouTube" at bounding box center [351, 252] width 46 height 16
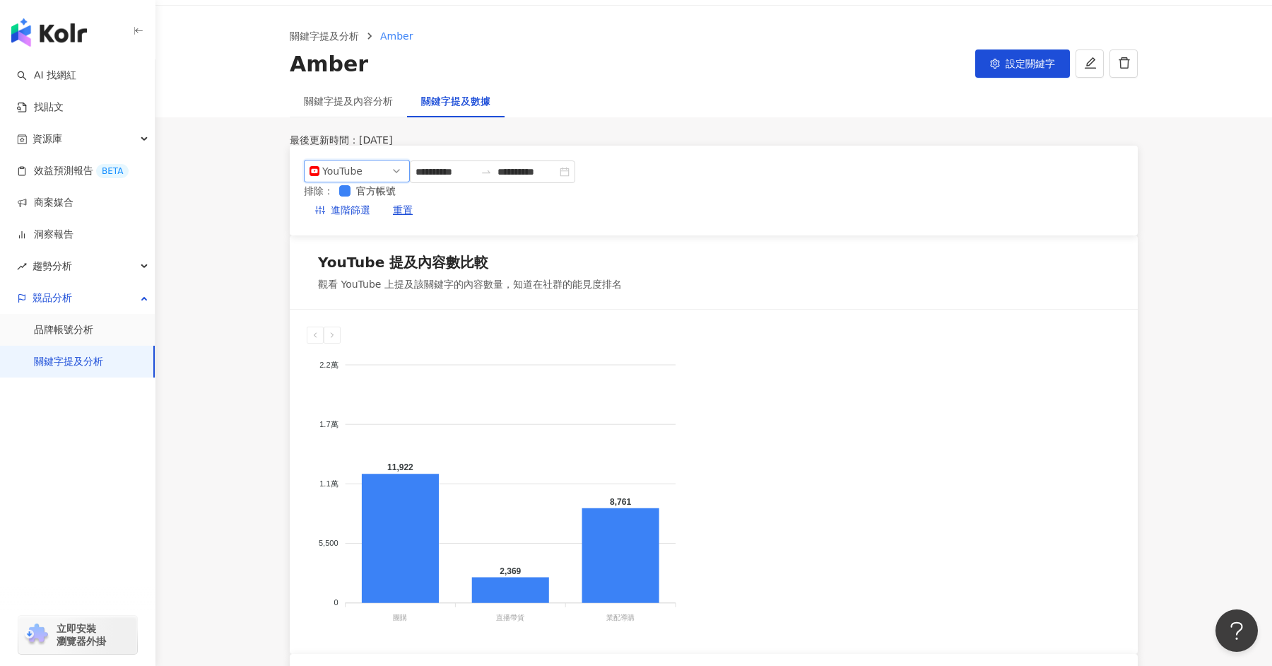
click at [376, 182] on span "YouTube" at bounding box center [357, 170] width 95 height 21
click at [368, 211] on div "Instagram" at bounding box center [351, 204] width 46 height 16
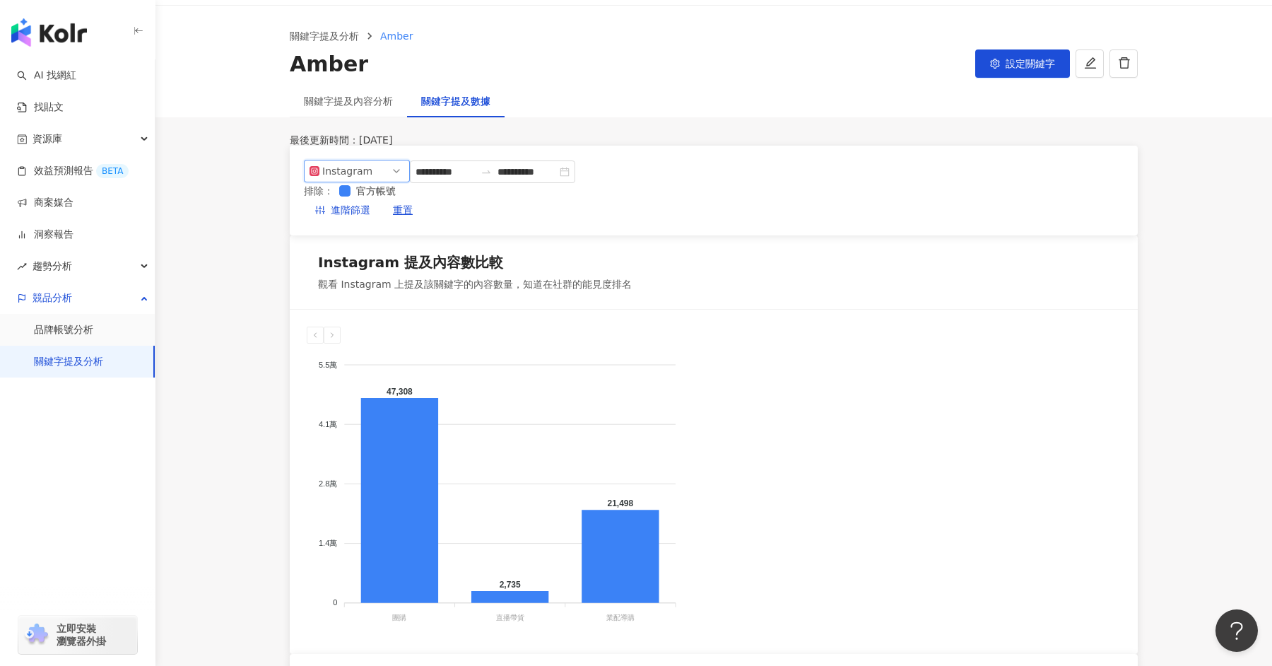
click at [376, 182] on span "Instagram" at bounding box center [357, 170] width 95 height 21
click at [344, 283] on div "Threads" at bounding box center [351, 276] width 46 height 16
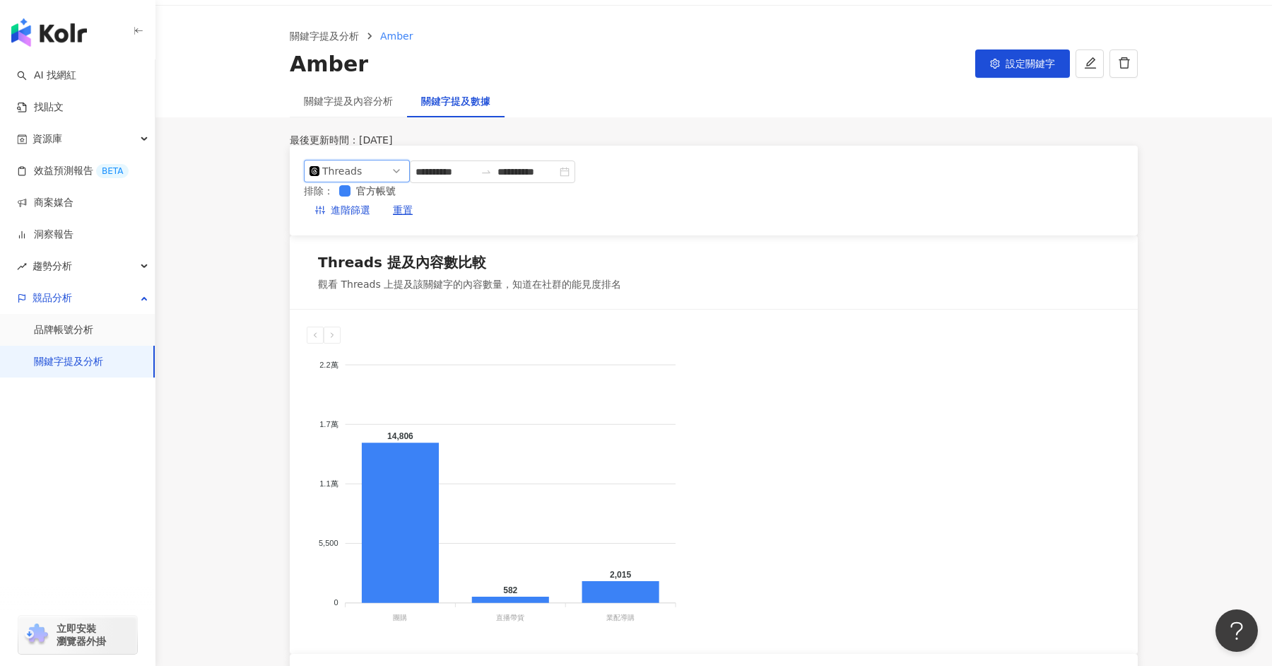
click at [384, 182] on span "Threads" at bounding box center [357, 170] width 95 height 21
click at [380, 211] on div "Instagram" at bounding box center [360, 204] width 90 height 16
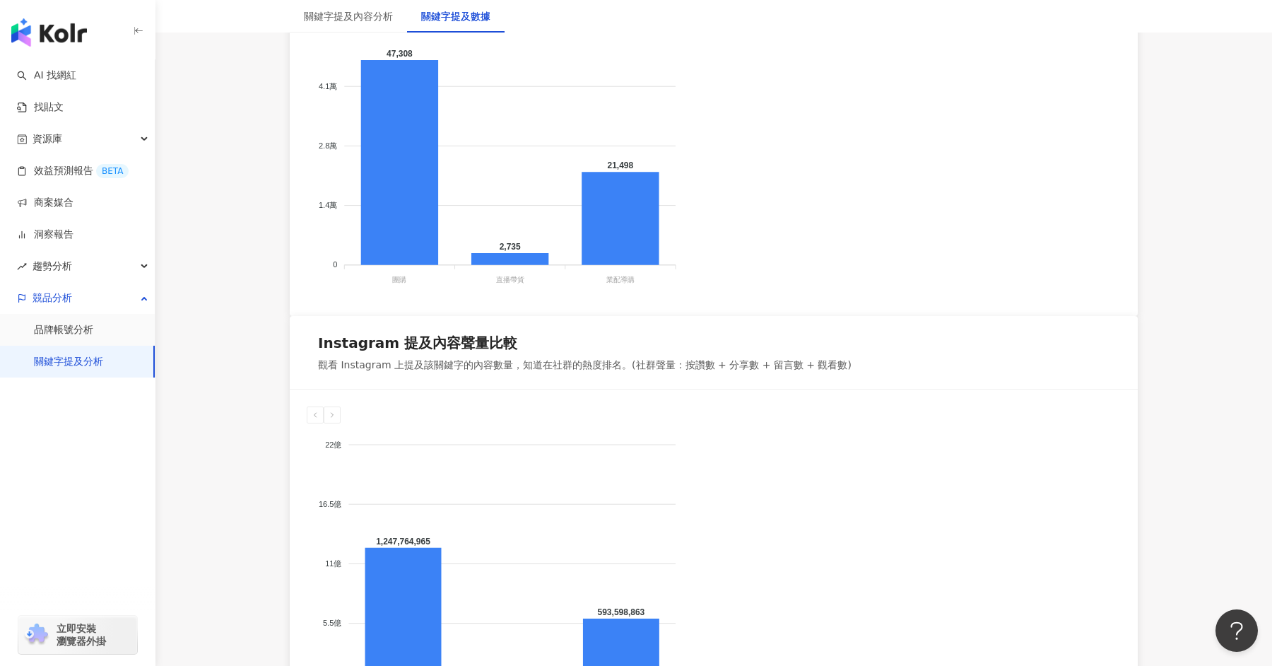
scroll to position [0, 0]
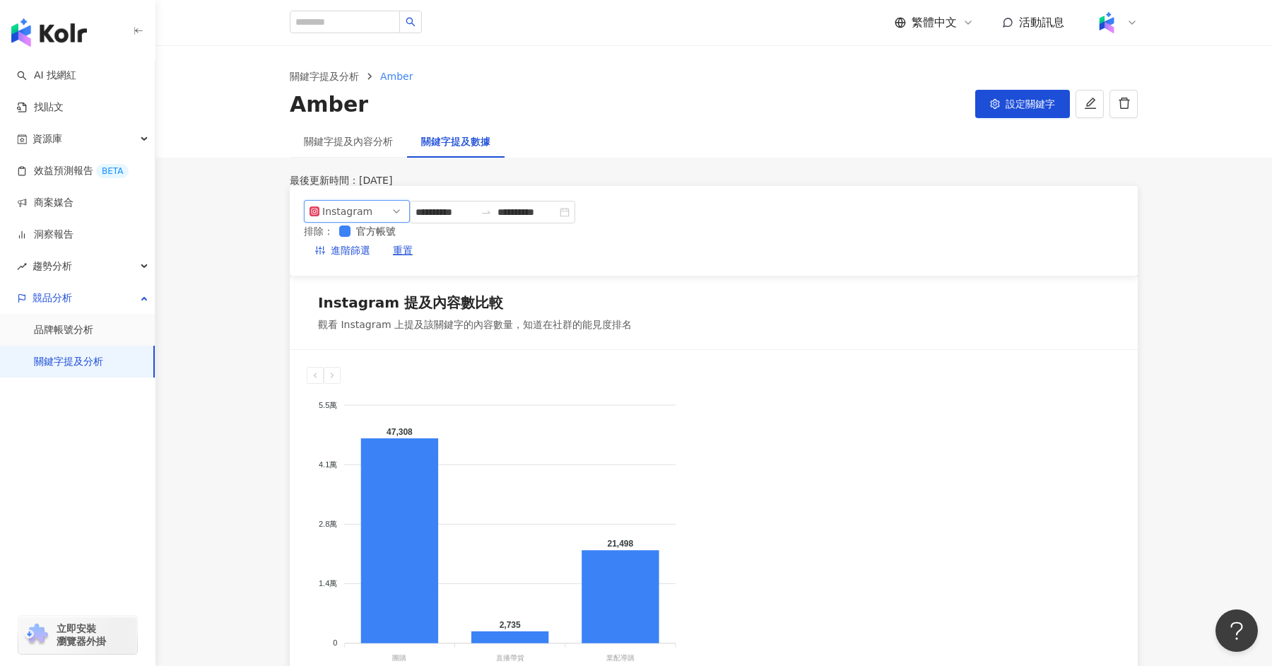
click at [394, 222] on span "Instagram" at bounding box center [357, 211] width 95 height 21
click at [363, 276] on div "Facebook" at bounding box center [351, 268] width 46 height 16
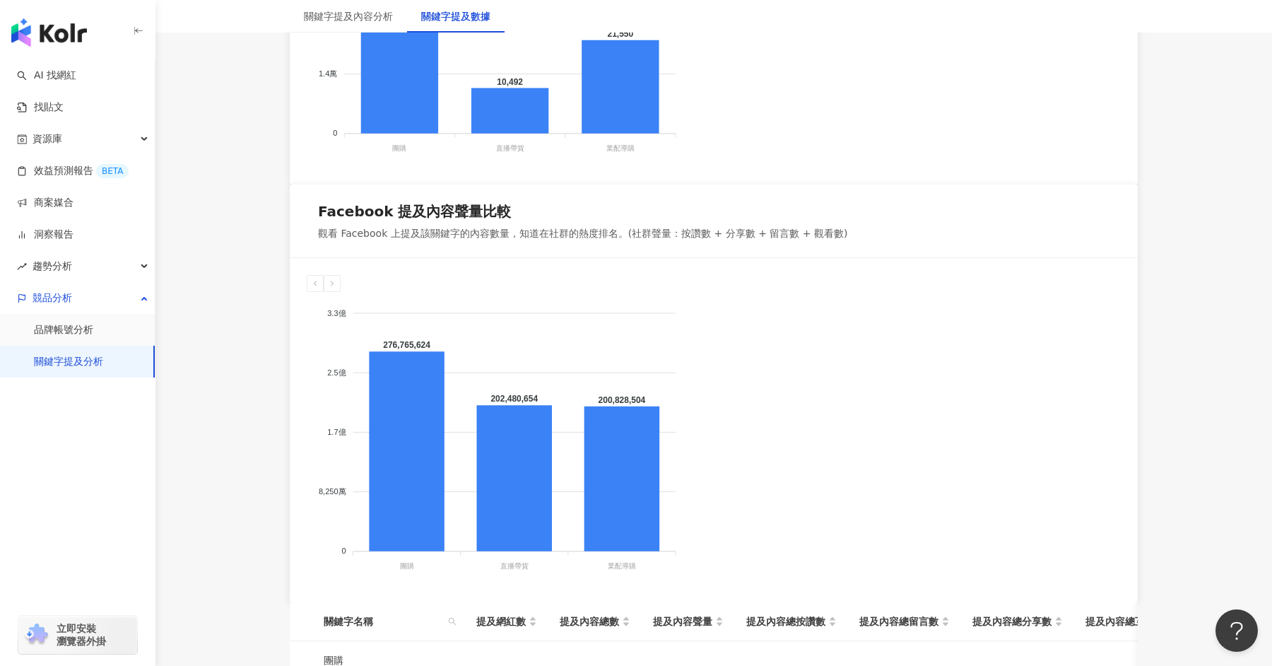
scroll to position [537, 0]
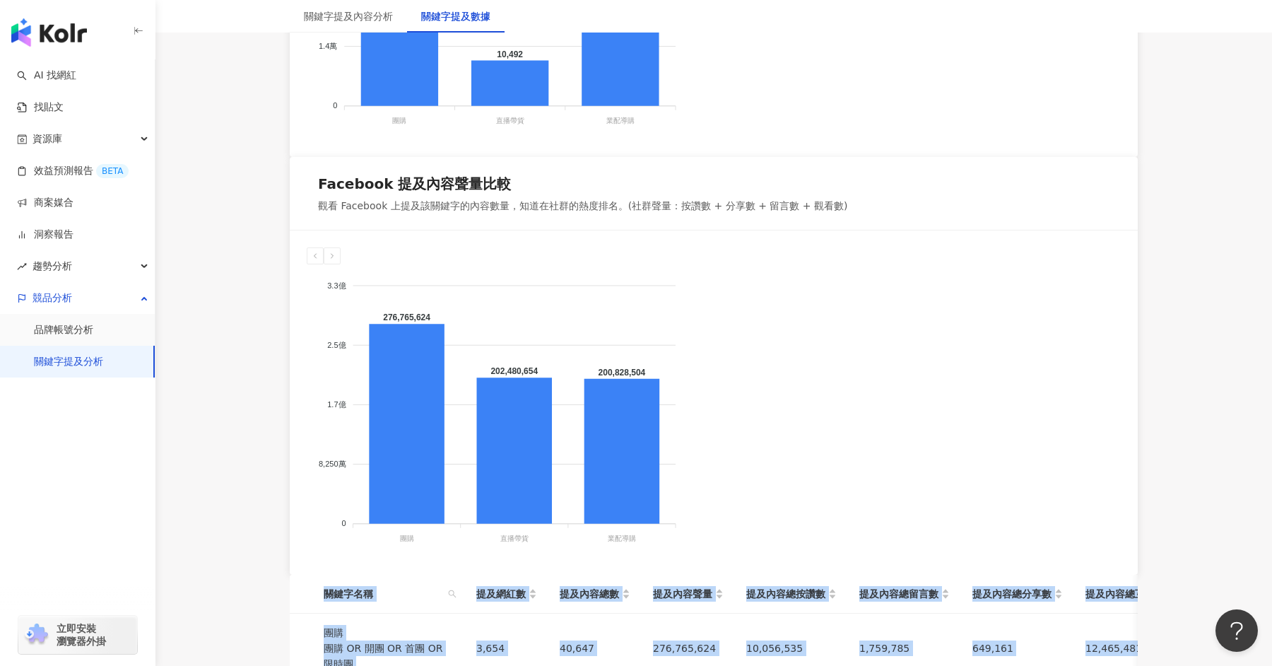
drag, startPoint x: 353, startPoint y: 245, endPoint x: 1050, endPoint y: 490, distance: 738.3
copy table "關鍵字名稱 提及網紅數 提及內容總數 提及內容聲量 提及內容總按讚數 提及內容總留言數 提及內容總分享數 提及內容總互動數 提及內容總觀看數 團購 團購 OR…"
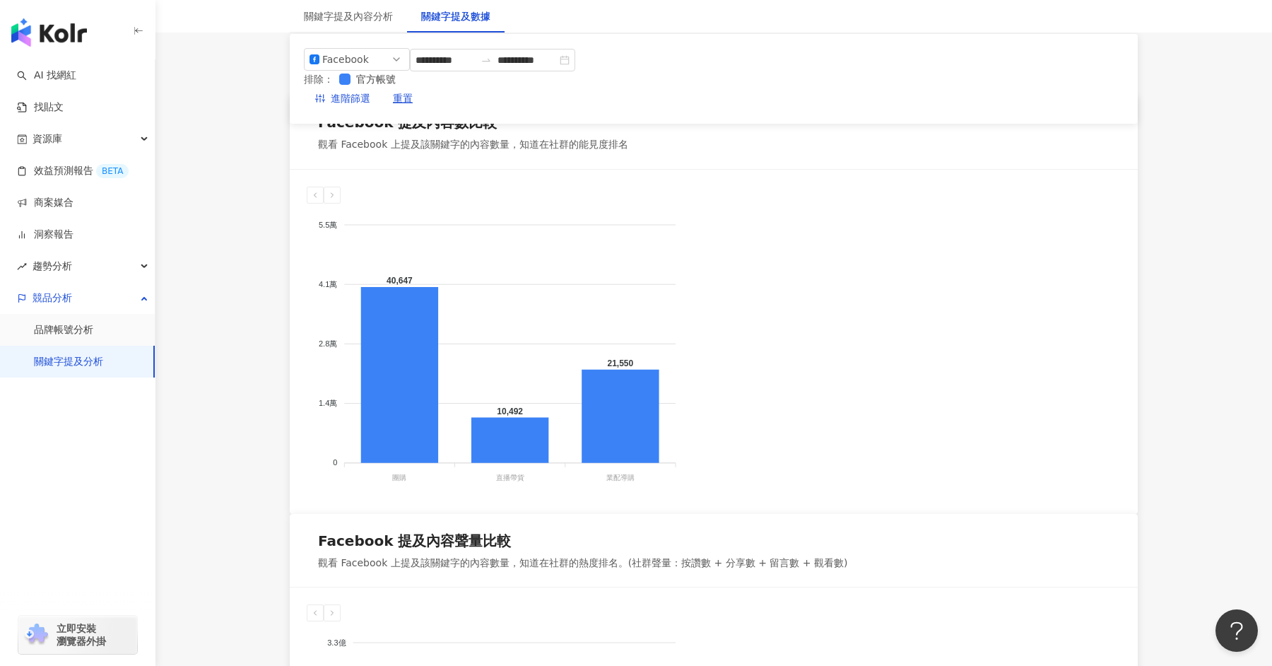
scroll to position [0, 0]
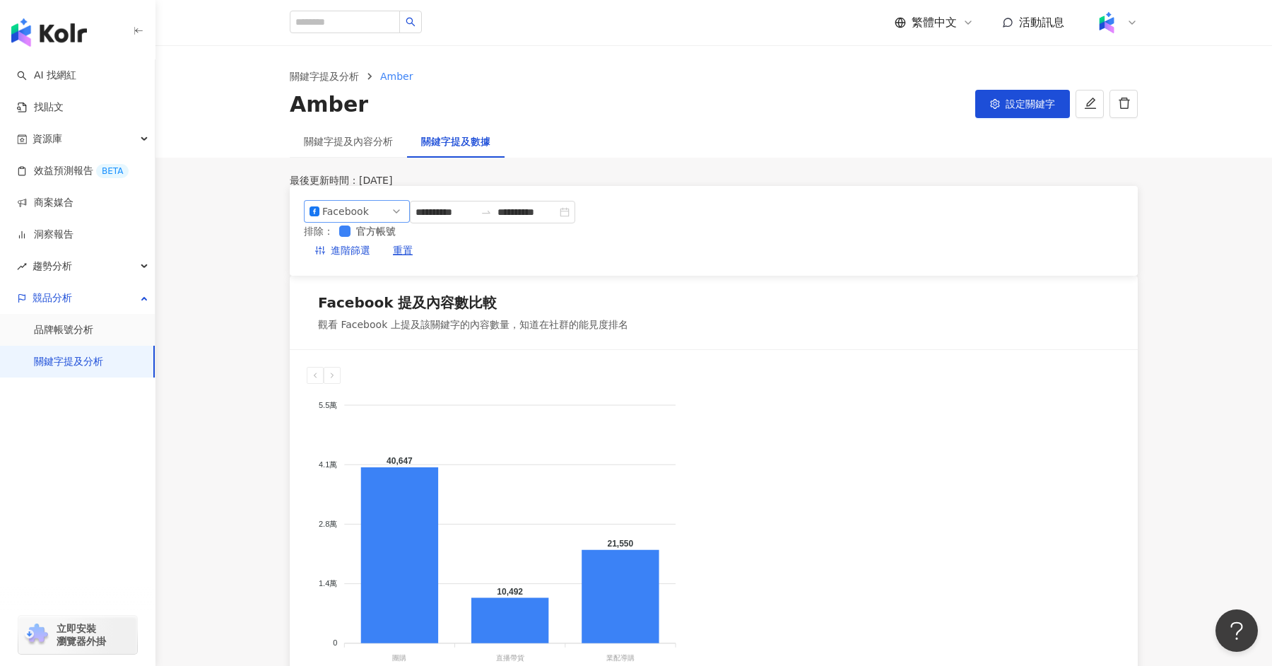
click at [400, 222] on span "Facebook" at bounding box center [357, 211] width 95 height 21
click at [372, 252] on div "Instagram" at bounding box center [351, 244] width 46 height 16
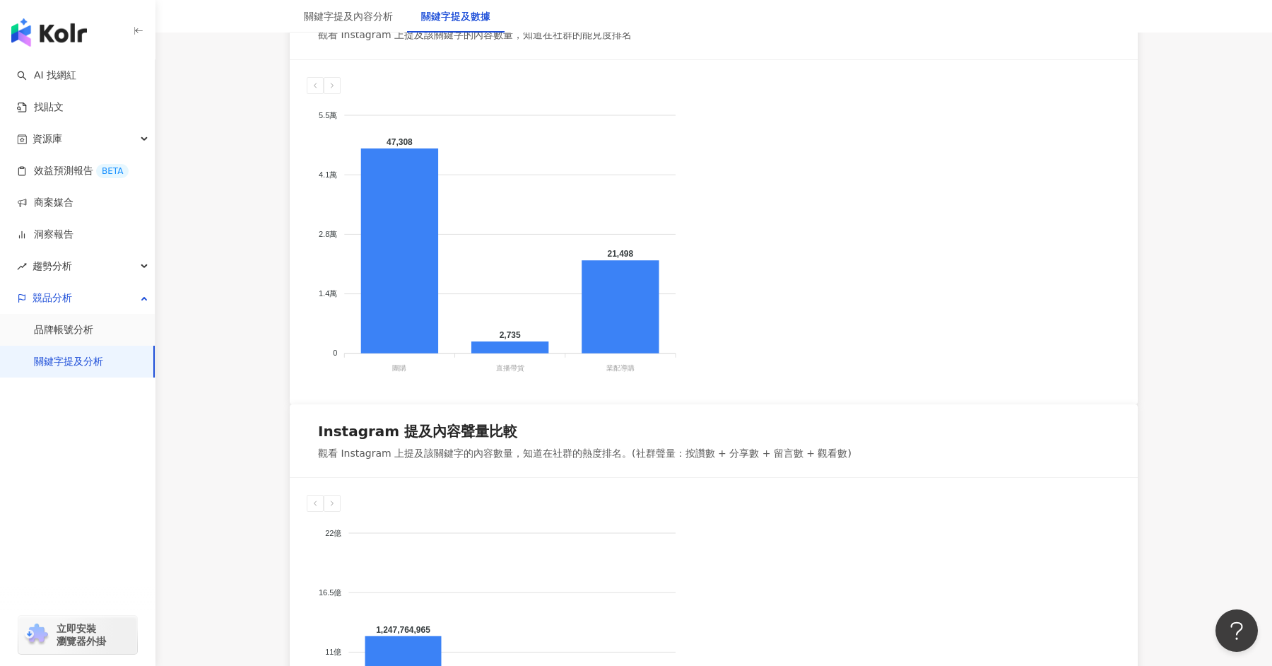
scroll to position [662, 0]
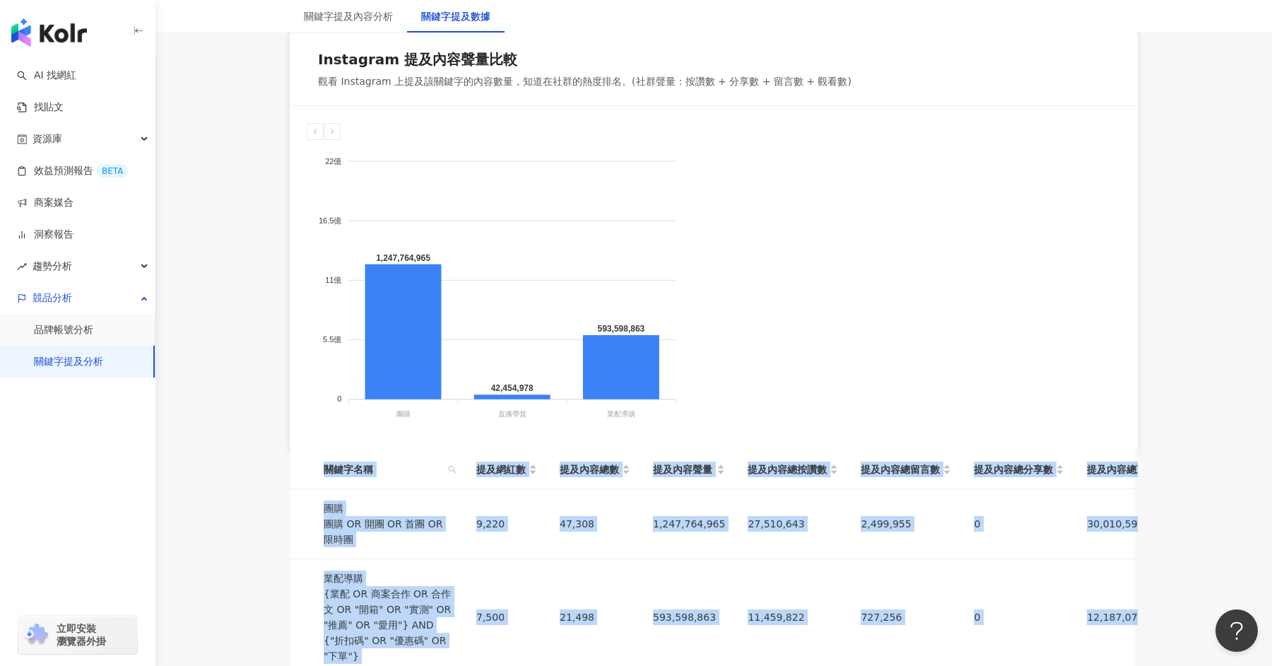
drag, startPoint x: 351, startPoint y: 117, endPoint x: 1064, endPoint y: 364, distance: 754.3
click at [1064, 450] on table "關鍵字名稱 提及網紅數 提及內容總數 提及內容聲量 提及內容總按讚數 提及內容總留言數 提及內容總分享數 提及內容總互動數 提及內容總觀看數 團購 團購 OR…" at bounding box center [796, 597] width 1012 height 295
copy table "關鍵字名稱 提及網紅數 提及內容總數 提及內容聲量 提及內容總按讚數 提及內容總留言數 提及內容總分享數 提及內容總互動數 提及內容總觀看數 團購 團購 OR…"
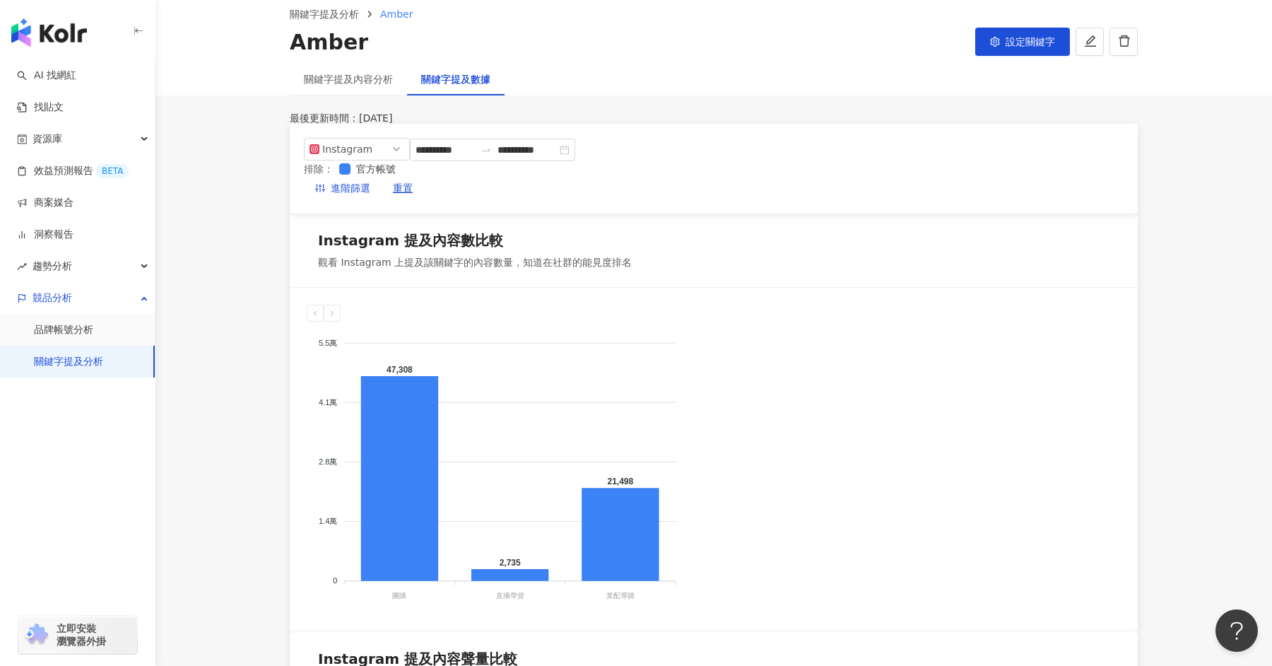
scroll to position [0, 0]
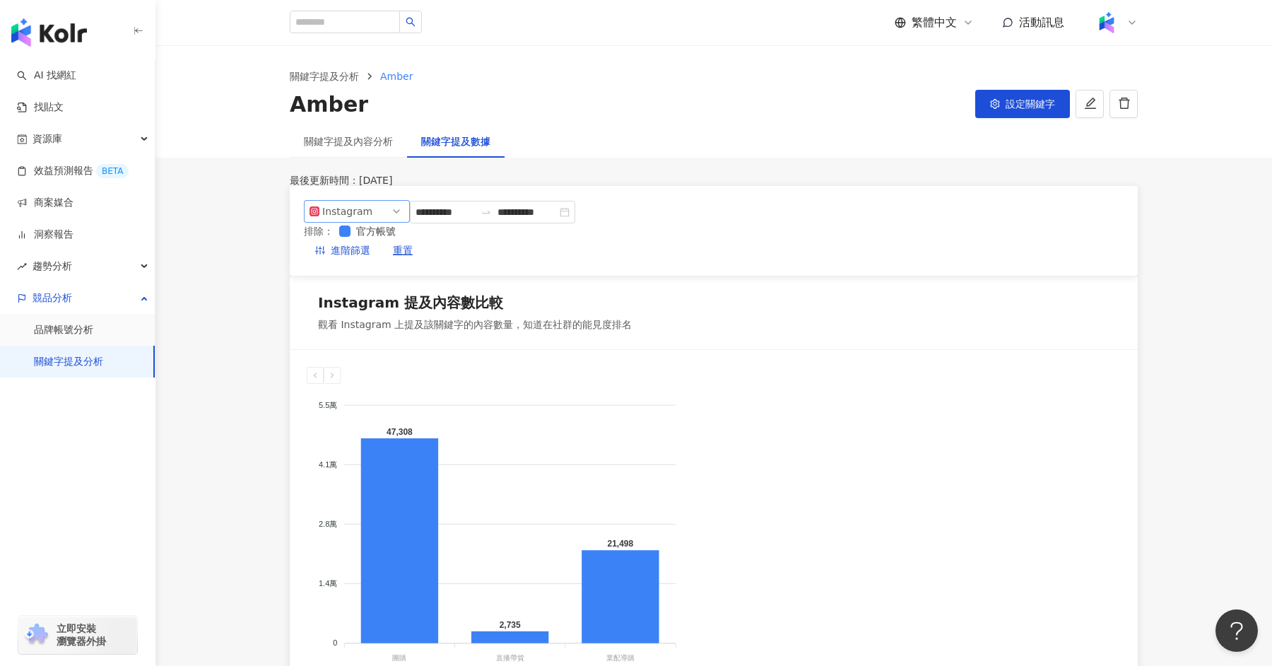
click at [404, 222] on span "Instagram" at bounding box center [357, 211] width 95 height 21
click at [369, 300] on div "YouTube" at bounding box center [351, 292] width 46 height 16
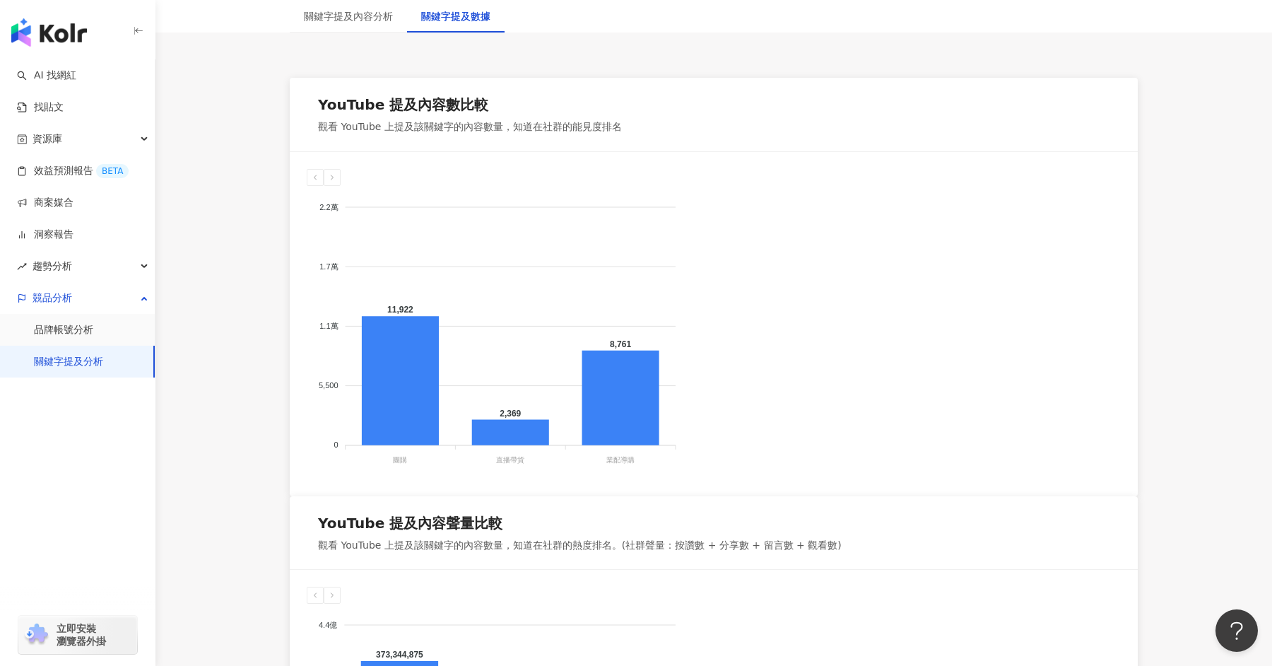
scroll to position [662, 0]
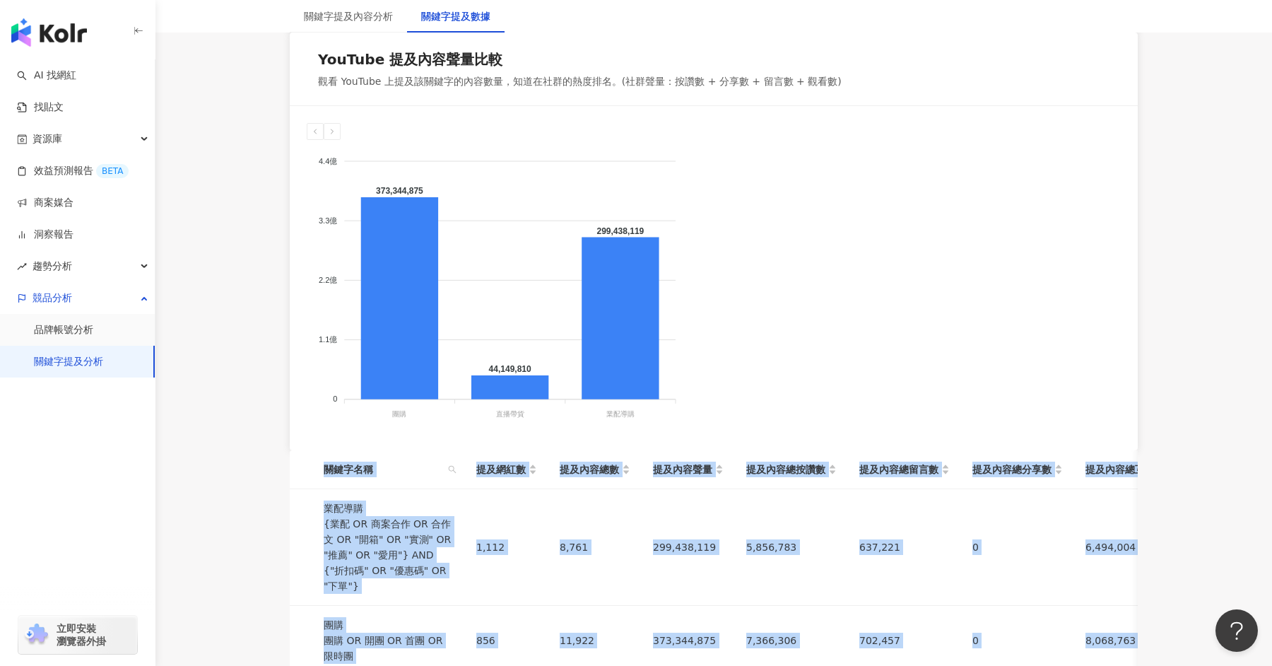
drag, startPoint x: 352, startPoint y: 115, endPoint x: 1009, endPoint y: 354, distance: 699.1
click at [1009, 450] on table "關鍵字名稱 提及網紅數 提及內容總數 提及內容聲量 提及內容總按讚數 提及內容總留言數 提及內容總分享數 提及內容總互動數 提及內容總觀看數 業配導購 {業配…" at bounding box center [795, 597] width 1011 height 295
copy table "關鍵字名稱 提及網紅數 提及內容總數 提及內容聲量 提及內容總按讚數 提及內容總留言數 提及內容總分享數 提及內容總互動數 提及內容總觀看數 業配導購 {業配…"
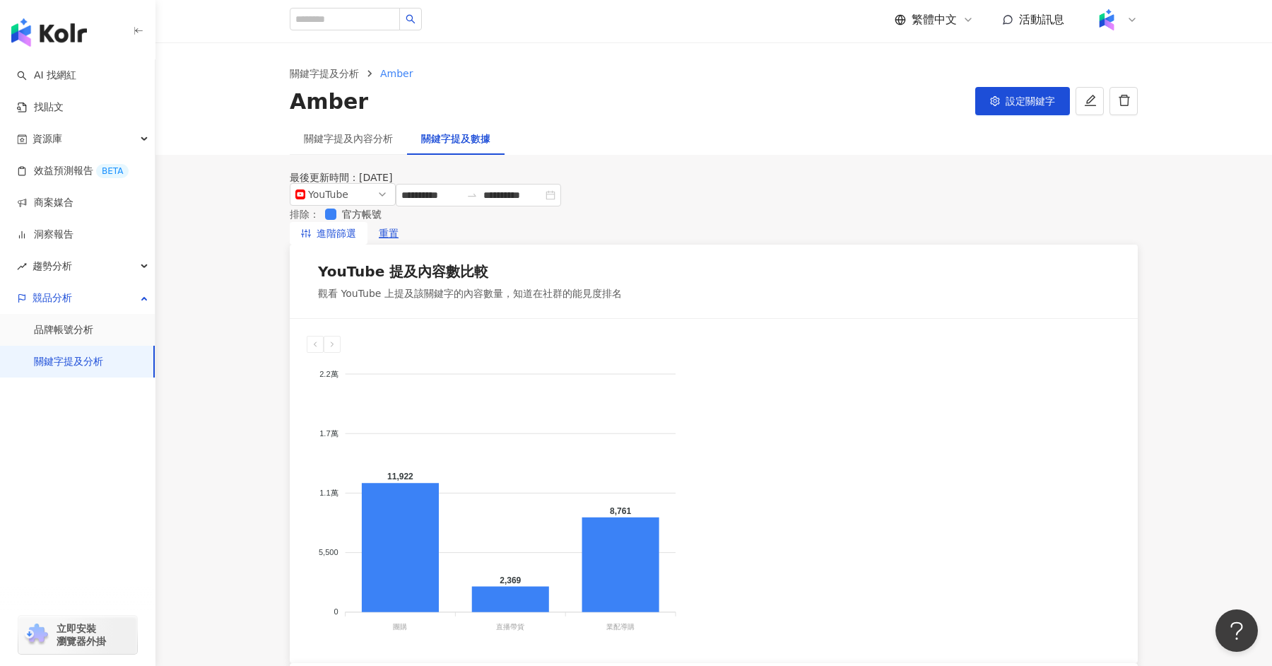
scroll to position [0, 0]
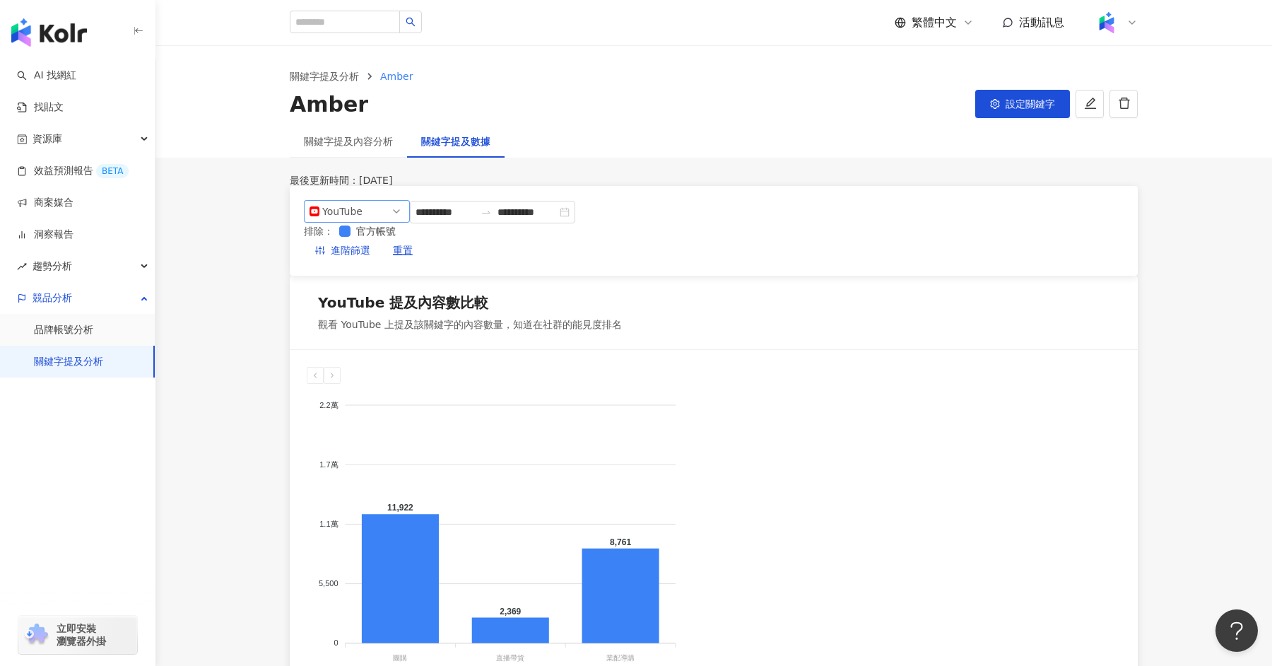
click at [401, 222] on span "YouTube" at bounding box center [357, 211] width 95 height 21
click at [365, 324] on div "Threads" at bounding box center [351, 316] width 46 height 16
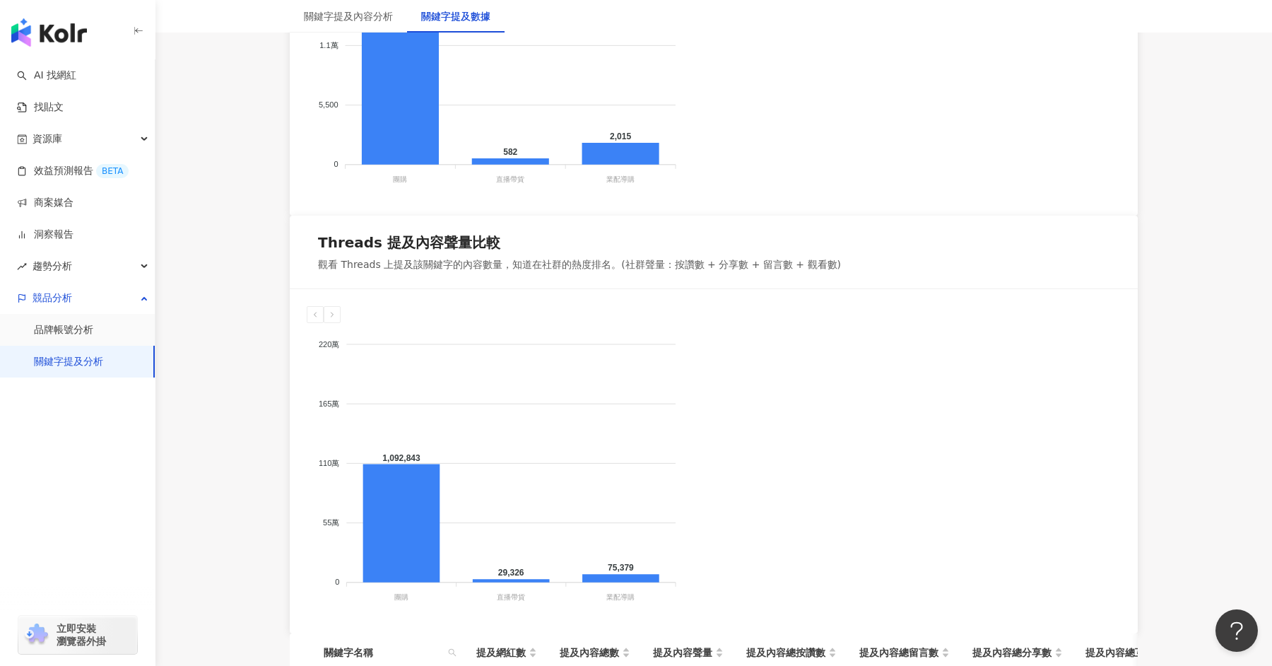
scroll to position [541, 0]
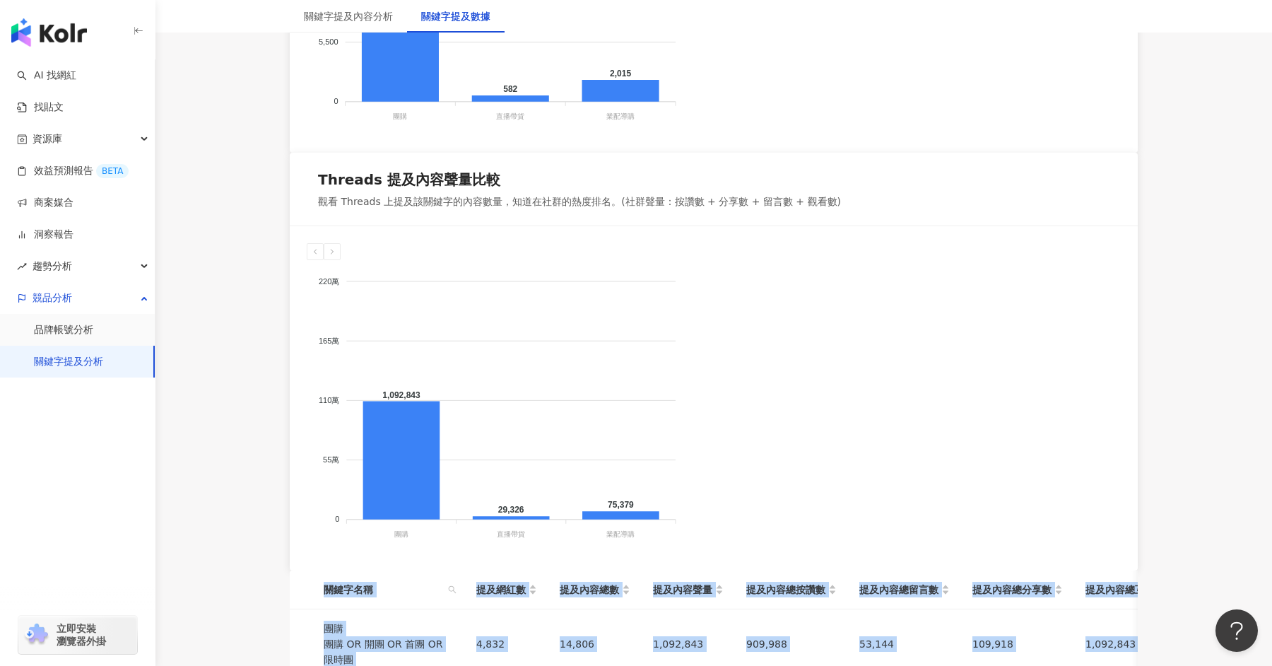
drag, startPoint x: 373, startPoint y: 238, endPoint x: 1069, endPoint y: 486, distance: 738.5
copy table "關鍵字名稱 提及網紅數 提及內容總數 提及內容聲量 提及內容總按讚數 提及內容總留言數 提及內容總分享數 提及內容總互動數 提及內容總轉發/引用數 團購 團購…"
click at [1014, 582] on span "提及內容總分享數" at bounding box center [1012, 590] width 79 height 16
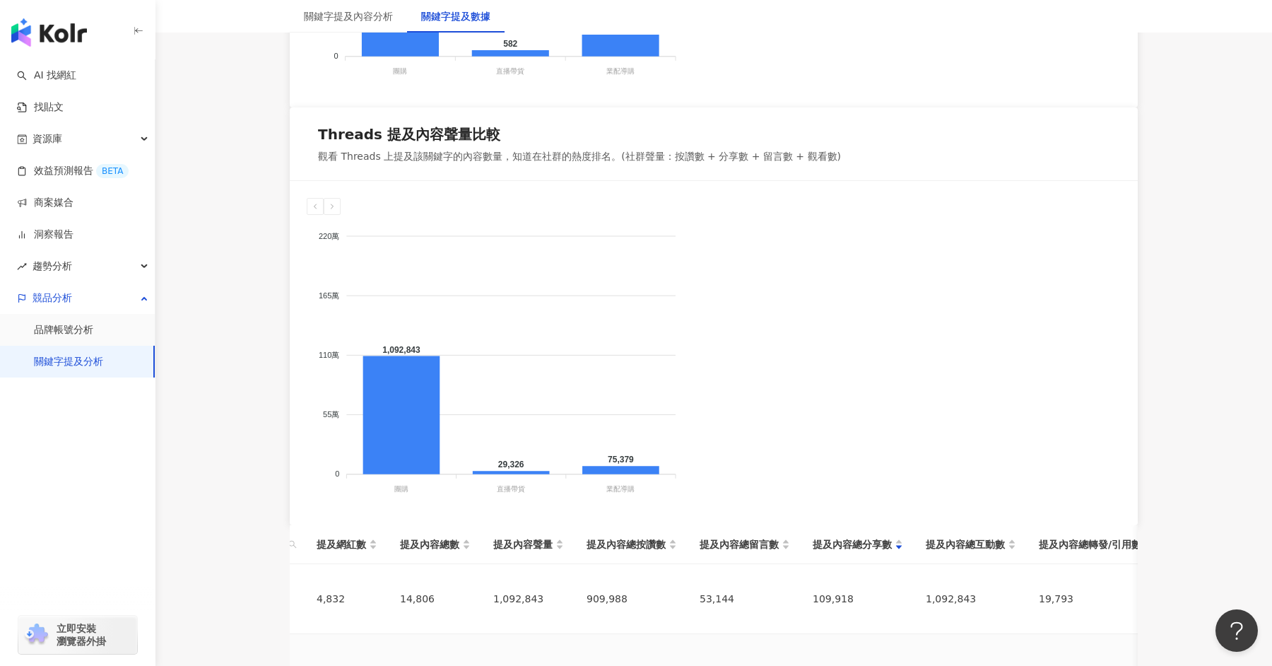
scroll to position [0, 0]
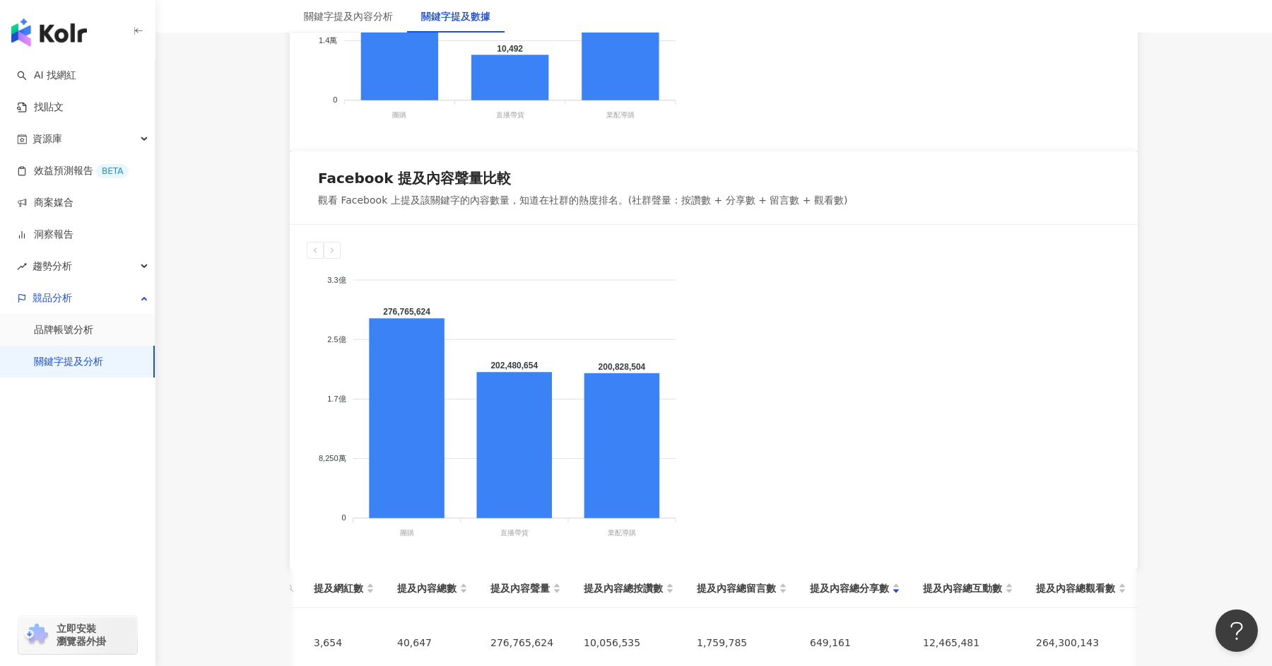
scroll to position [0, 219]
copy main "196,467,805 1 查看進階關鍵字提及內容分析"
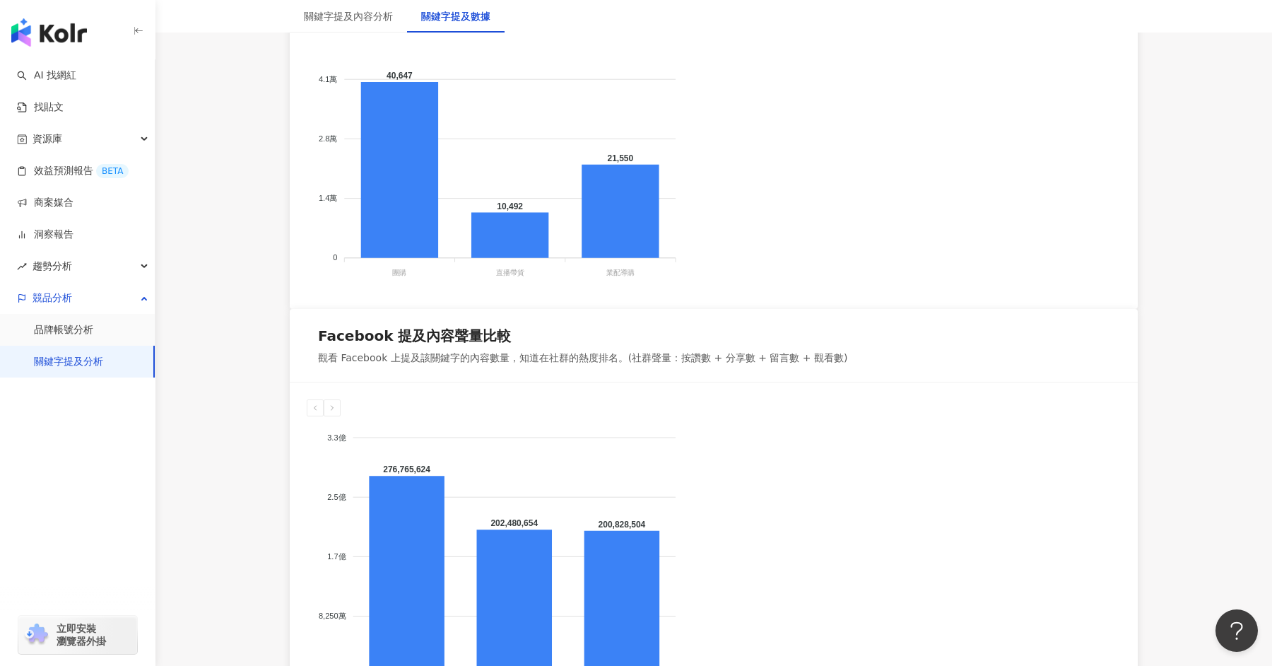
scroll to position [662, 0]
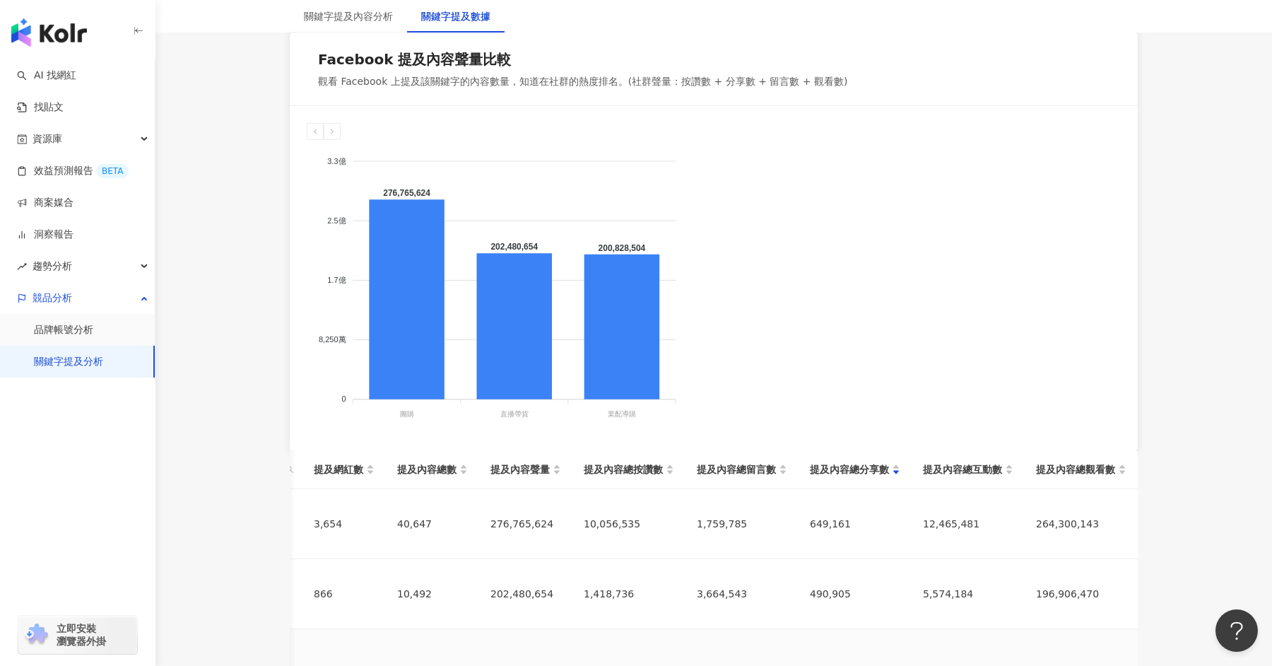
drag, startPoint x: 895, startPoint y: 325, endPoint x: 950, endPoint y: 327, distance: 55.2
copy div "4,360,699"
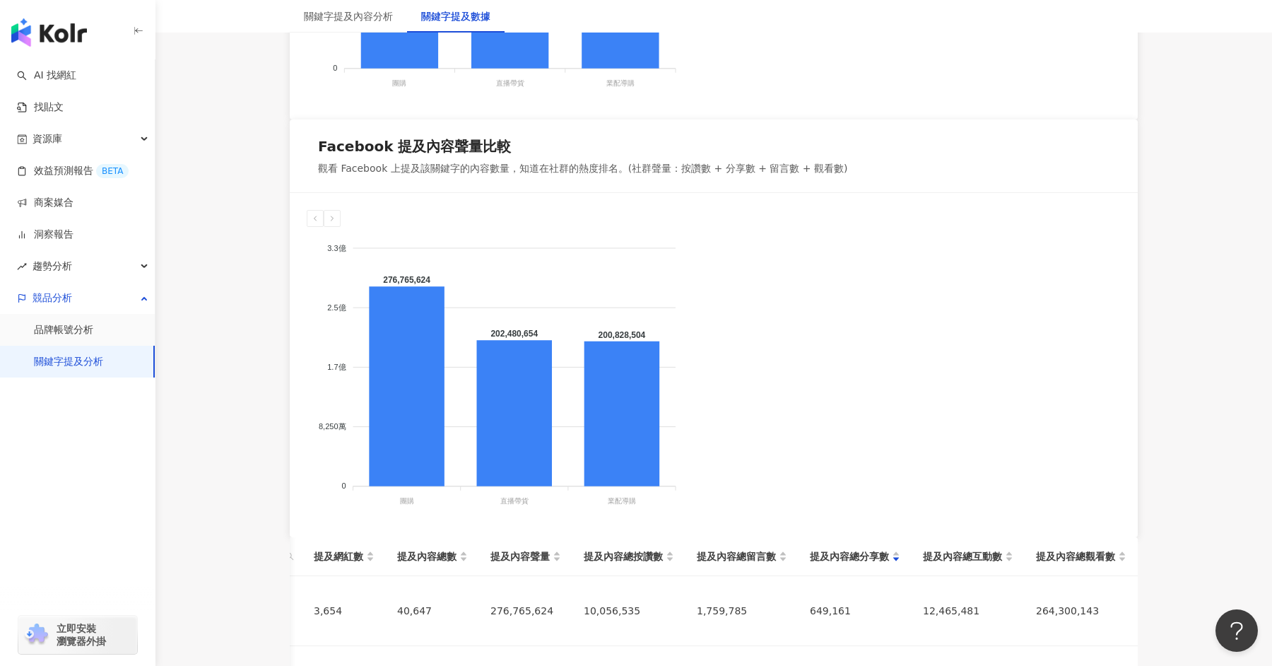
scroll to position [0, 0]
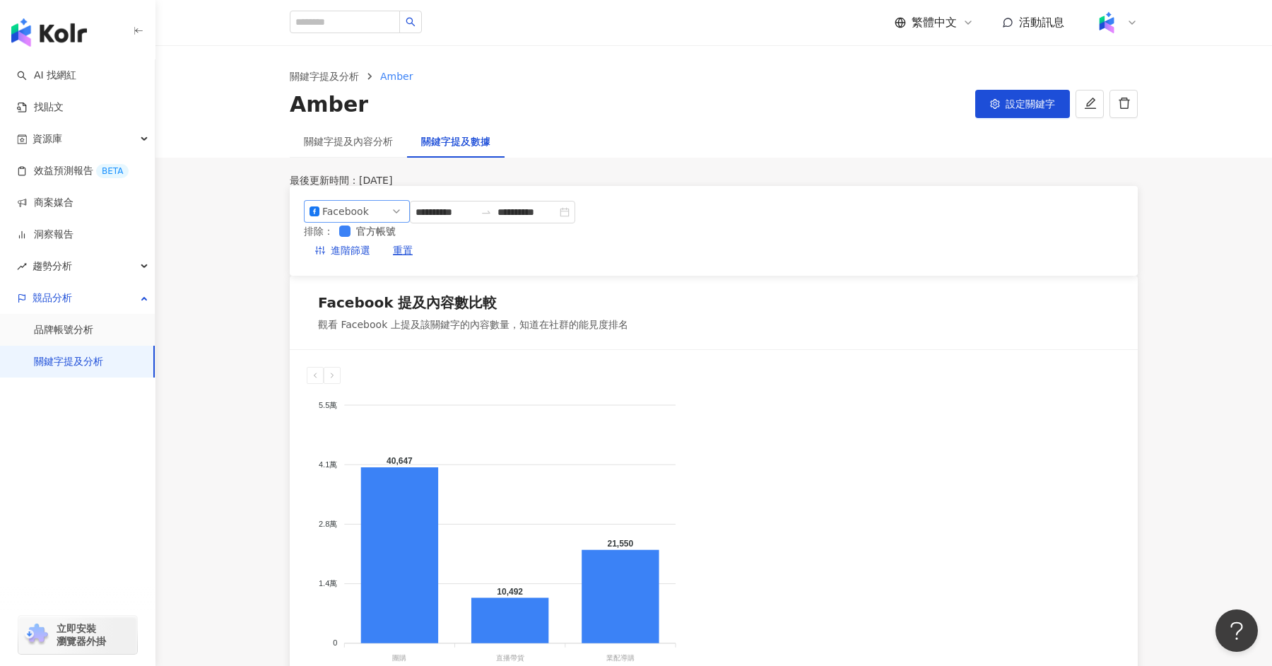
click at [389, 222] on span "Facebook" at bounding box center [357, 211] width 95 height 21
click at [360, 252] on div "Instagram" at bounding box center [351, 244] width 46 height 16
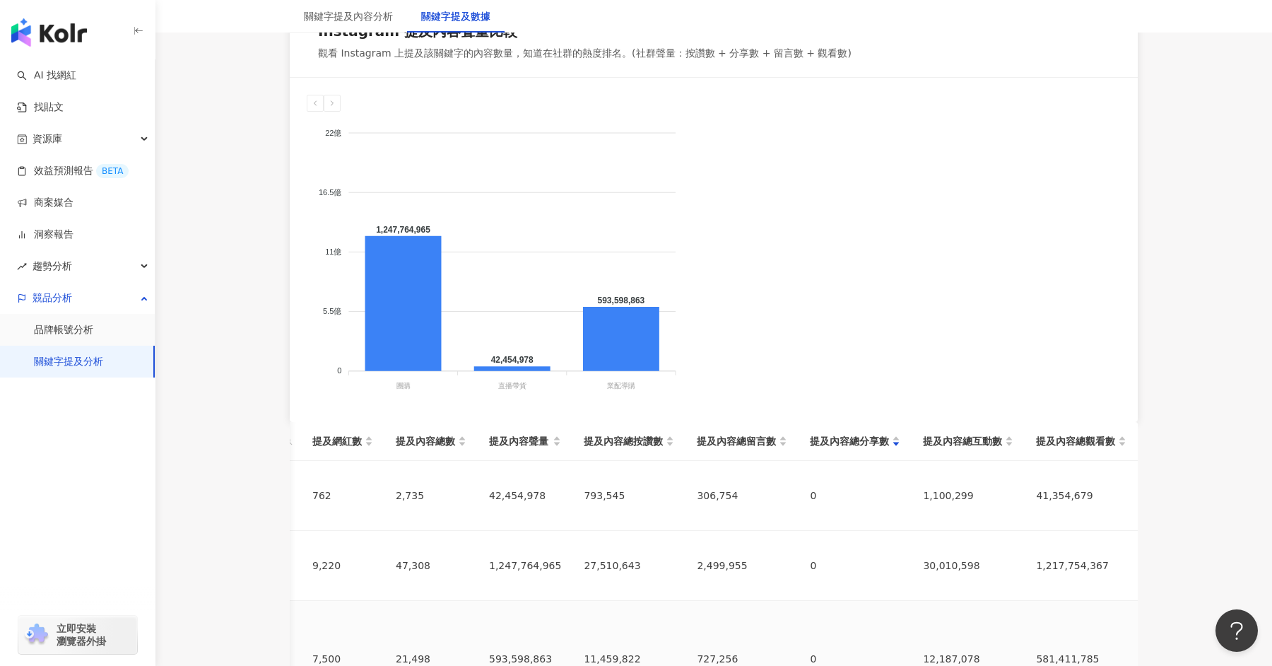
scroll to position [654, 0]
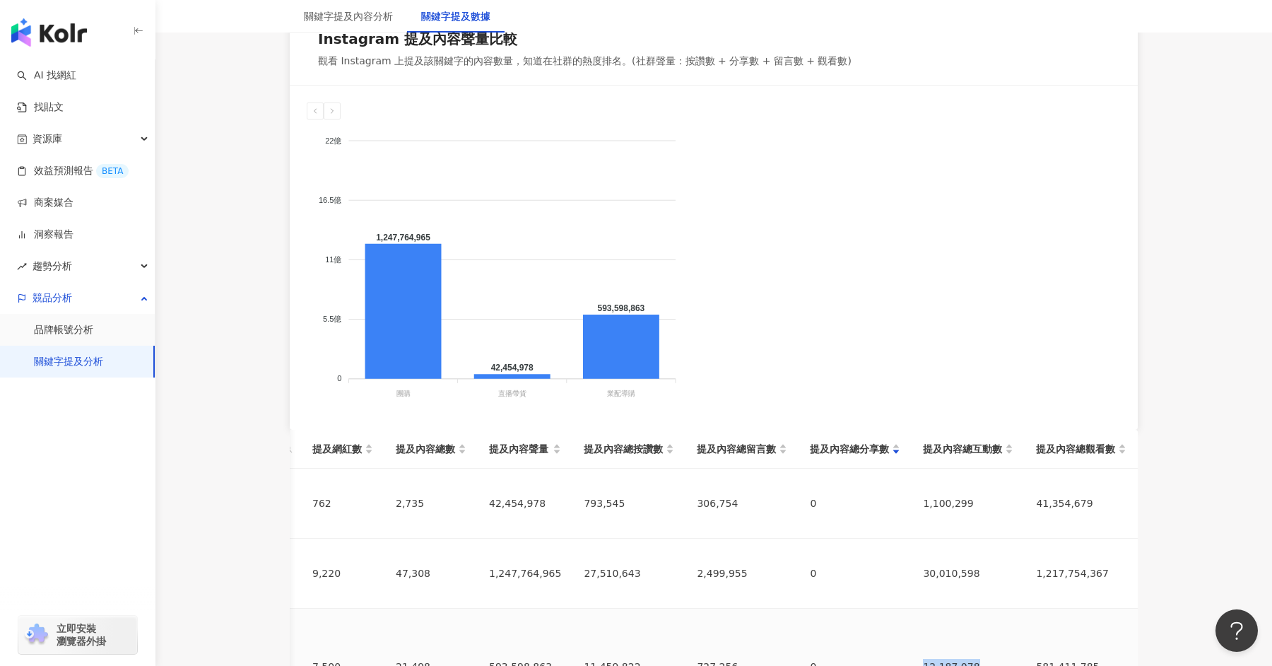
drag, startPoint x: 894, startPoint y: 336, endPoint x: 970, endPoint y: 333, distance: 75.7
click at [970, 659] on div "12,187,078" at bounding box center [968, 667] width 90 height 16
copy div "12,187,078"
drag, startPoint x: 1007, startPoint y: 335, endPoint x: 1082, endPoint y: 334, distance: 74.9
click at [1082, 609] on td "581,411,785" at bounding box center [1081, 667] width 113 height 117
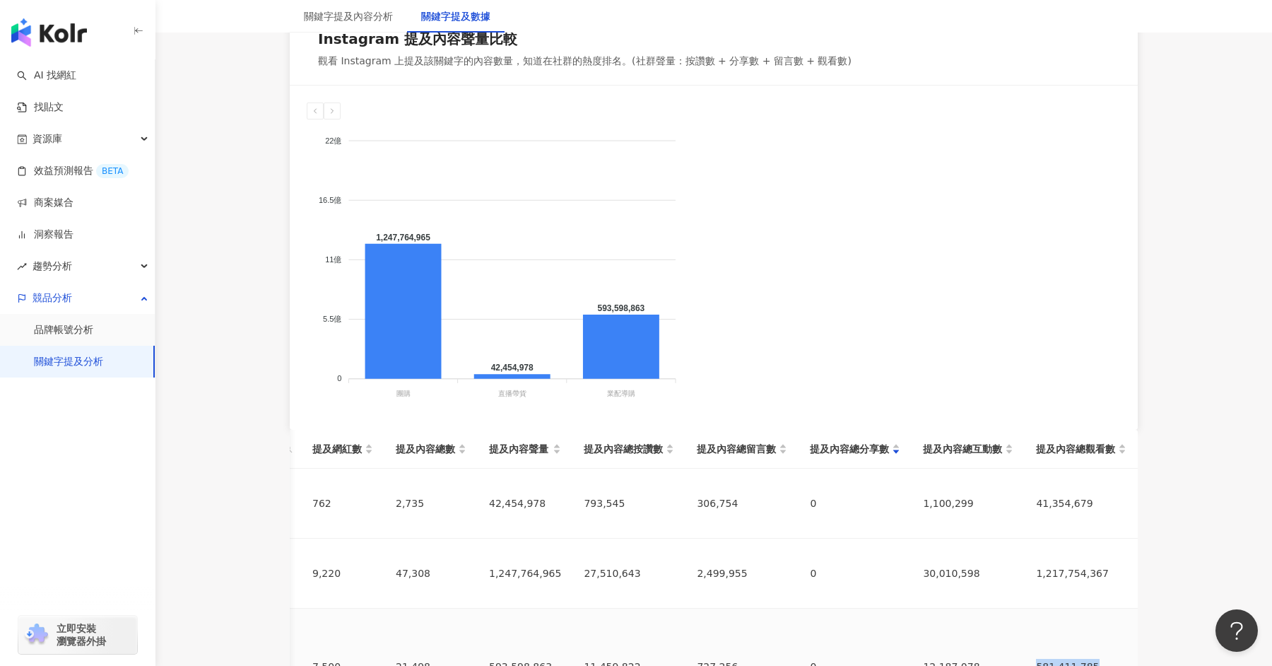
copy div "581,411,785"
drag, startPoint x: 1005, startPoint y: 250, endPoint x: 1062, endPoint y: 257, distance: 57.7
click at [1062, 539] on td "1,217,754,367" at bounding box center [1081, 574] width 113 height 70
click at [1068, 566] on div "1,217,754,367" at bounding box center [1081, 574] width 90 height 16
drag, startPoint x: 1008, startPoint y: 250, endPoint x: 1107, endPoint y: 251, distance: 99.0
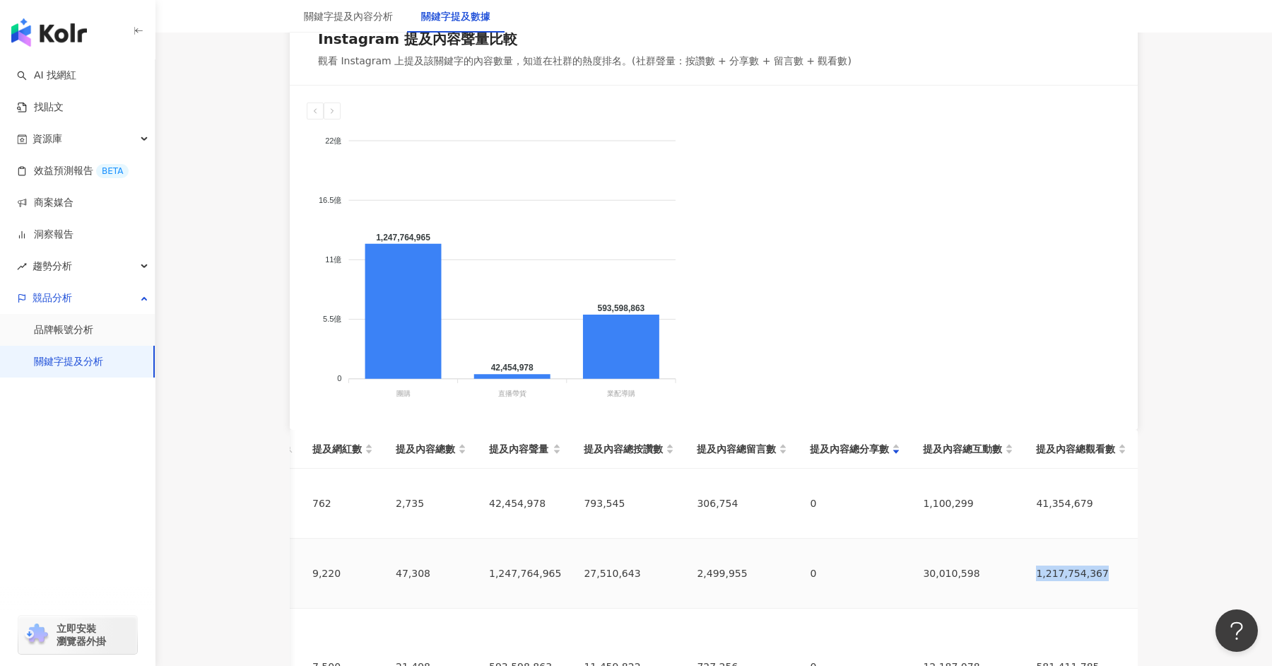
click at [1107, 539] on td "1,217,754,367" at bounding box center [1081, 574] width 113 height 70
copy div "1,217,754,367"
drag, startPoint x: 1009, startPoint y: 183, endPoint x: 1097, endPoint y: 187, distance: 88.5
click at [1097, 496] on div "41,354,679" at bounding box center [1081, 504] width 90 height 16
copy div "41,354,679"
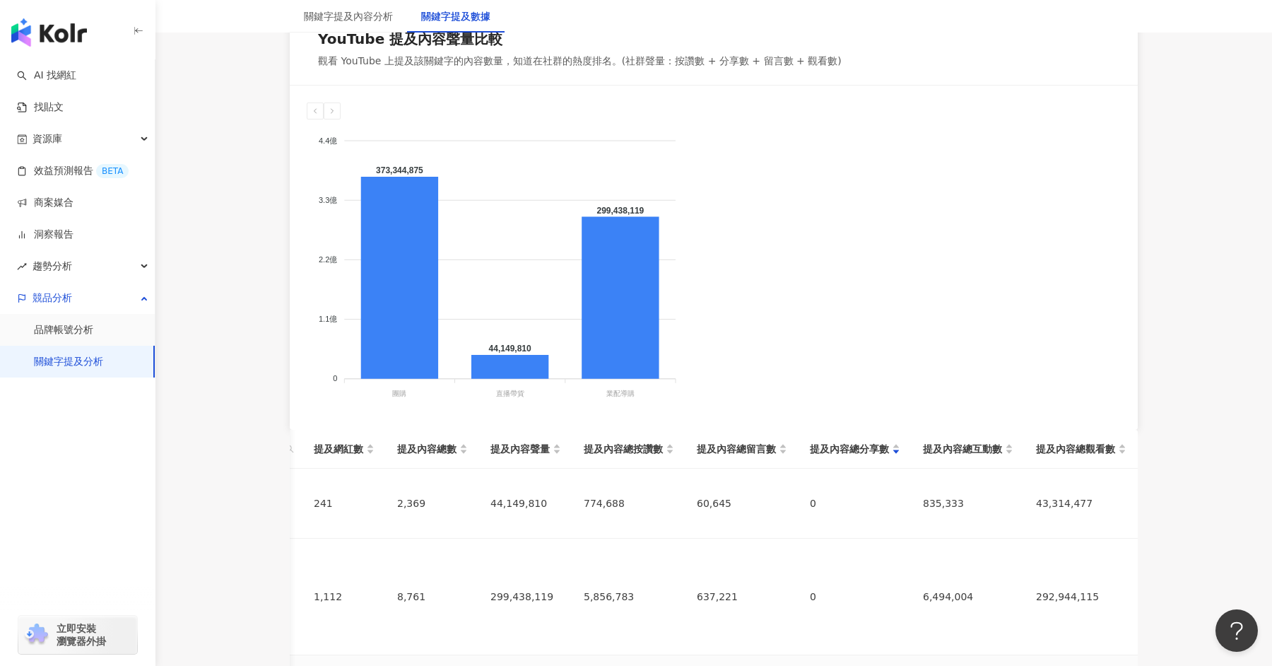
drag, startPoint x: 1010, startPoint y: 356, endPoint x: 1089, endPoint y: 354, distance: 78.5
drag, startPoint x: 1007, startPoint y: 182, endPoint x: 1075, endPoint y: 183, distance: 67.2
click at [1075, 469] on td "43,314,477" at bounding box center [1081, 504] width 113 height 70
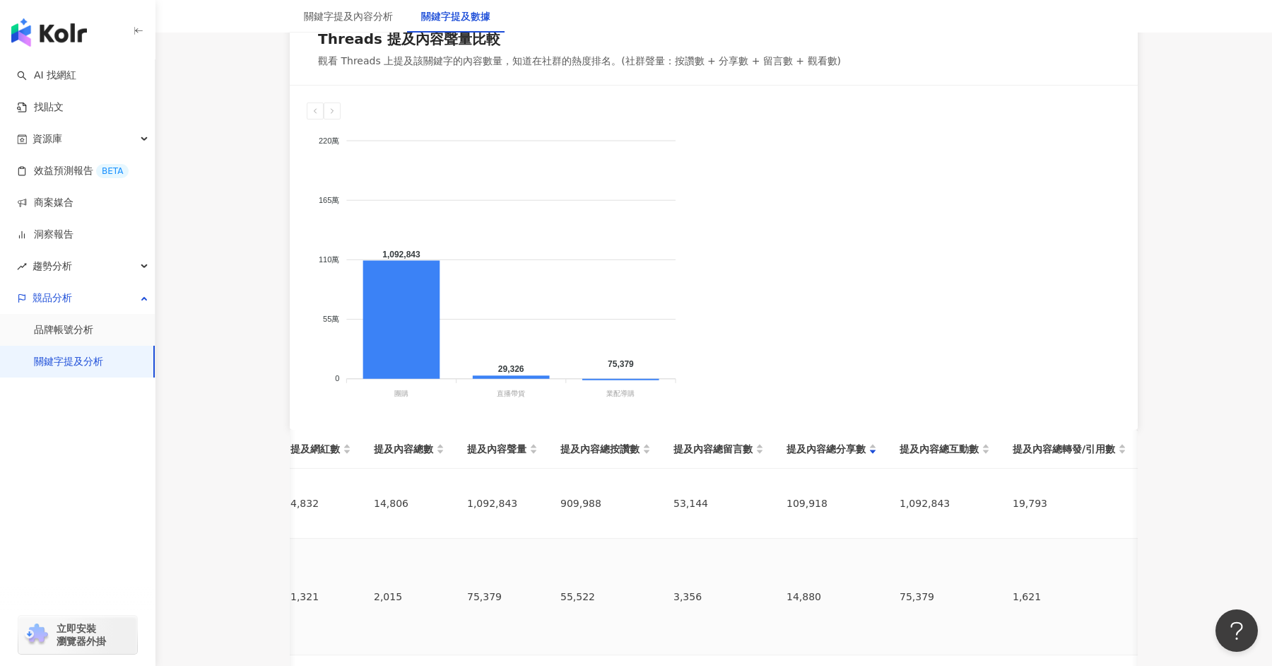
scroll to position [0, 244]
drag, startPoint x: 903, startPoint y: 345, endPoint x: 862, endPoint y: 348, distance: 41.1
drag, startPoint x: 973, startPoint y: 127, endPoint x: 1050, endPoint y: 124, distance: 77.1
click at [1050, 441] on div "提及內容總轉發/引用數" at bounding box center [1070, 449] width 114 height 16
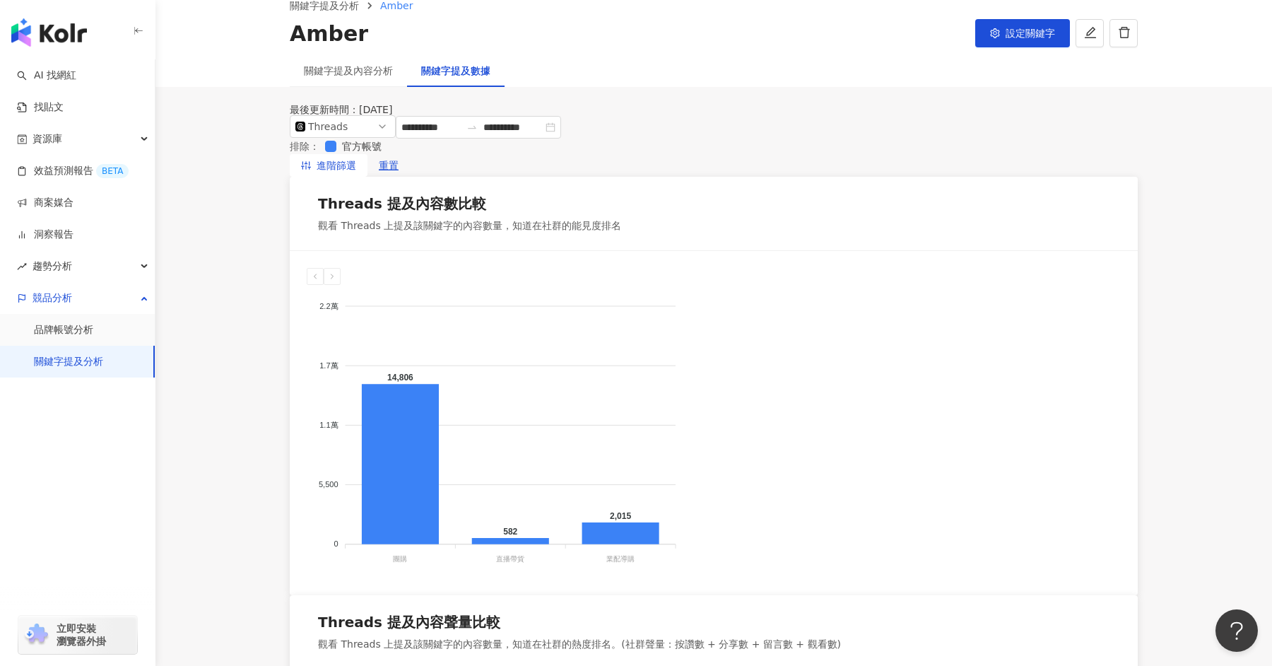
scroll to position [0, 0]
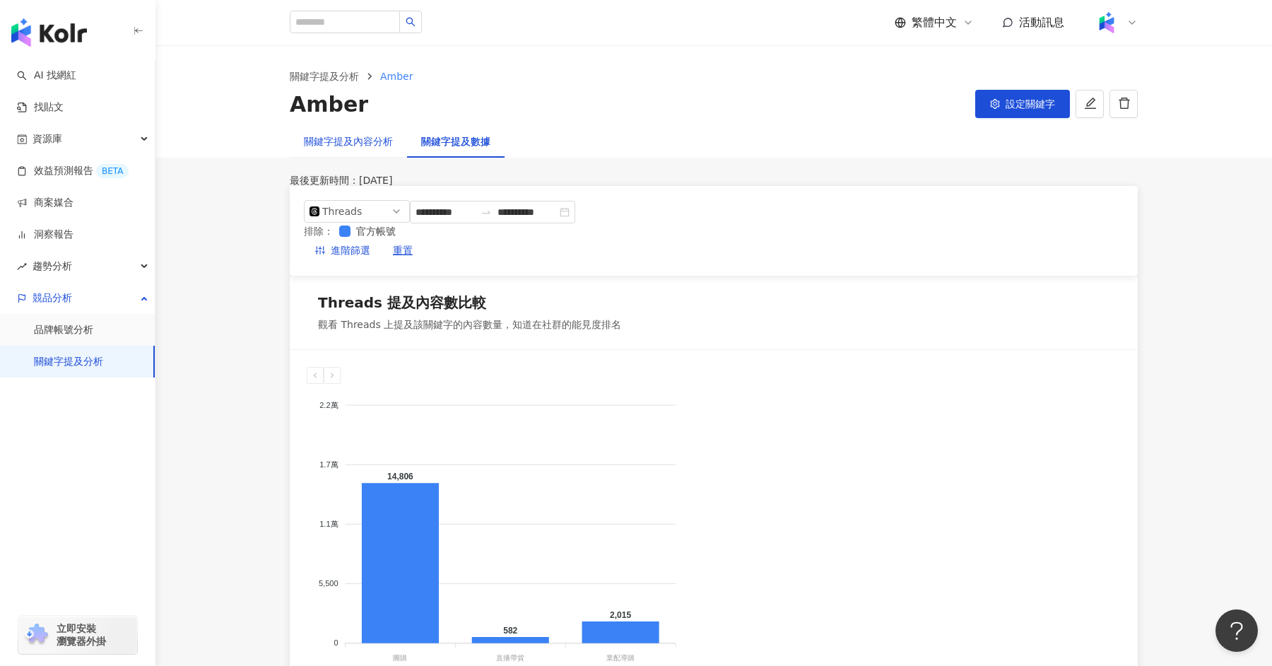
click at [369, 139] on div "關鍵字提及內容分析" at bounding box center [348, 142] width 89 height 16
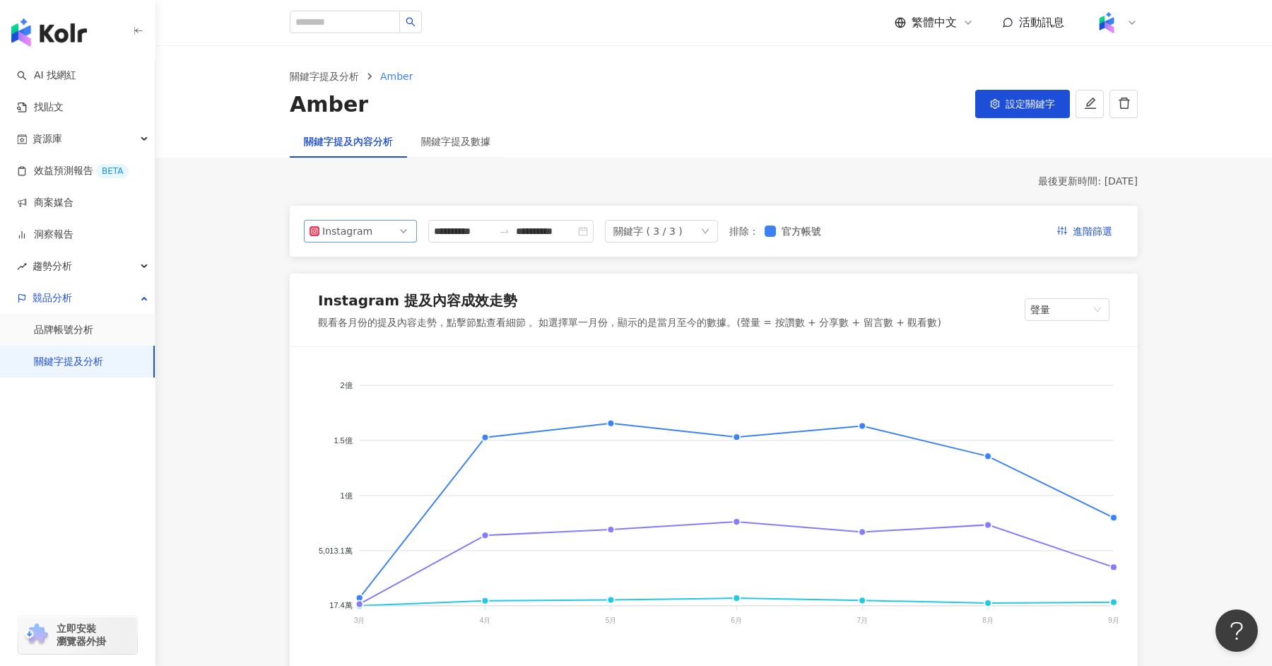
click at [407, 230] on span "Instagram" at bounding box center [361, 231] width 102 height 21
click at [363, 312] on div "YouTube" at bounding box center [351, 312] width 46 height 16
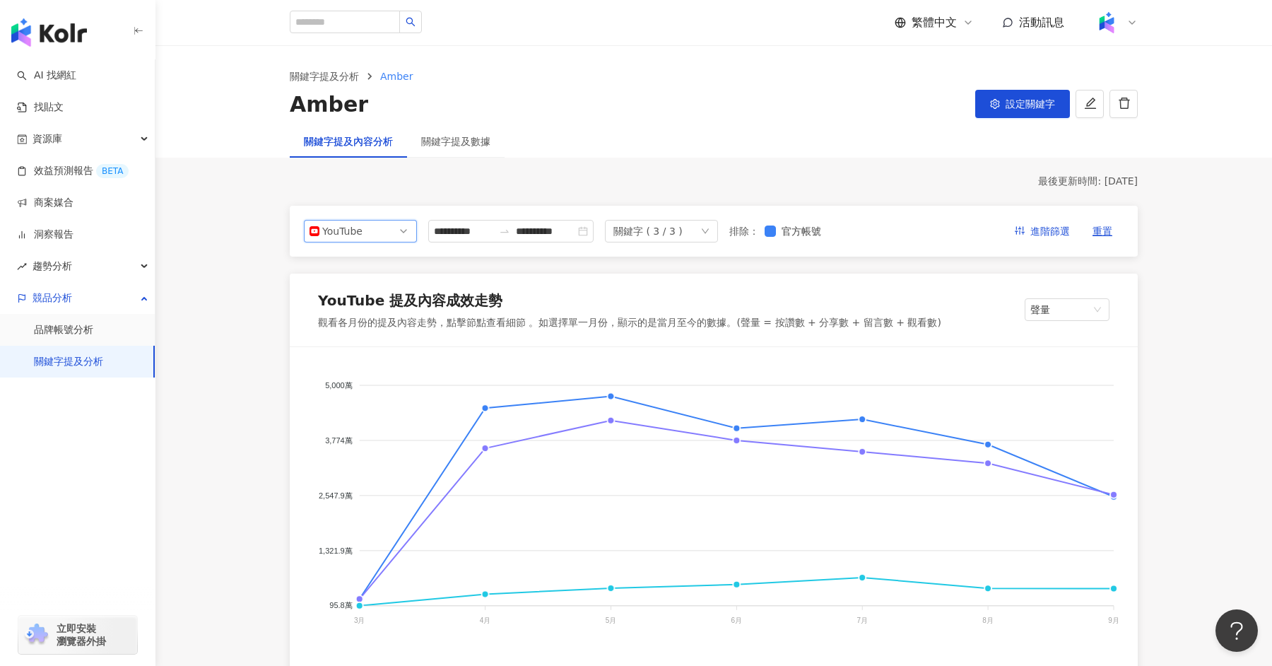
click at [397, 238] on span "YouTube" at bounding box center [361, 231] width 102 height 21
click at [370, 269] on div "Instagram" at bounding box center [351, 264] width 46 height 16
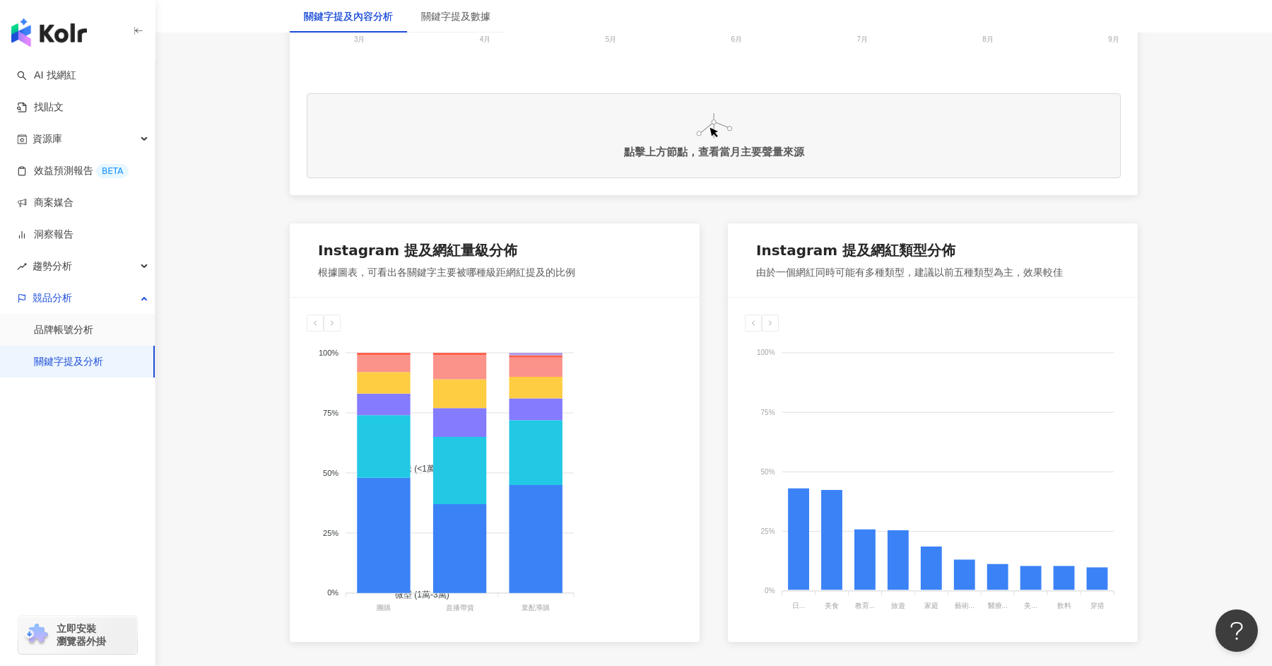
scroll to position [631, 0]
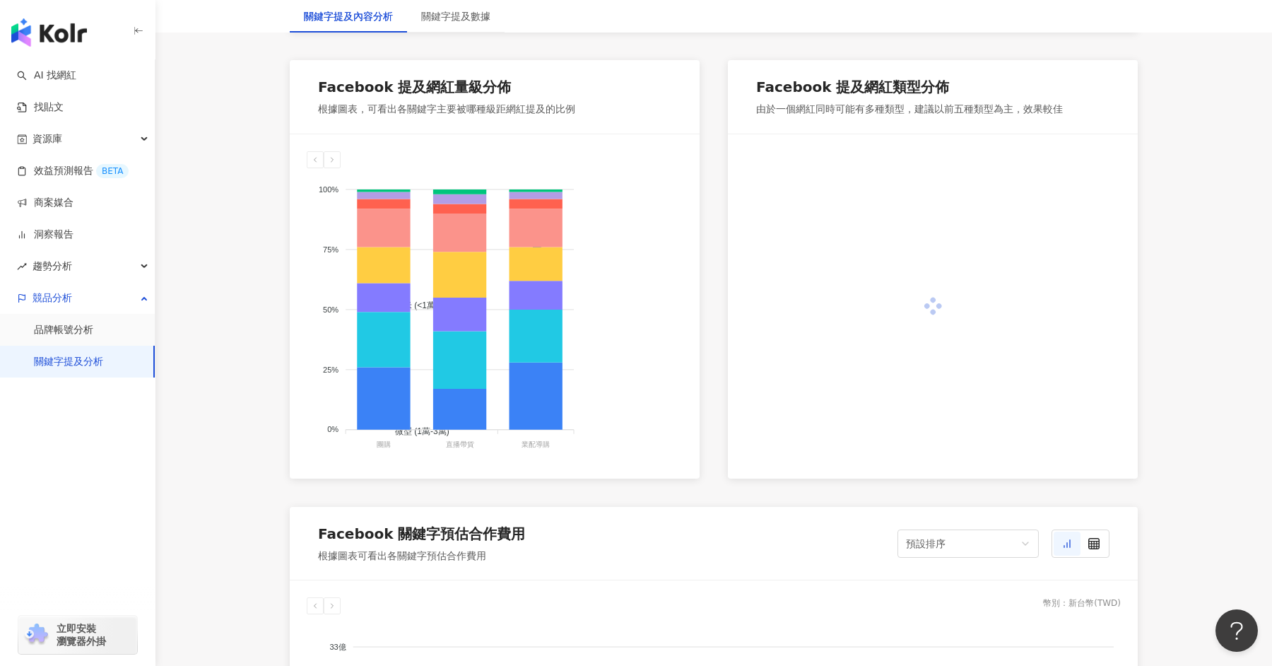
scroll to position [701, 0]
